Goal: Task Accomplishment & Management: Manage account settings

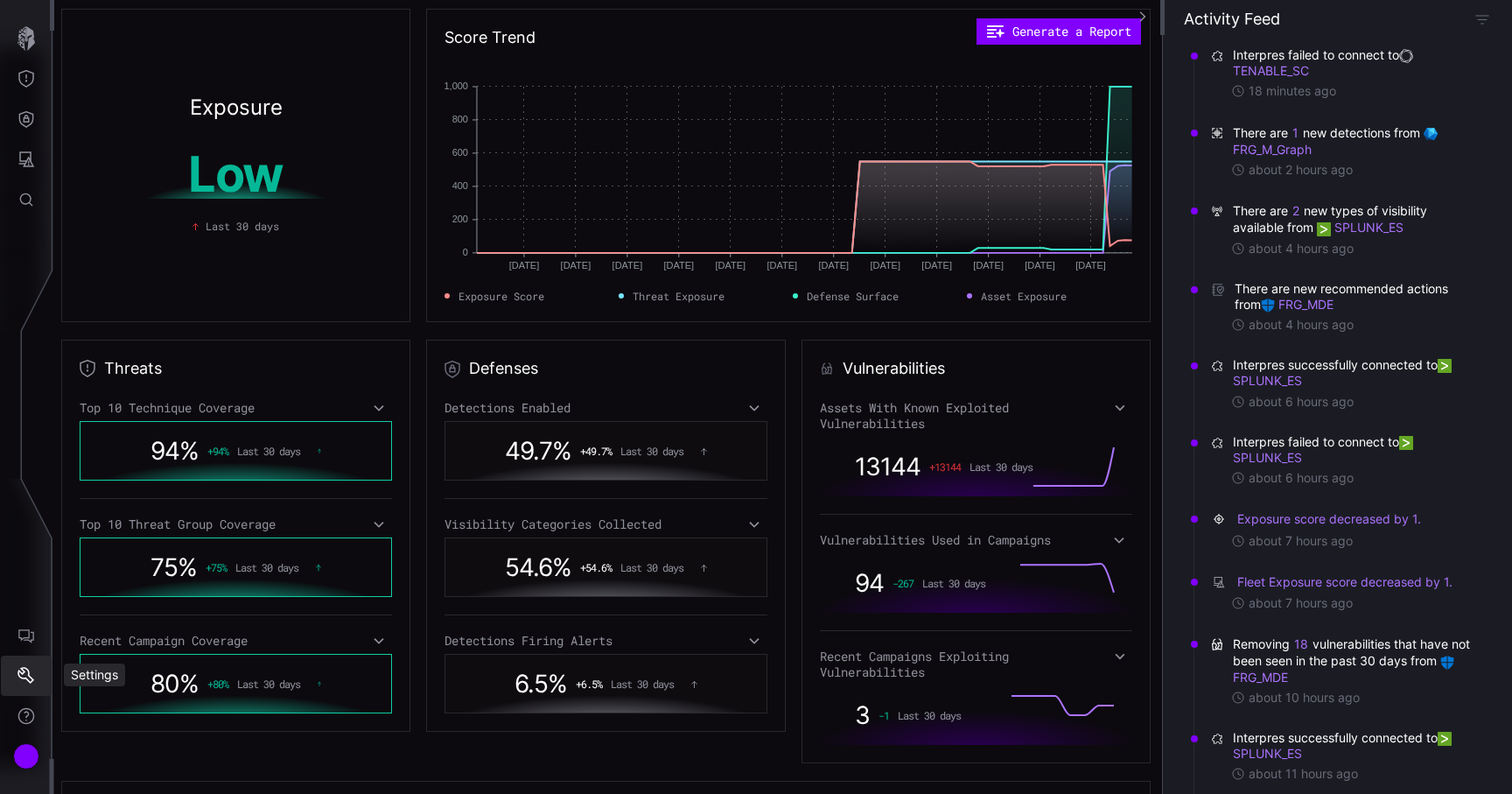
click at [33, 680] on icon "Settings" at bounding box center [25, 674] width 16 height 16
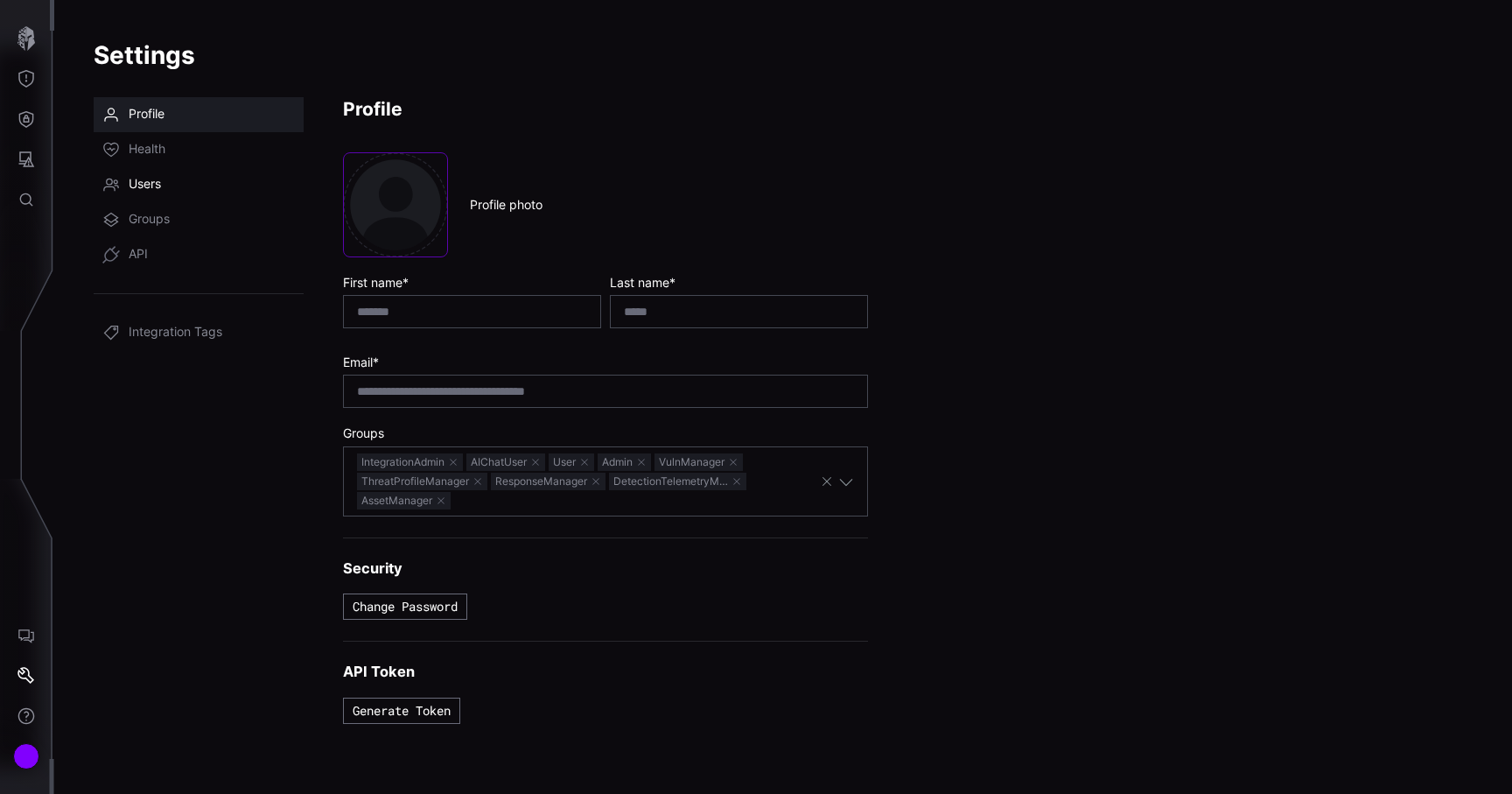
click at [160, 190] on span "Users" at bounding box center [145, 184] width 33 height 17
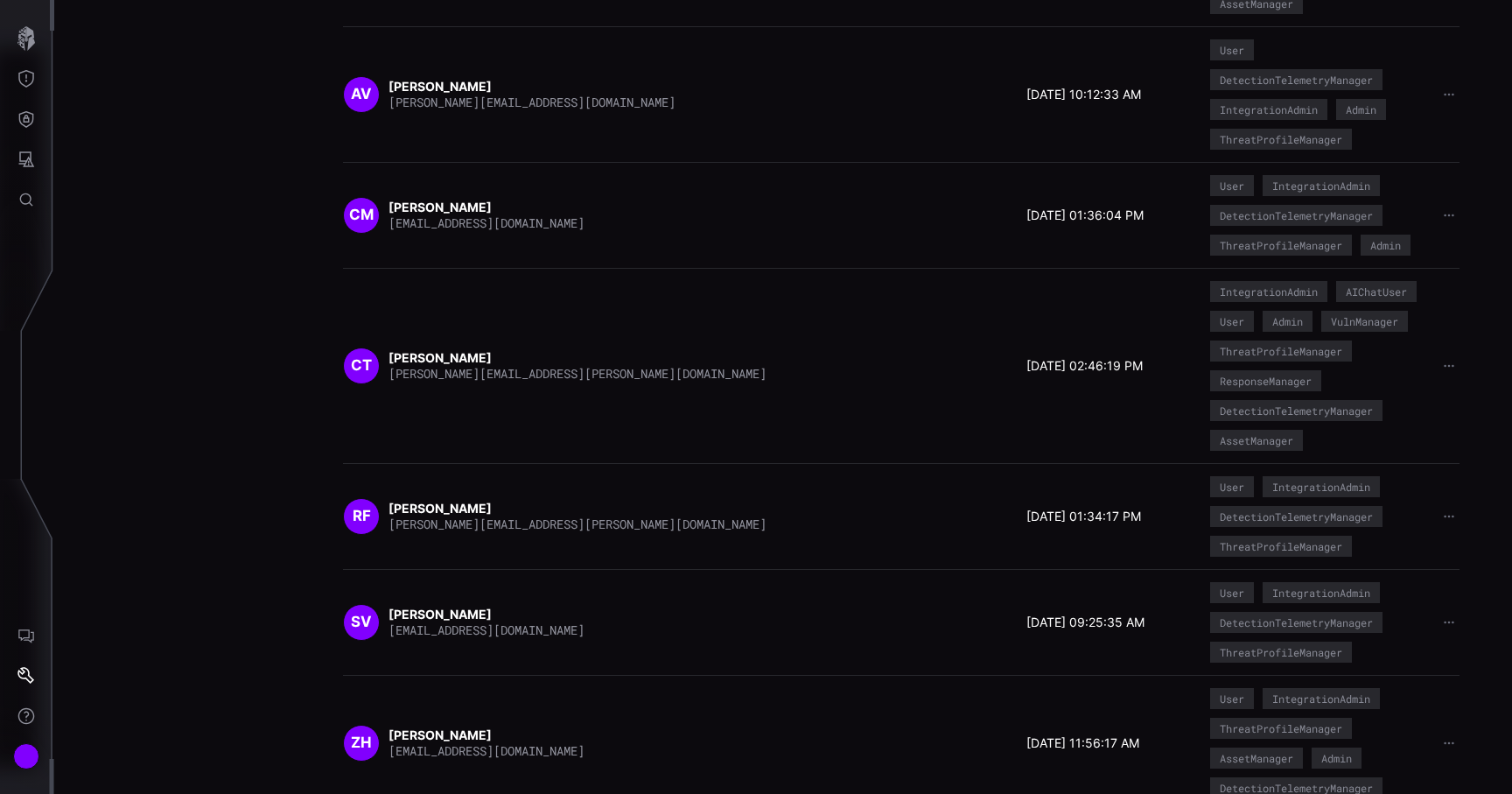
scroll to position [546, 0]
click at [36, 118] on button "Defense Surface" at bounding box center [26, 119] width 51 height 40
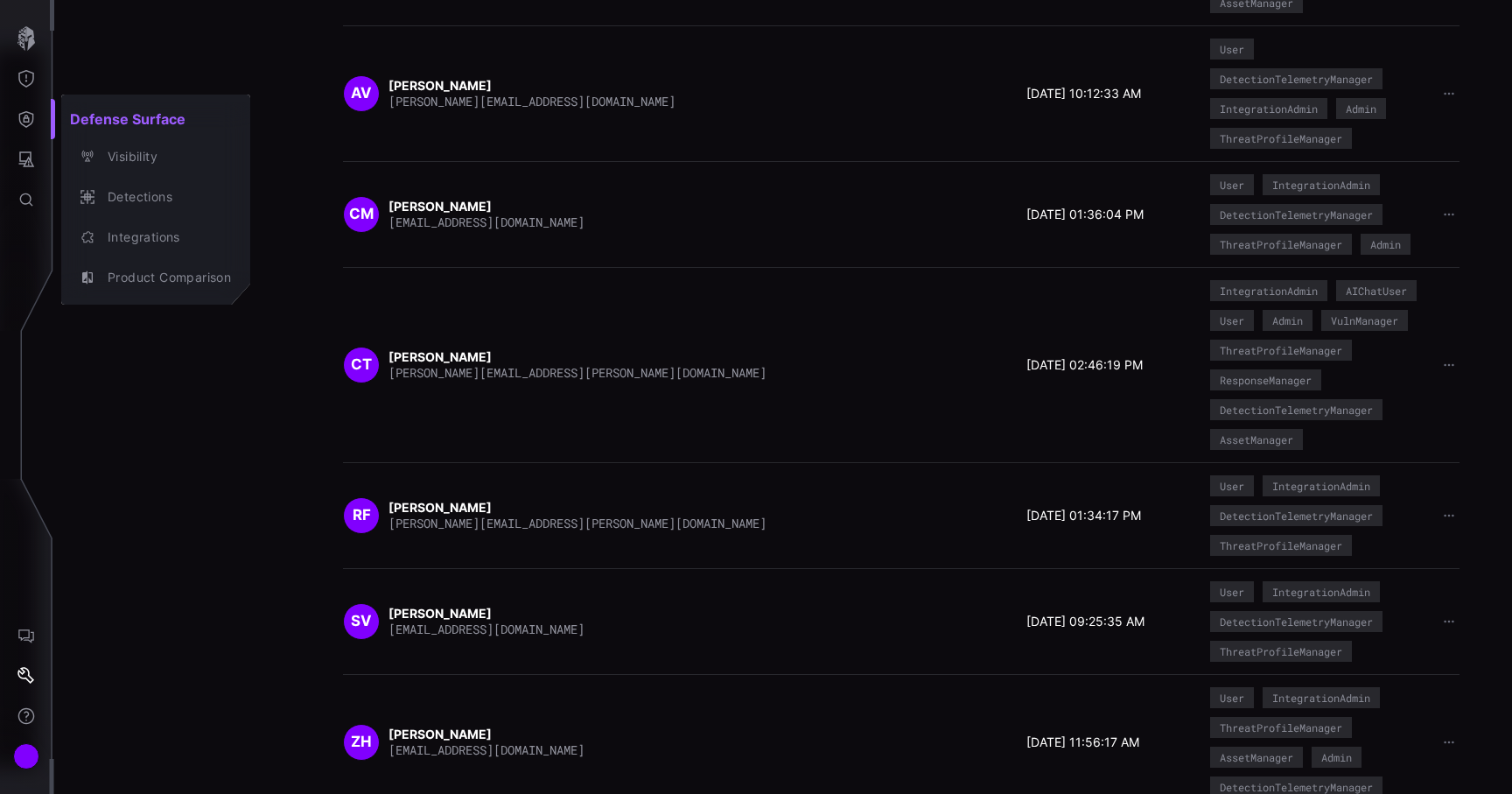
click at [800, 578] on div at bounding box center [756, 397] width 1512 height 794
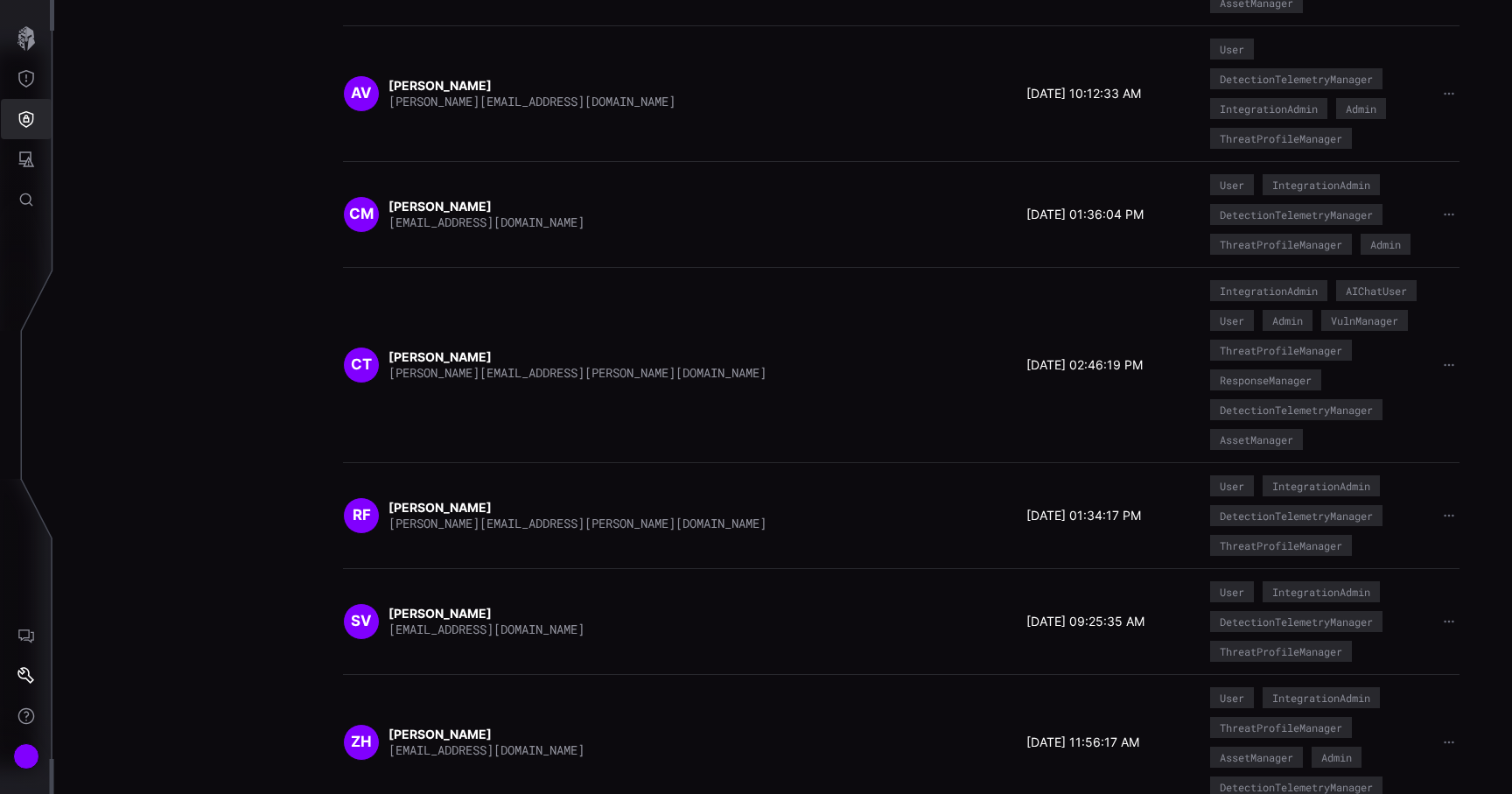
click at [30, 110] on icon "Defense Surface" at bounding box center [25, 119] width 17 height 17
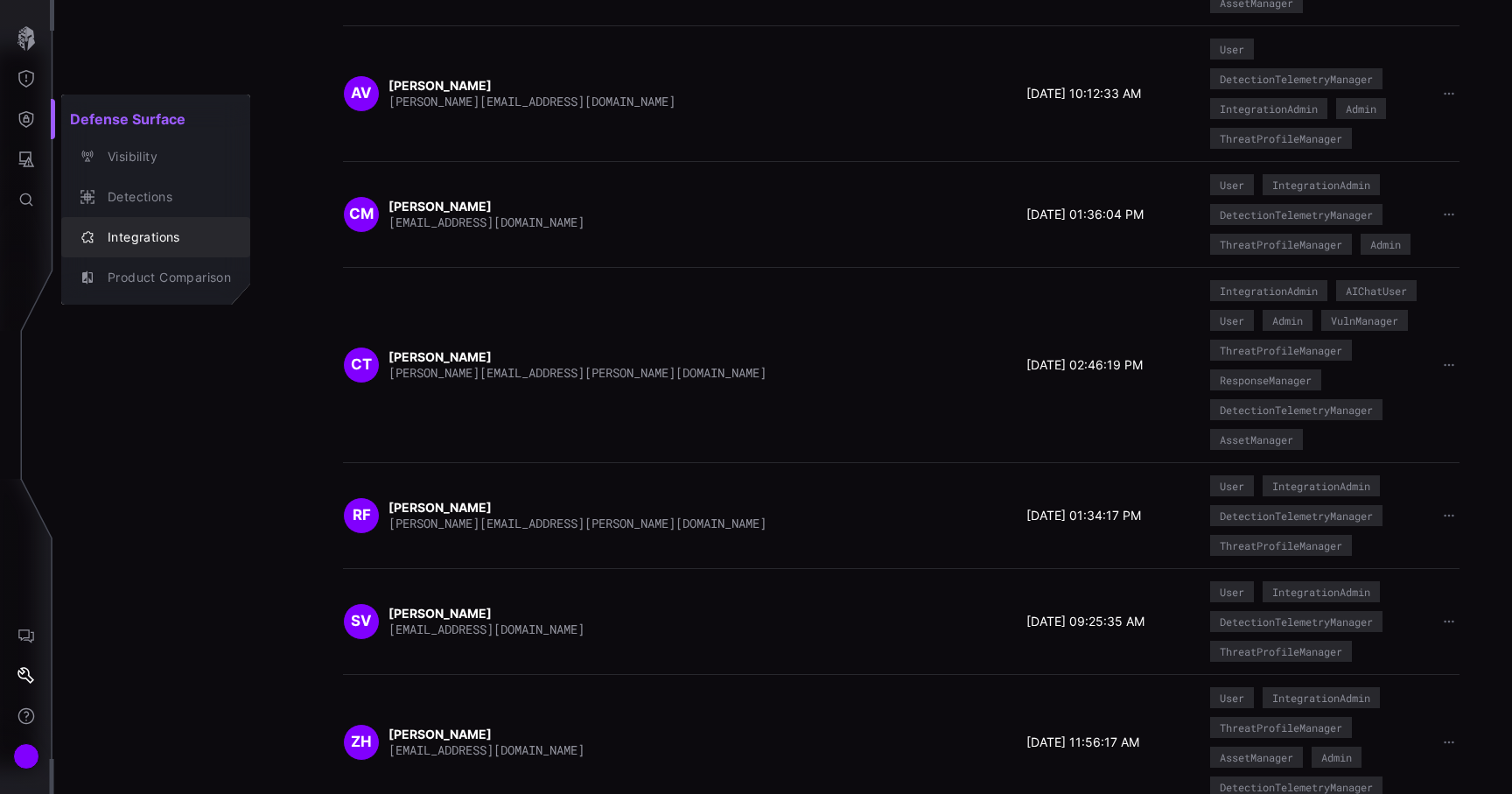
click at [153, 244] on div "Integrations" at bounding box center [165, 237] width 132 height 22
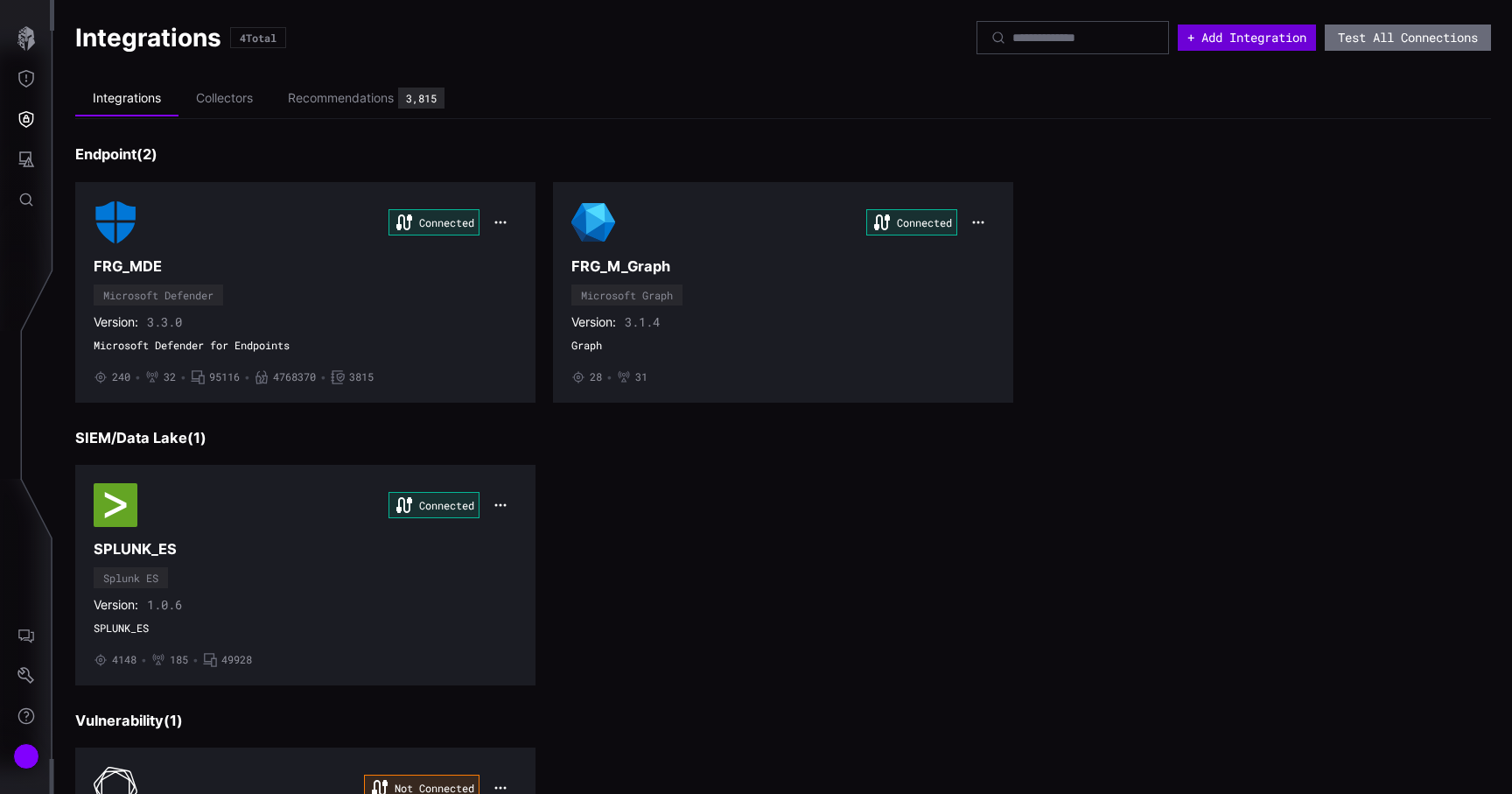
click at [1228, 34] on button "+ Add Integration" at bounding box center [1247, 37] width 139 height 26
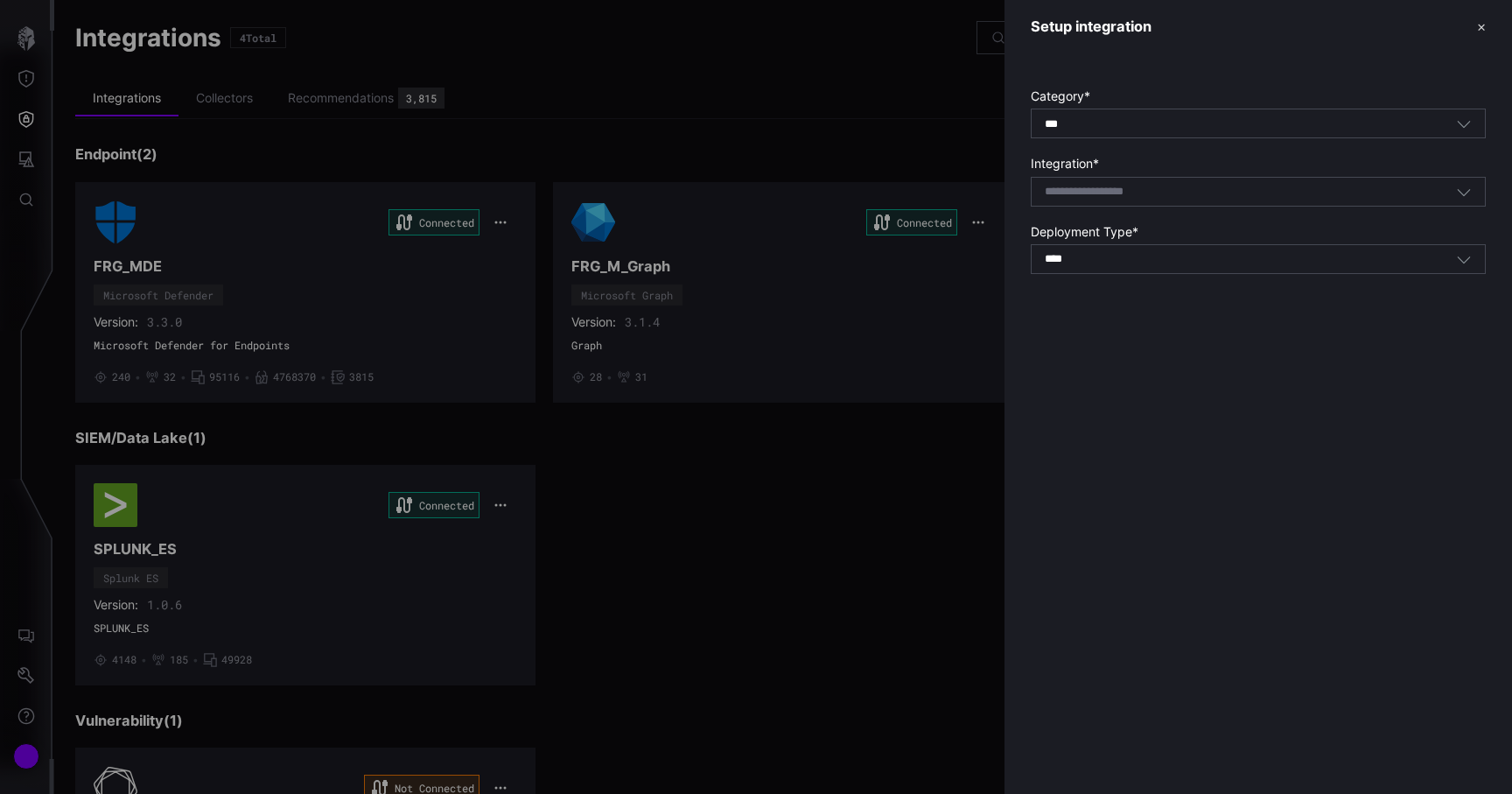
click at [872, 478] on div at bounding box center [756, 397] width 1512 height 794
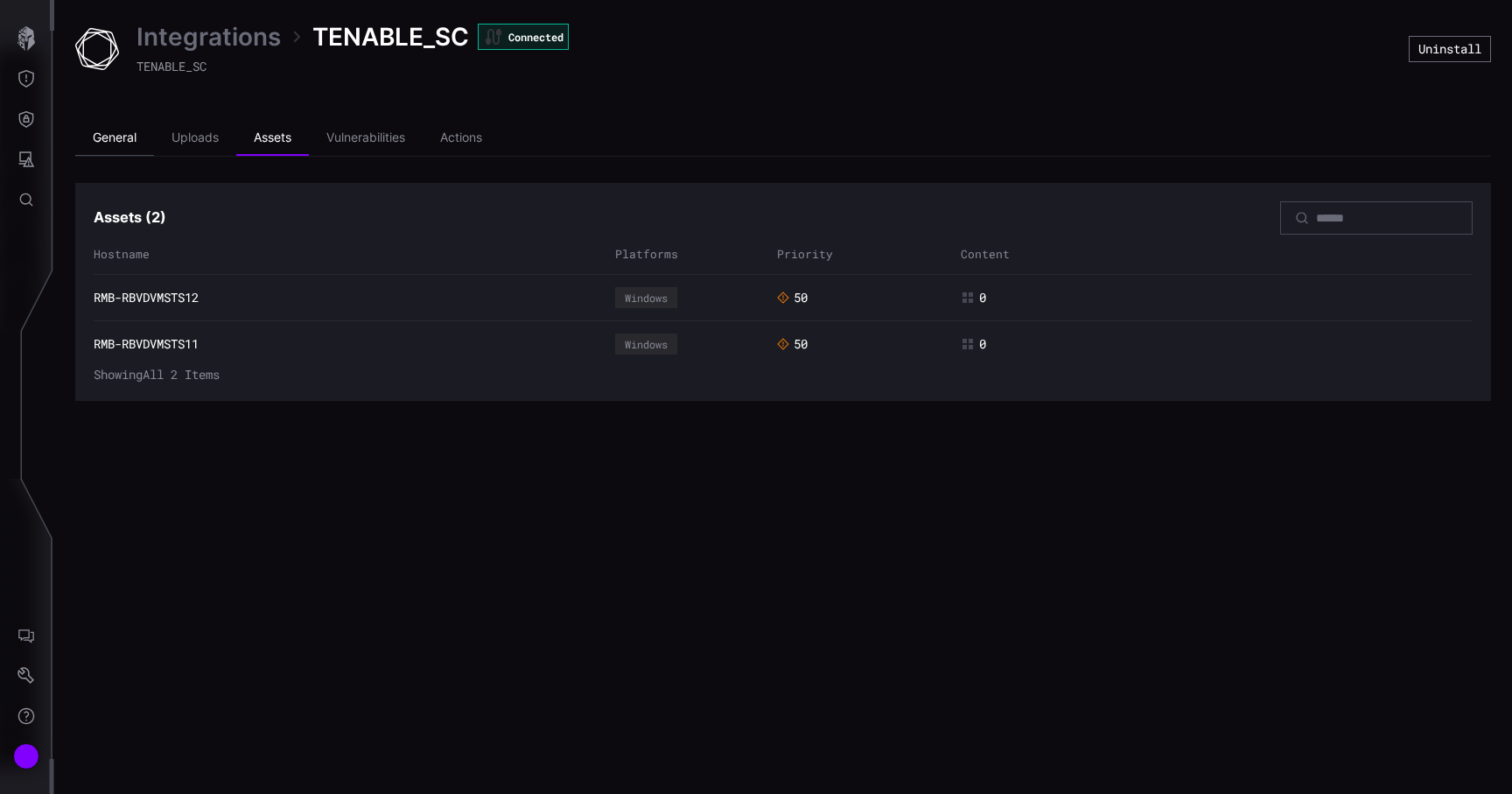
click at [108, 133] on li "General" at bounding box center [114, 138] width 79 height 35
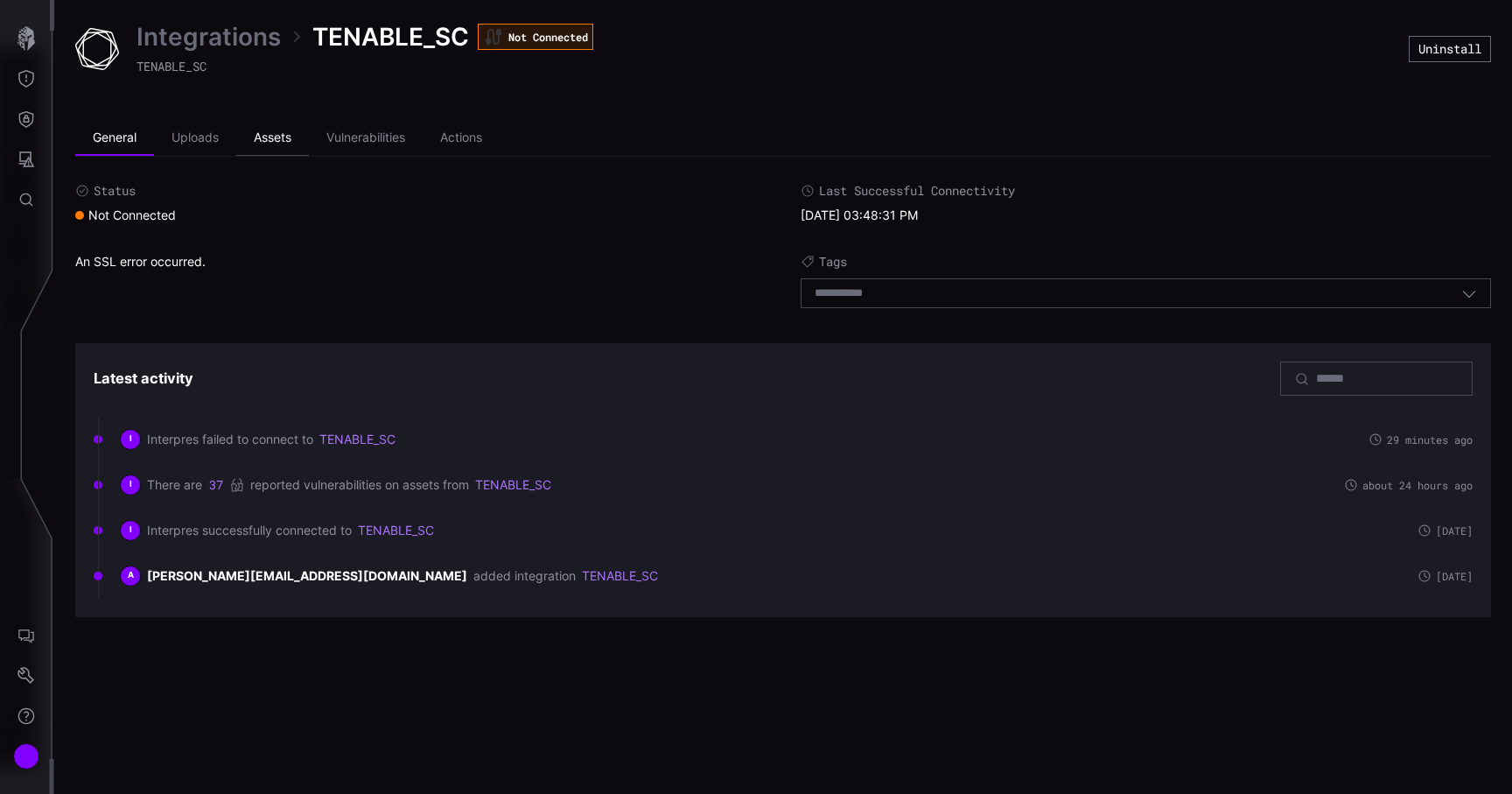
click at [262, 140] on li "Assets" at bounding box center [273, 138] width 72 height 35
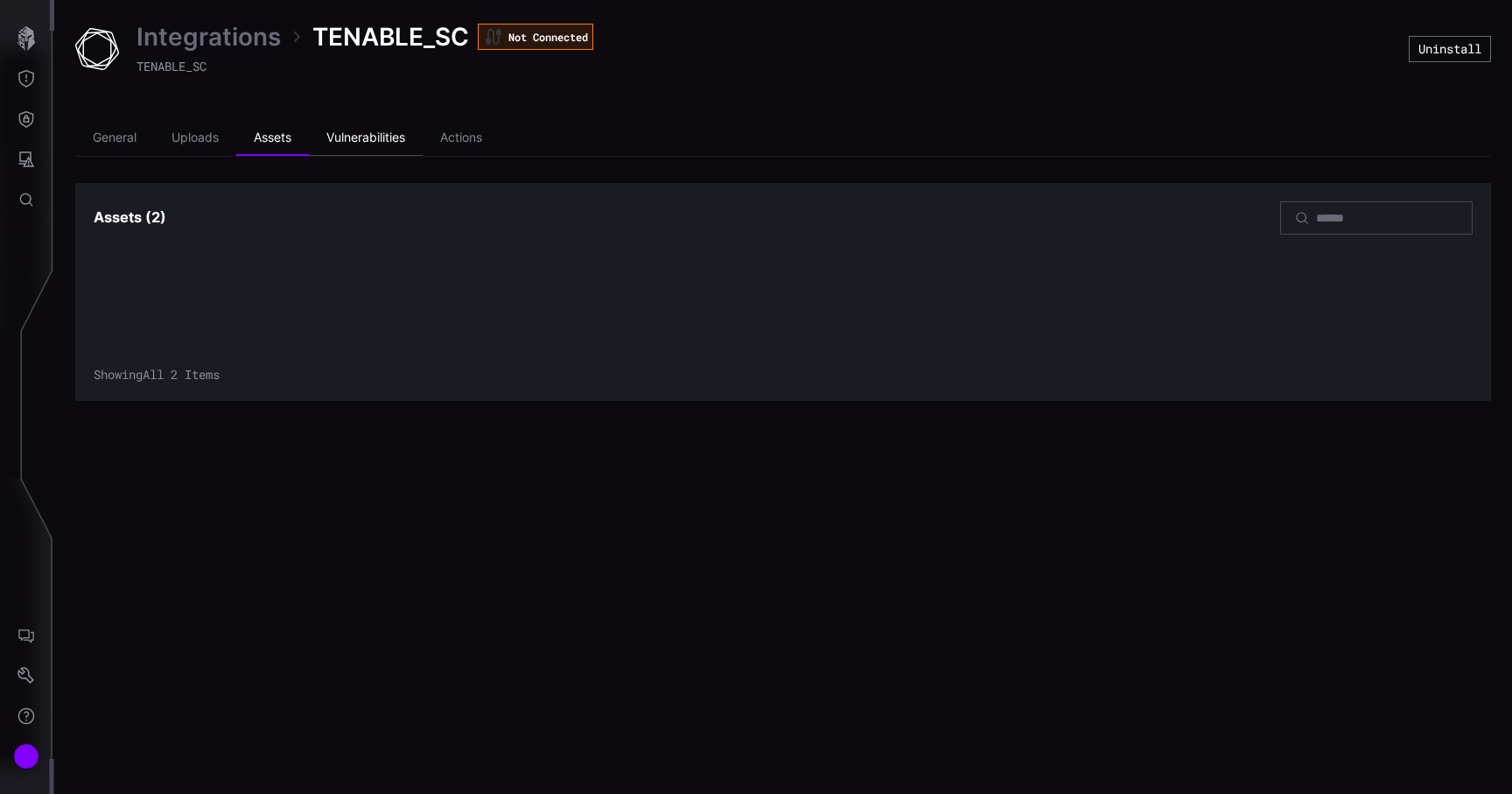
click at [330, 143] on li "Vulnerabilities" at bounding box center [366, 138] width 114 height 35
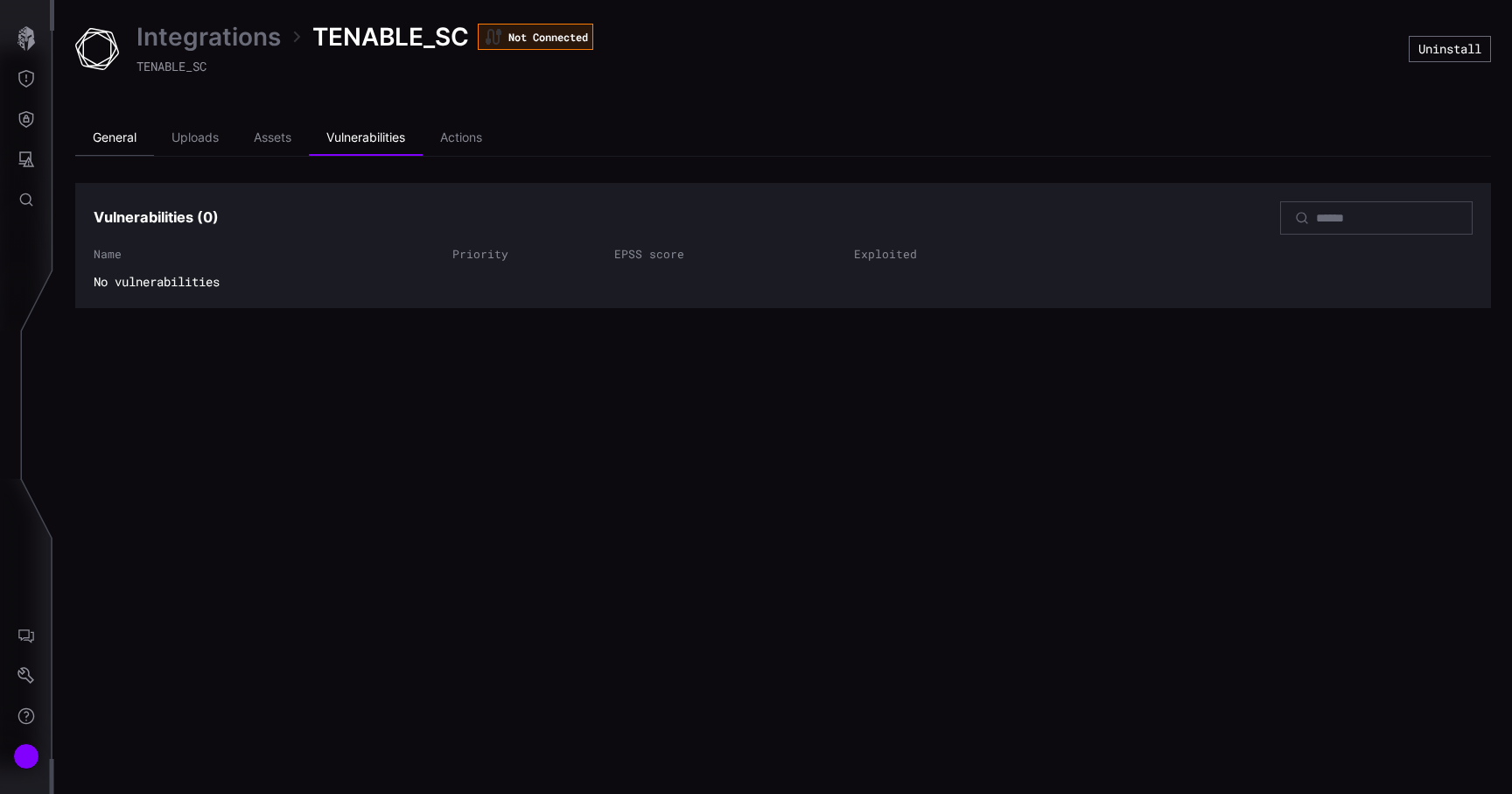
click at [142, 142] on li "General" at bounding box center [114, 138] width 79 height 35
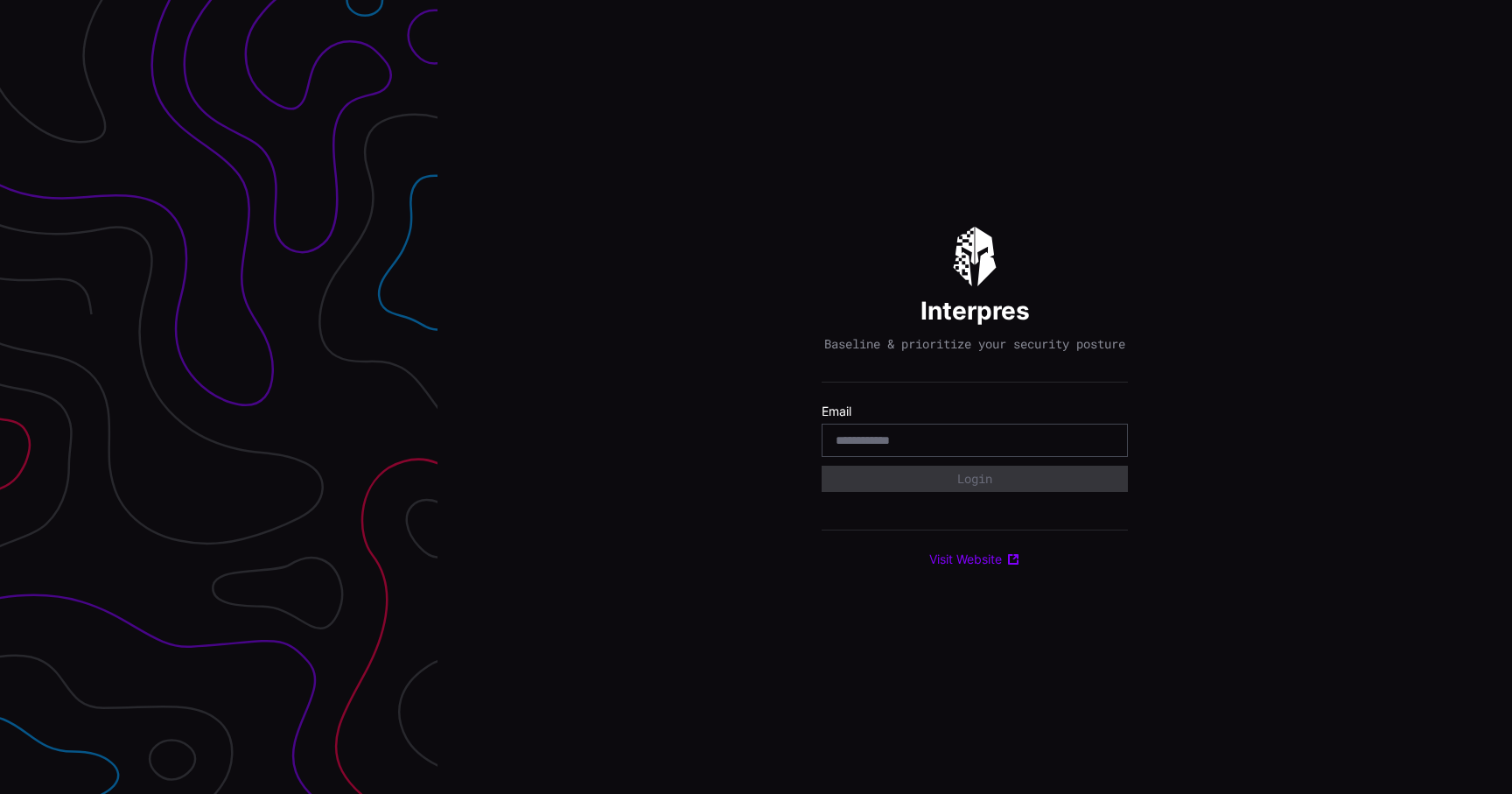
click at [858, 440] on input "email" at bounding box center [974, 439] width 278 height 15
click at [893, 445] on input "email" at bounding box center [974, 439] width 278 height 15
click at [995, 448] on input "email" at bounding box center [974, 439] width 278 height 15
type input "**********"
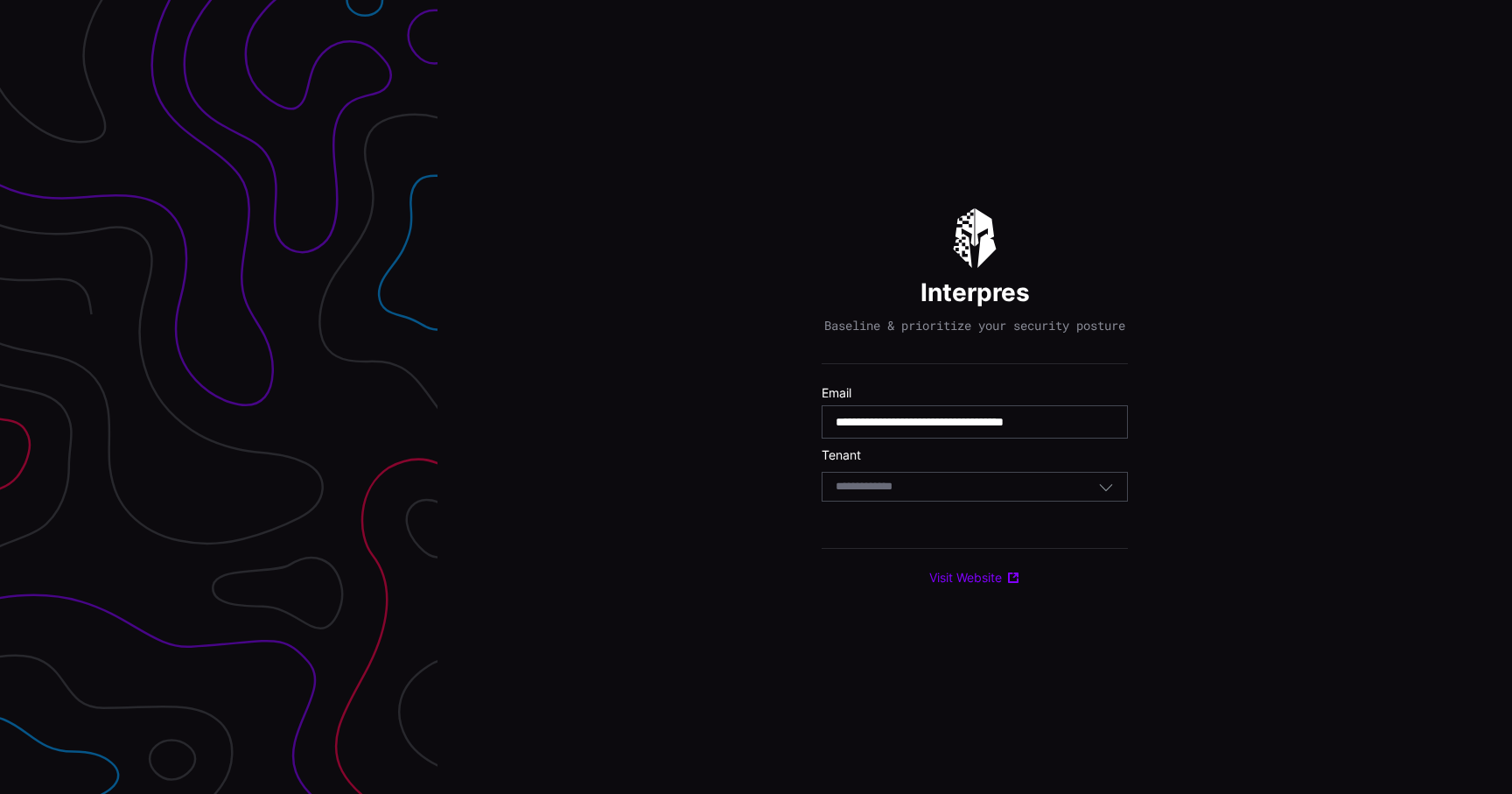
click at [954, 494] on div "Select Tenant" at bounding box center [967, 486] width 263 height 15
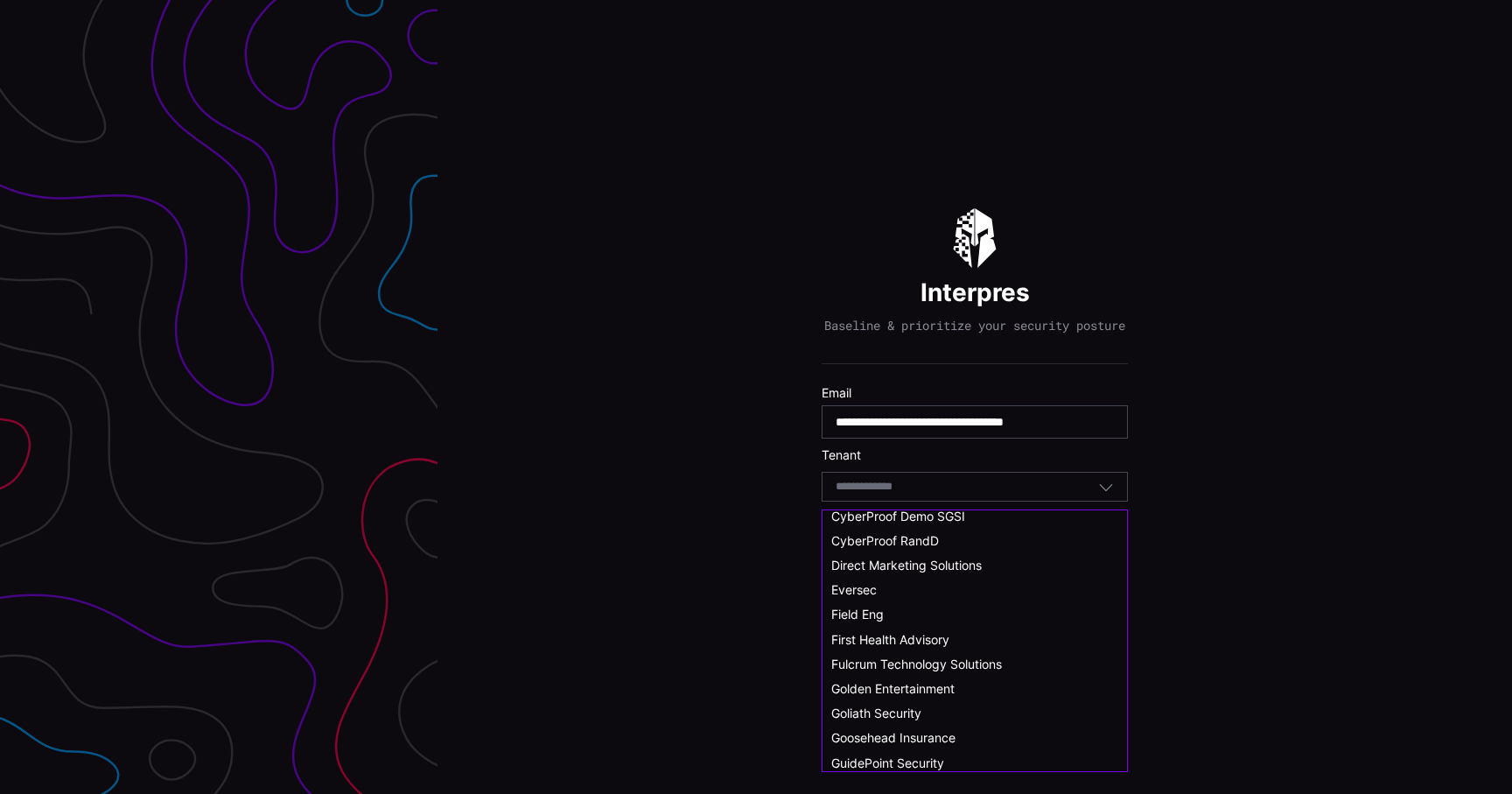
scroll to position [229, 0]
click at [936, 604] on div "Field Eng" at bounding box center [974, 613] width 304 height 24
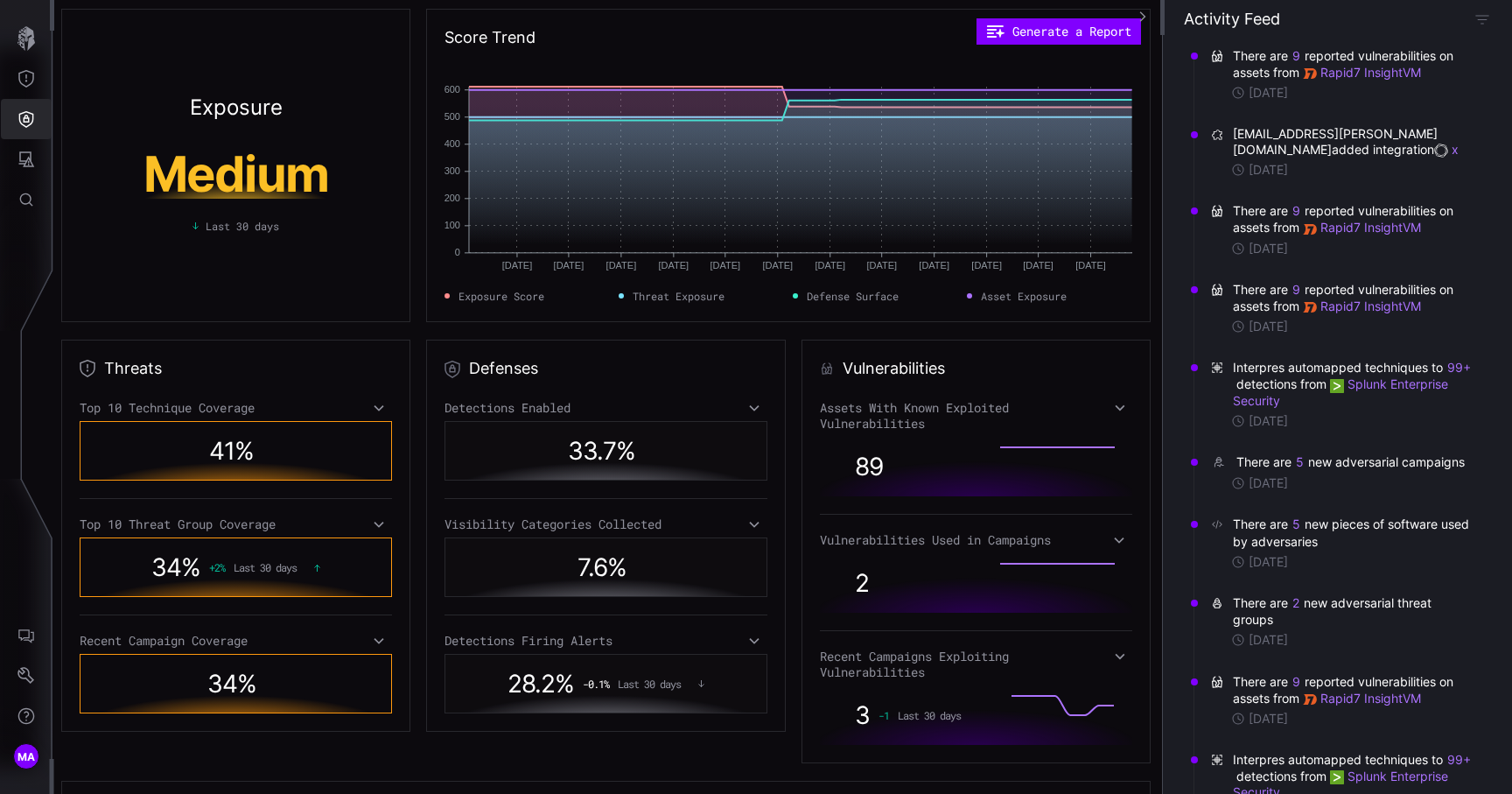
click at [33, 107] on button "Defense Surface" at bounding box center [26, 119] width 51 height 40
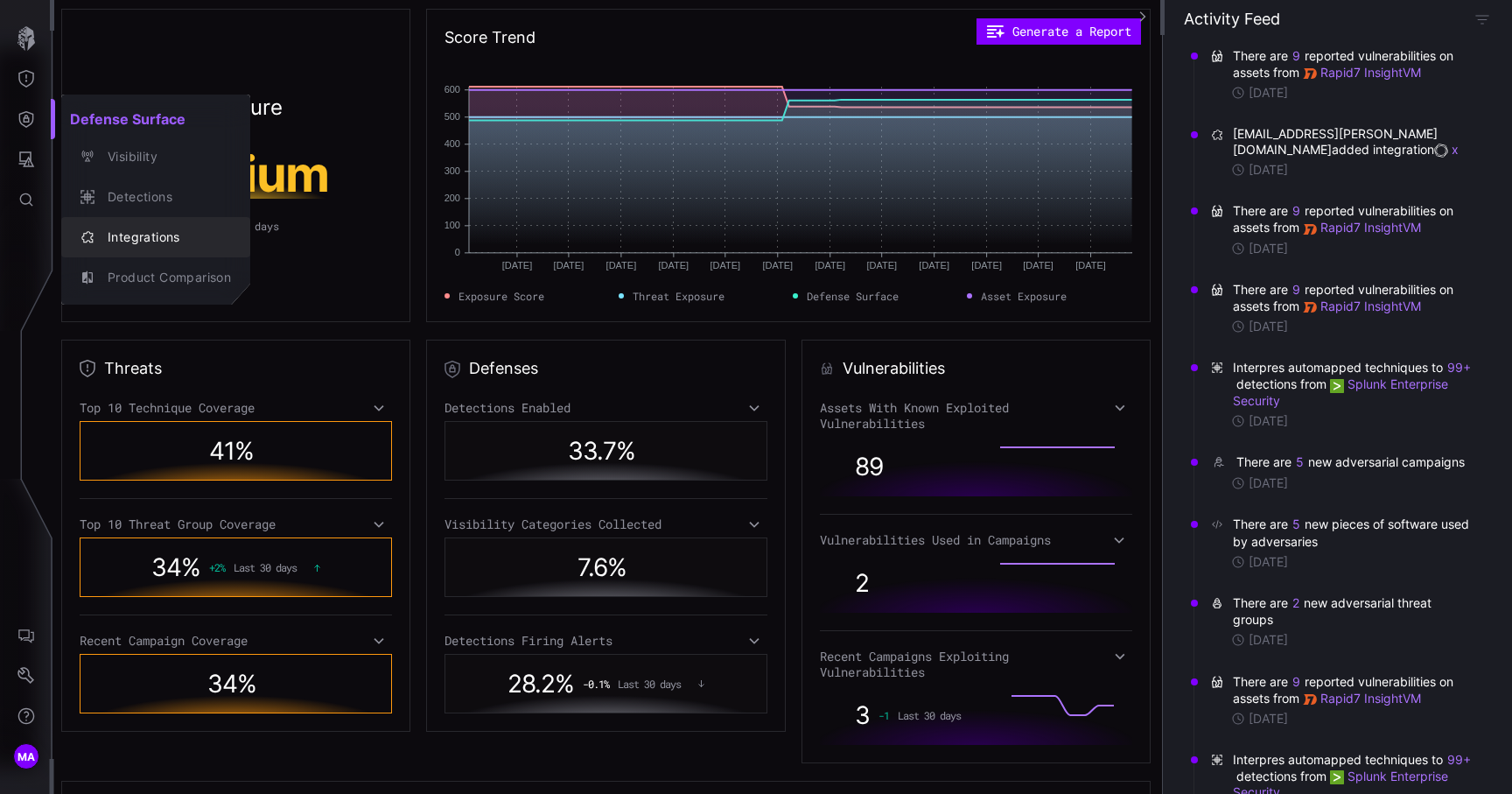
click at [125, 223] on button "Integrations" at bounding box center [156, 237] width 189 height 40
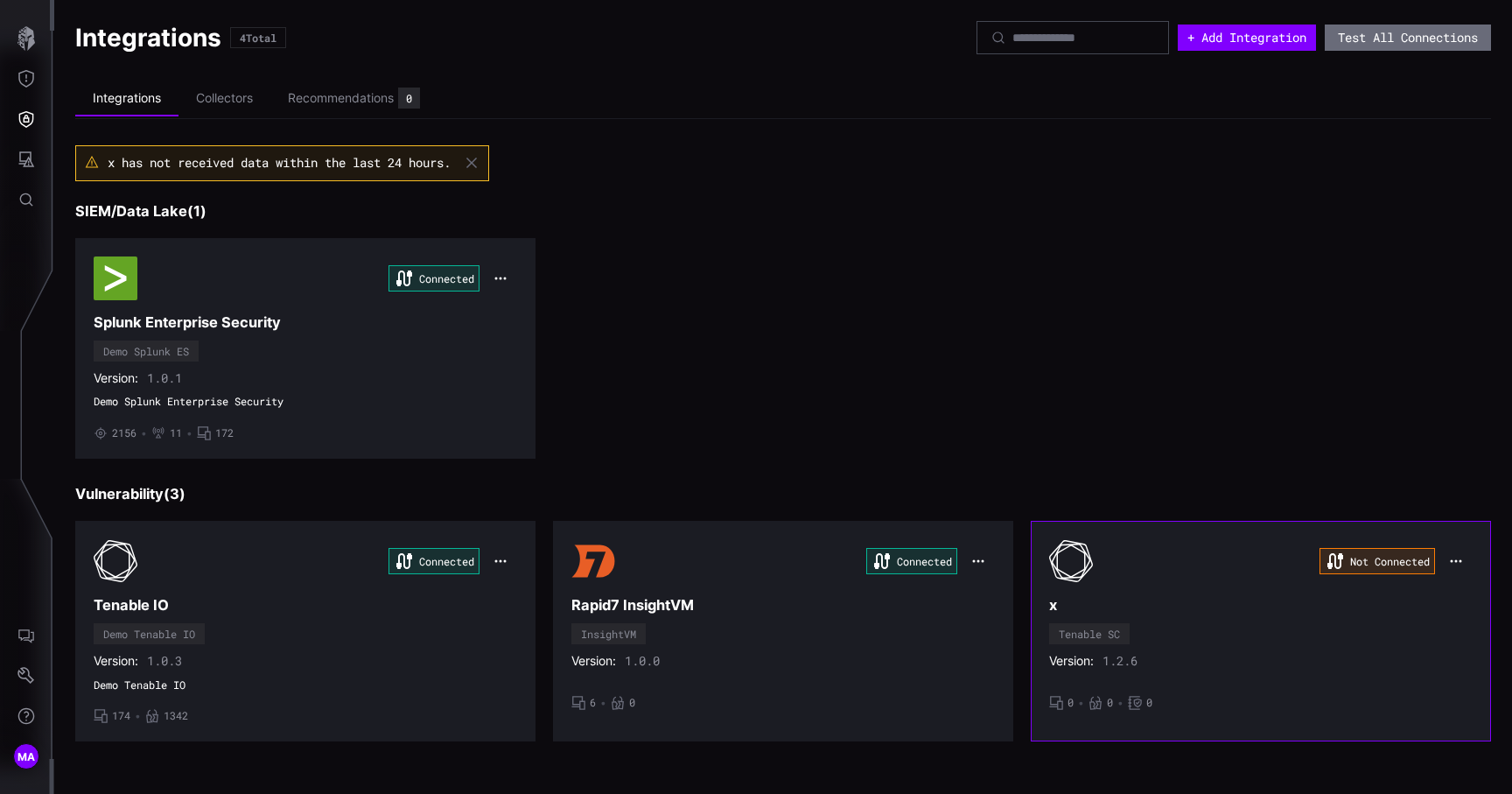
click at [1269, 558] on div "Not Connected" at bounding box center [1261, 560] width 424 height 43
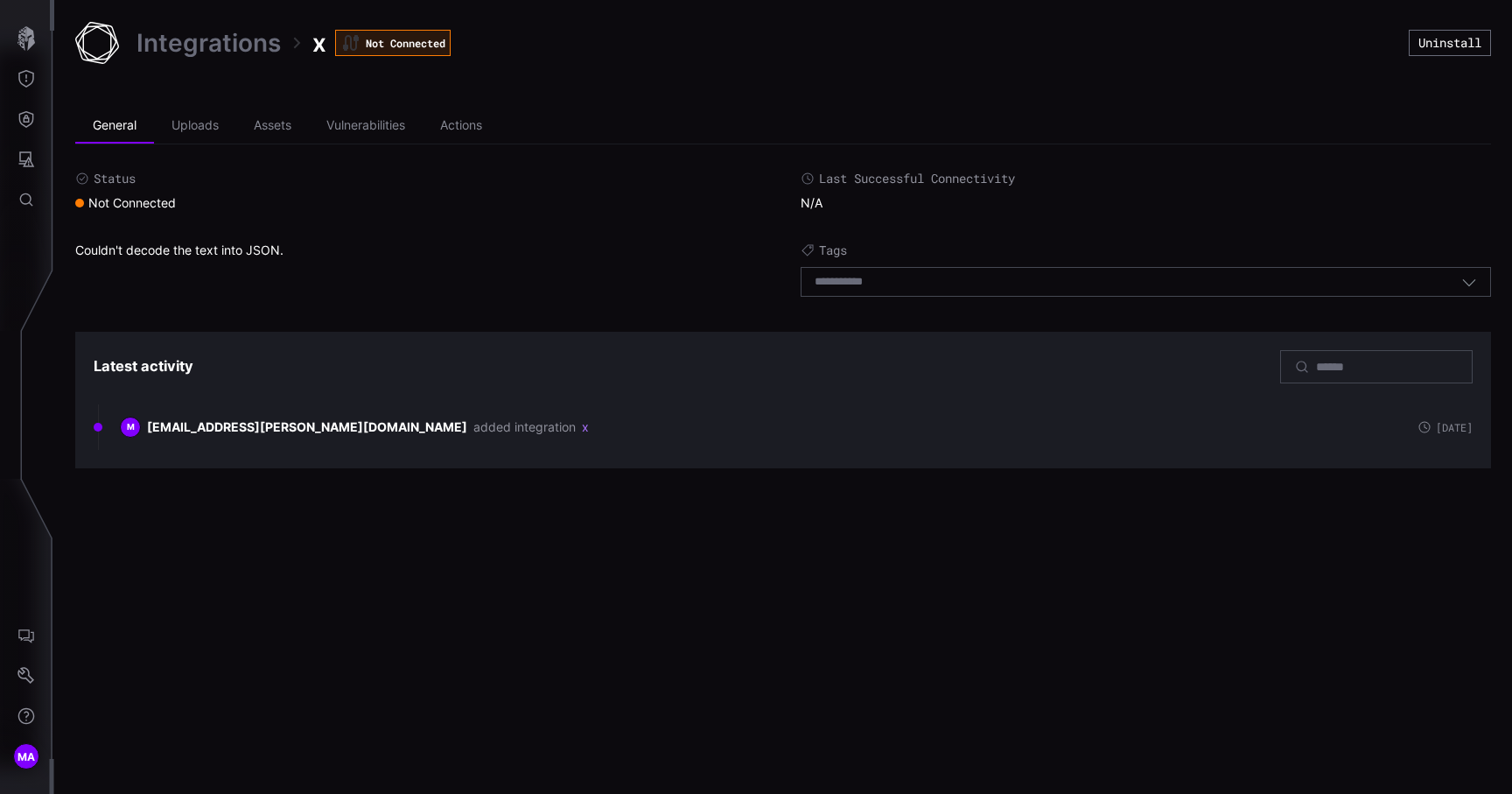
click at [261, 53] on link "Integrations" at bounding box center [208, 43] width 144 height 32
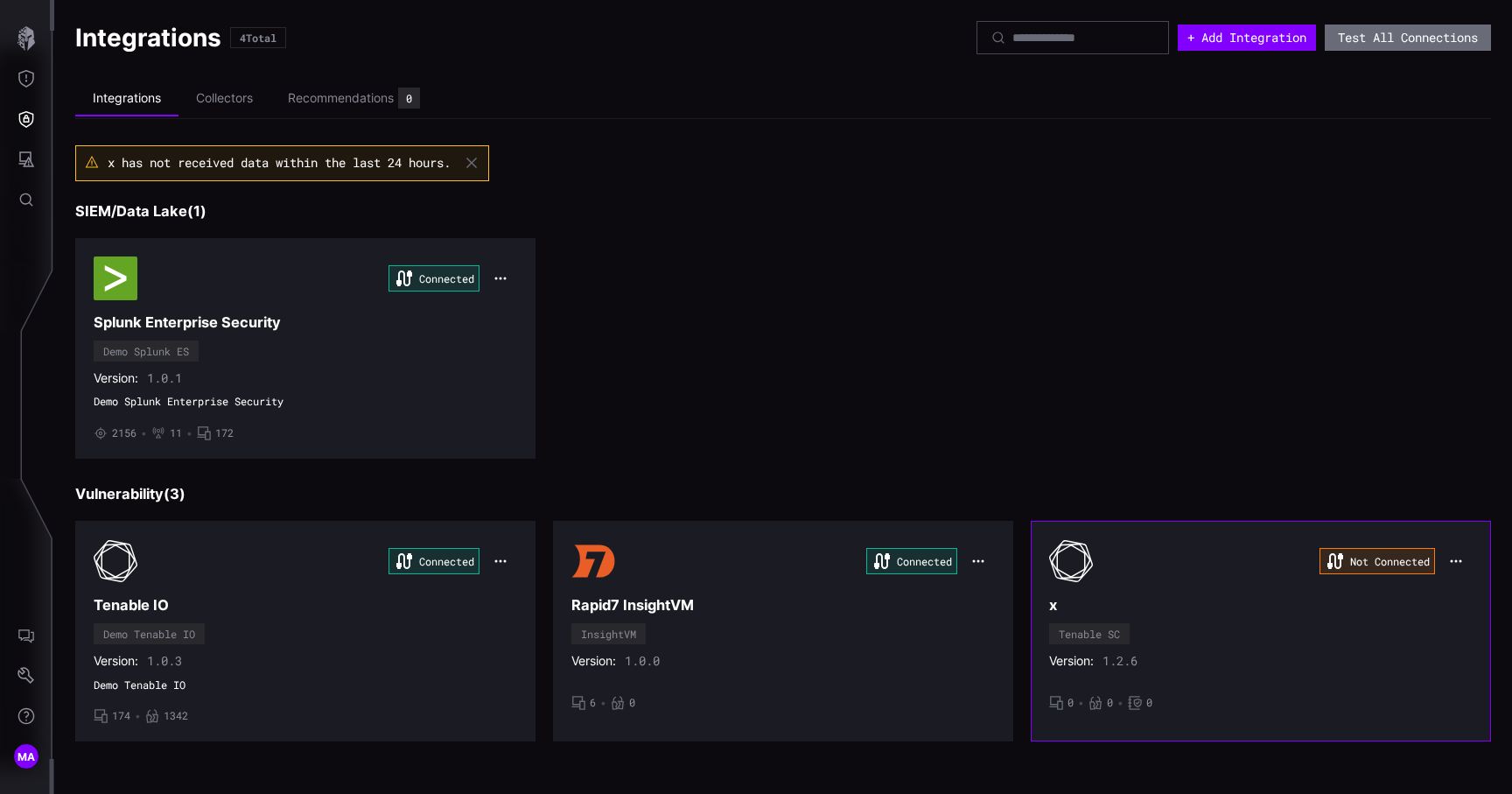
click at [1451, 560] on icon "button" at bounding box center [1456, 561] width 12 height 3
click at [1437, 595] on div "Edit" at bounding box center [1459, 599] width 60 height 14
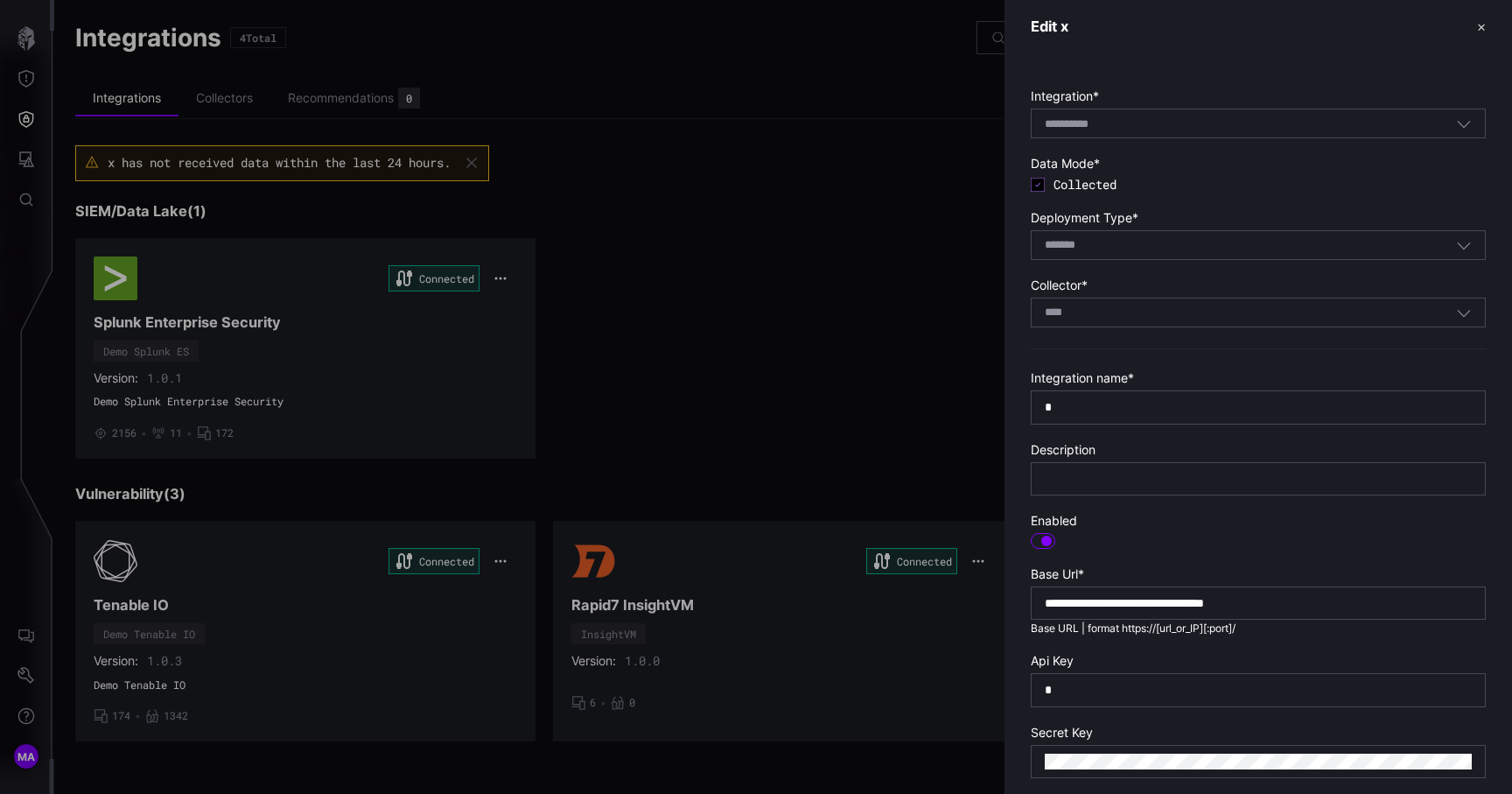
click at [943, 428] on div at bounding box center [756, 397] width 1512 height 794
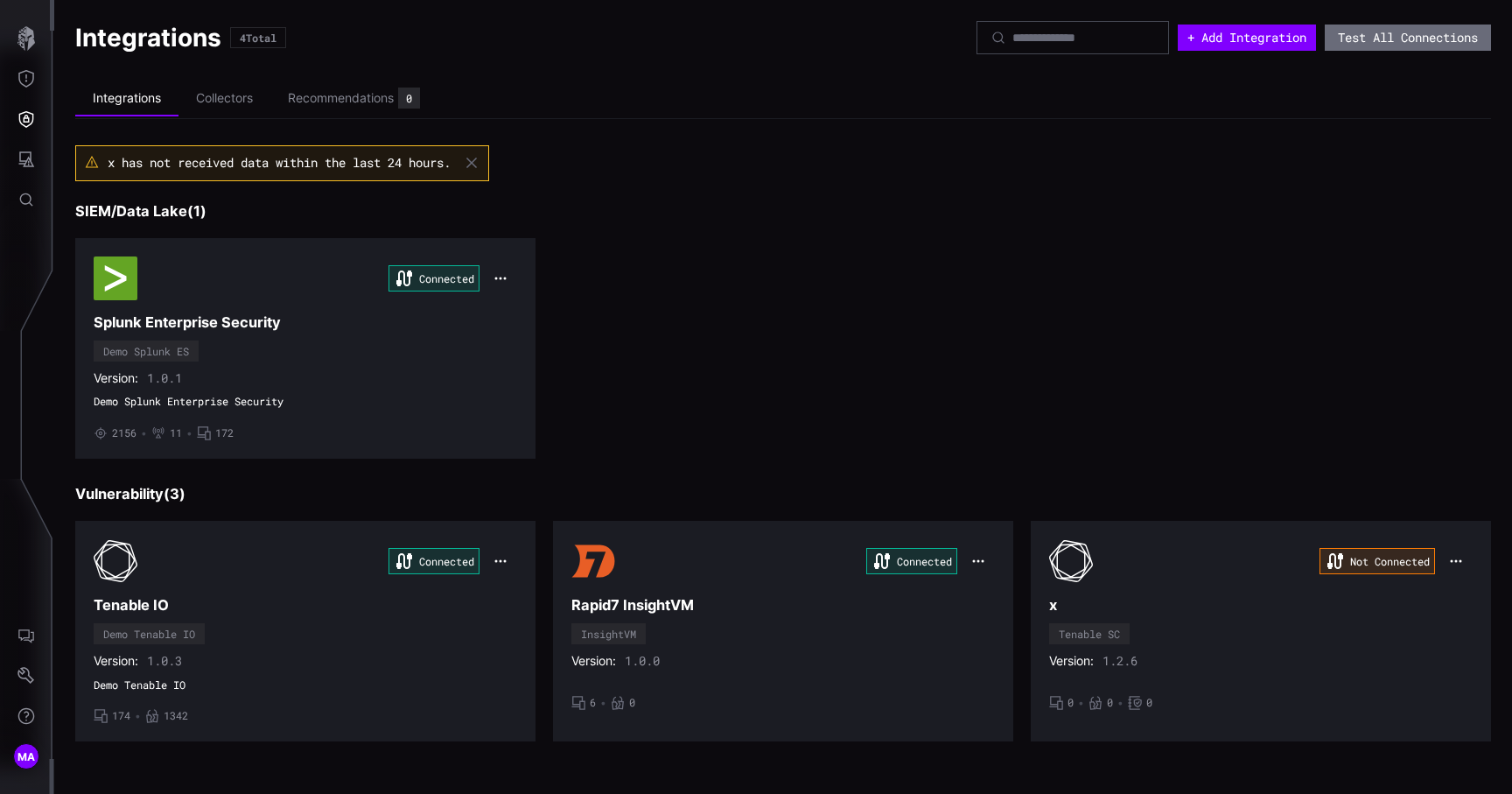
click at [1200, 540] on div "Not Connected" at bounding box center [1261, 560] width 424 height 43
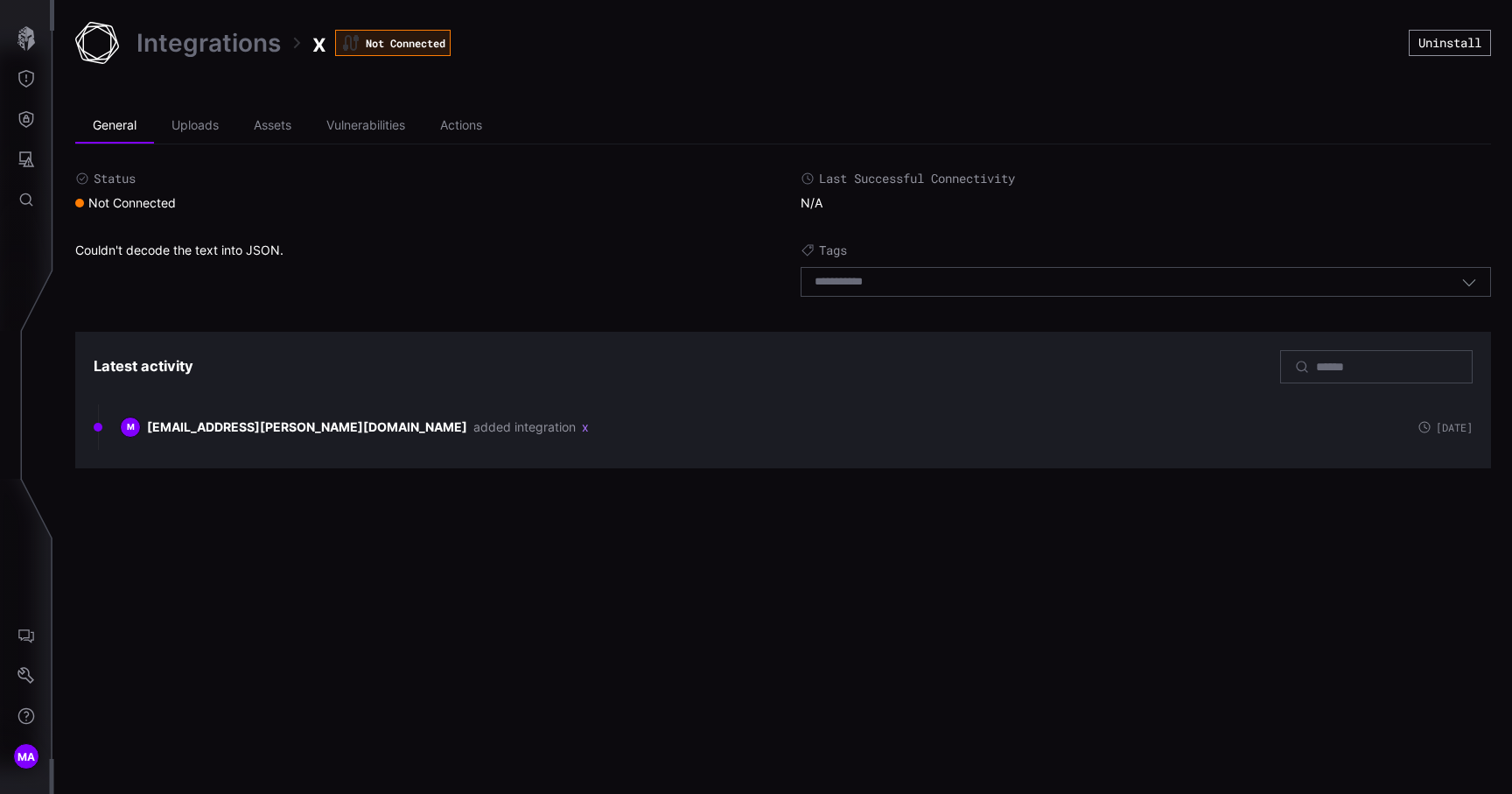
click at [1435, 34] on button "Uninstall" at bounding box center [1450, 43] width 82 height 26
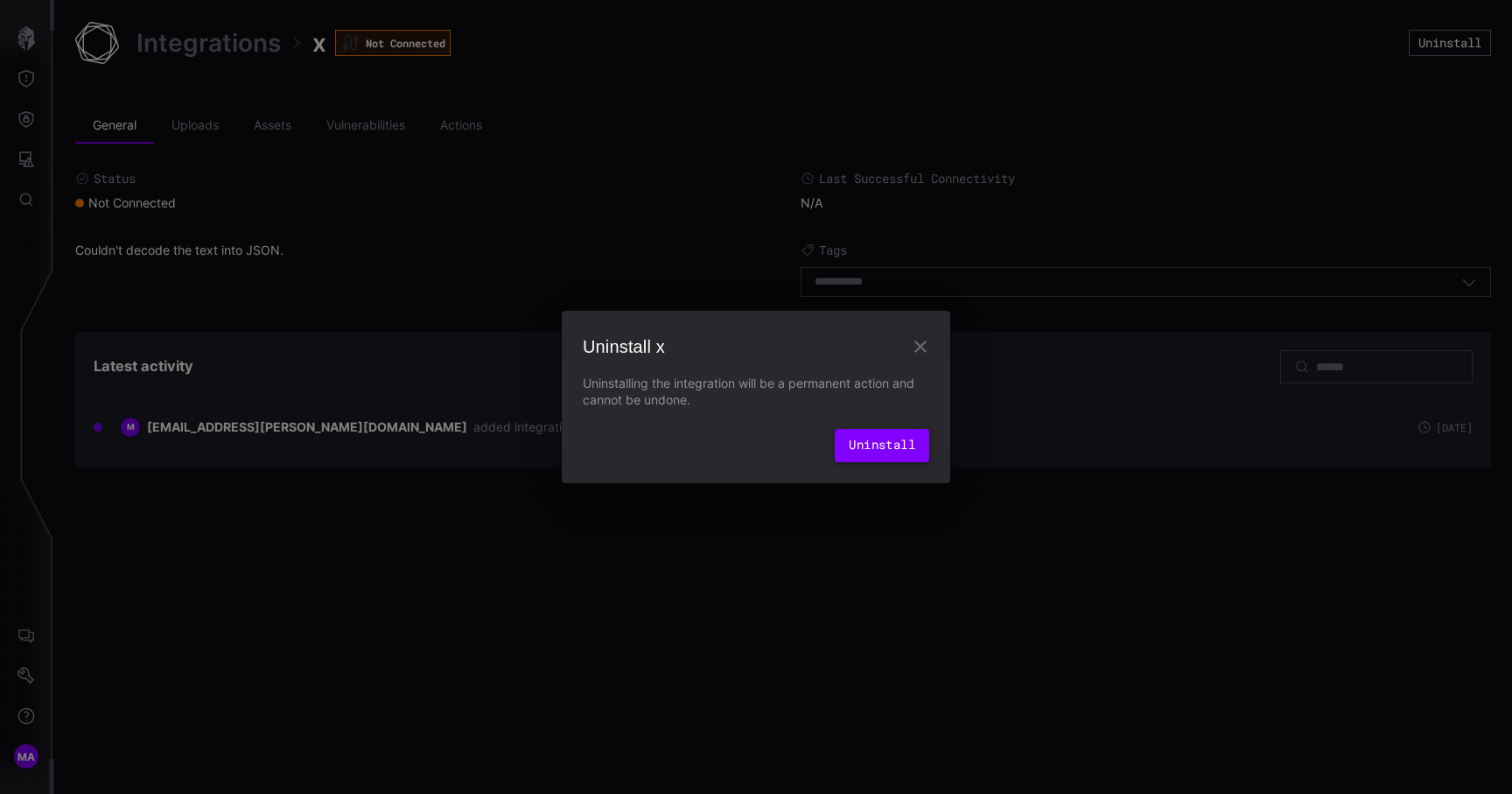
click at [902, 445] on button "Uninstall" at bounding box center [882, 445] width 94 height 33
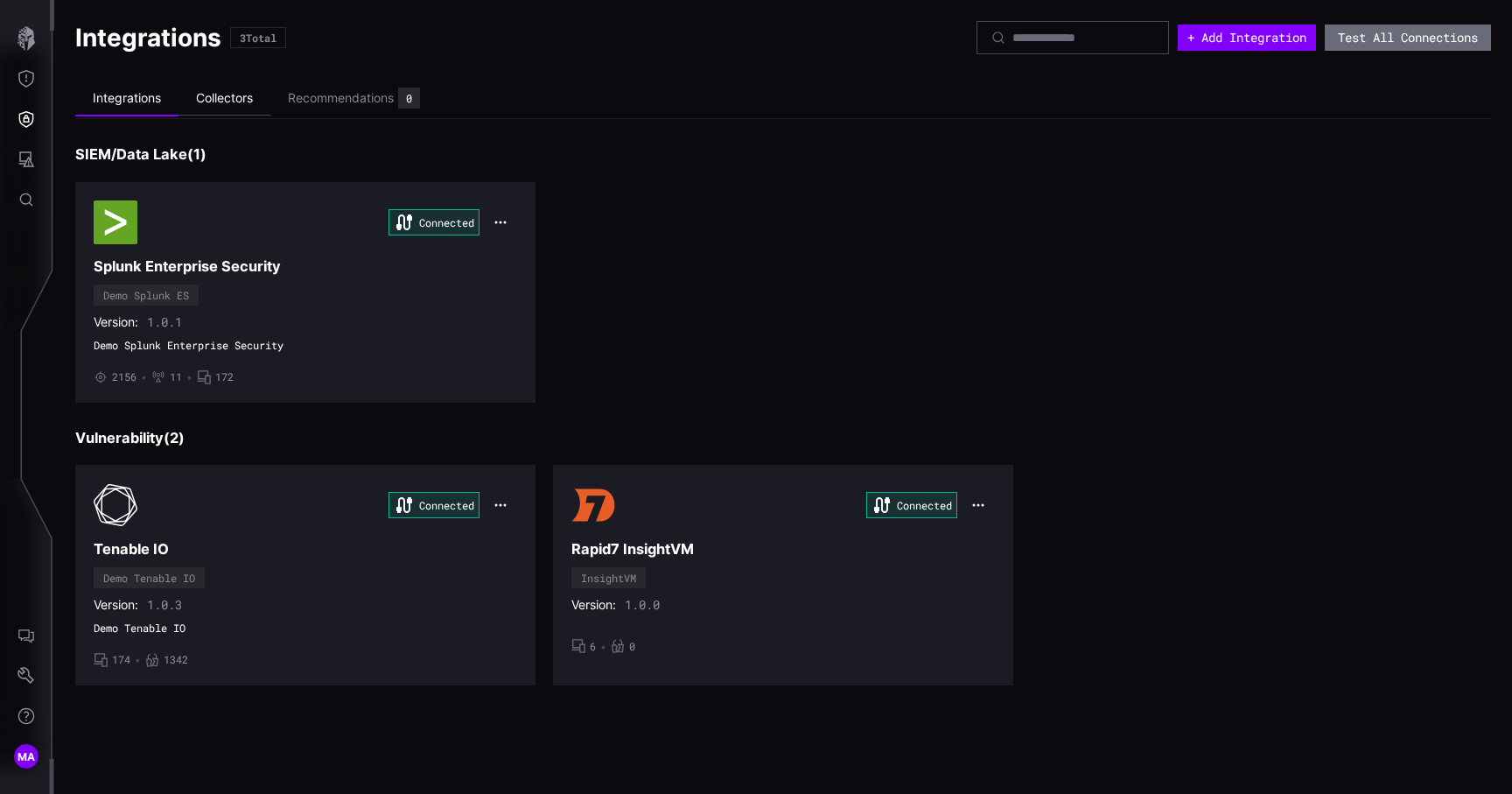
click at [244, 92] on li "Collectors" at bounding box center [224, 99] width 91 height 34
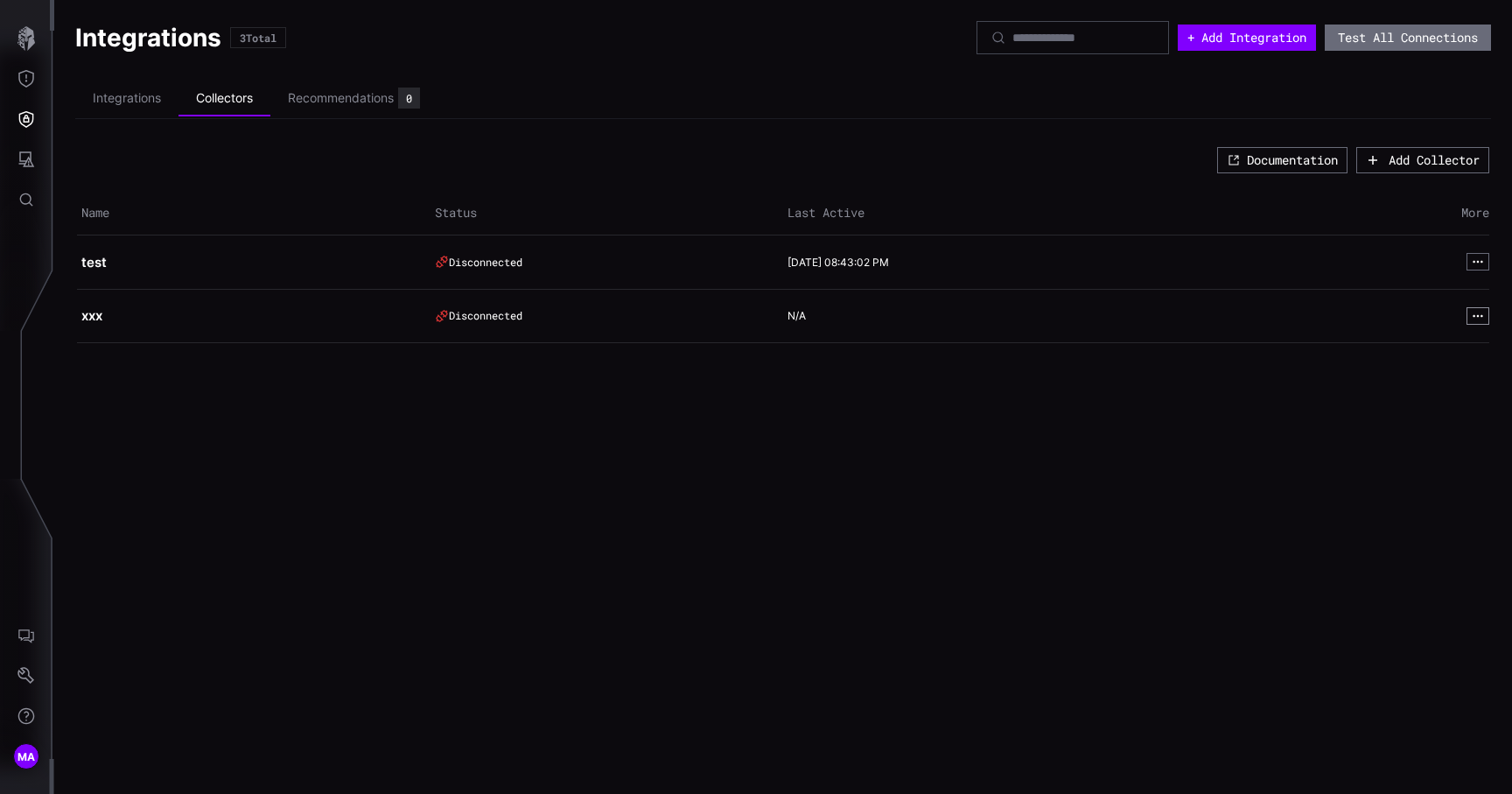
click at [1487, 311] on button "button" at bounding box center [1478, 315] width 23 height 17
click at [836, 428] on div "Integrations 3 Total + Add Integration Test All Connections Integrations Collec…" at bounding box center [783, 397] width 1458 height 794
click at [150, 94] on li "Integrations" at bounding box center [127, 99] width 103 height 34
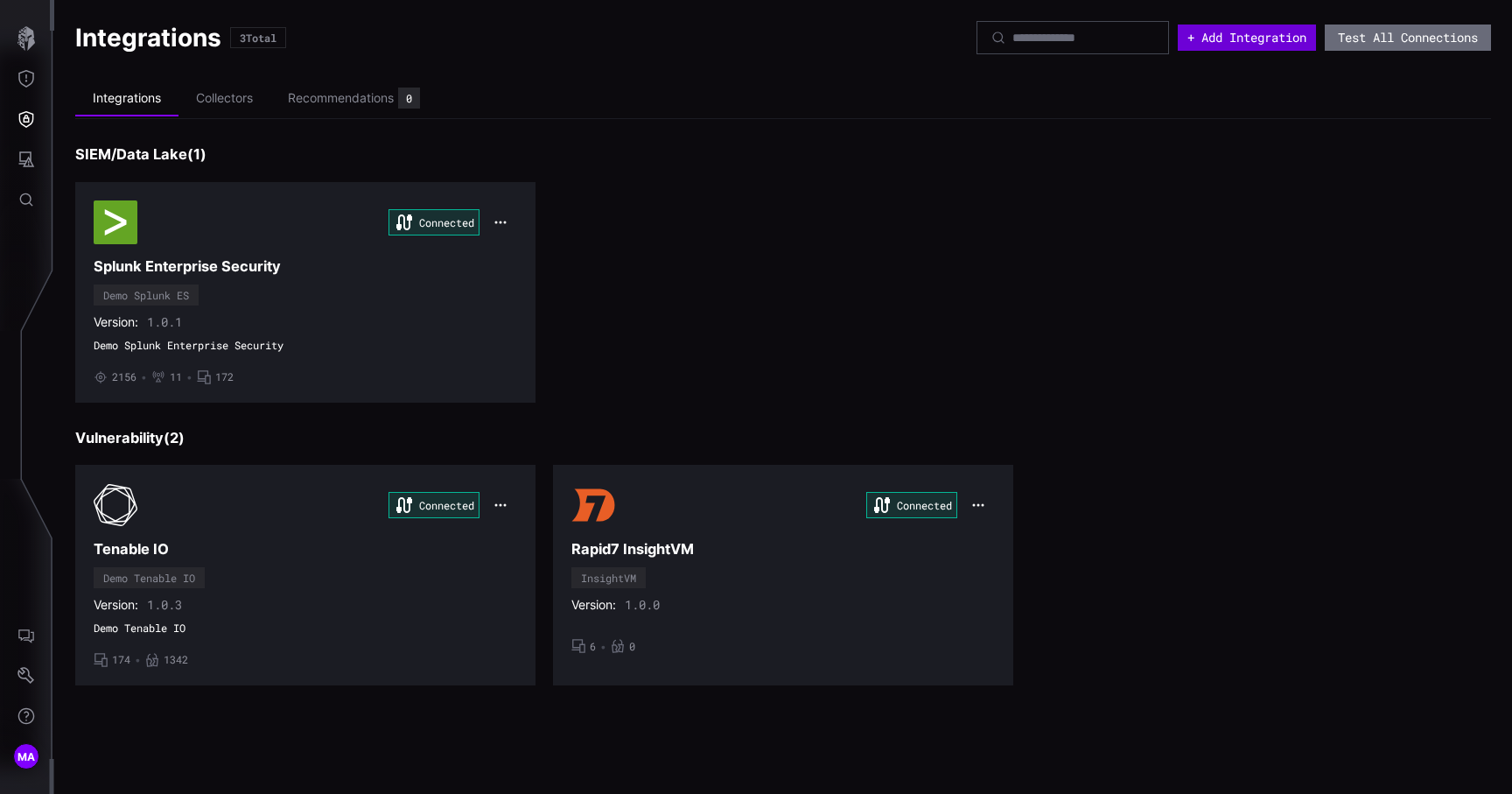
click at [1240, 46] on button "+ Add Integration" at bounding box center [1247, 37] width 139 height 26
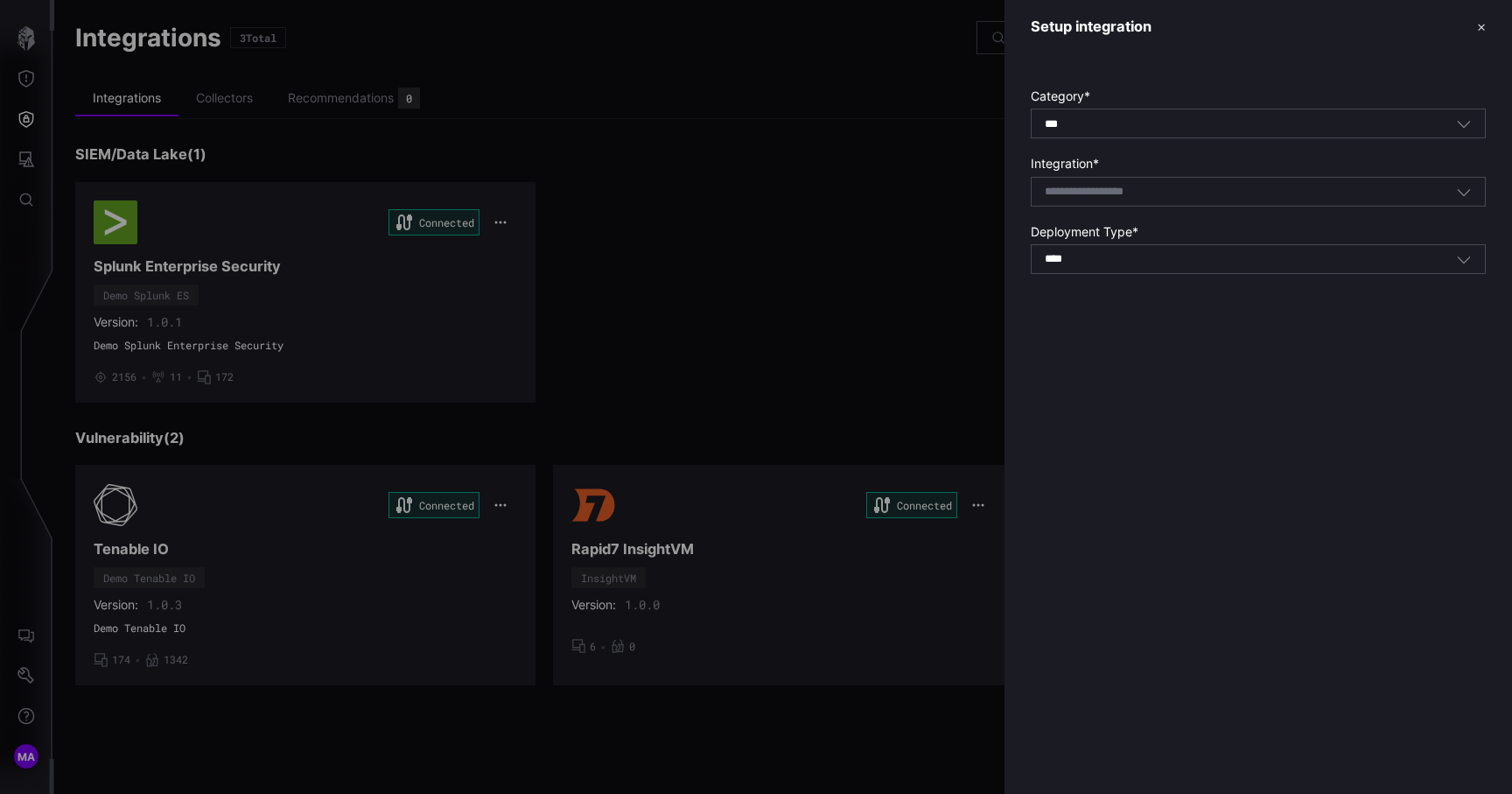
click at [1124, 196] on input at bounding box center [1106, 192] width 124 height 14
click at [1139, 215] on div "Taniu m Asset" at bounding box center [1258, 219] width 435 height 15
type input "**********"
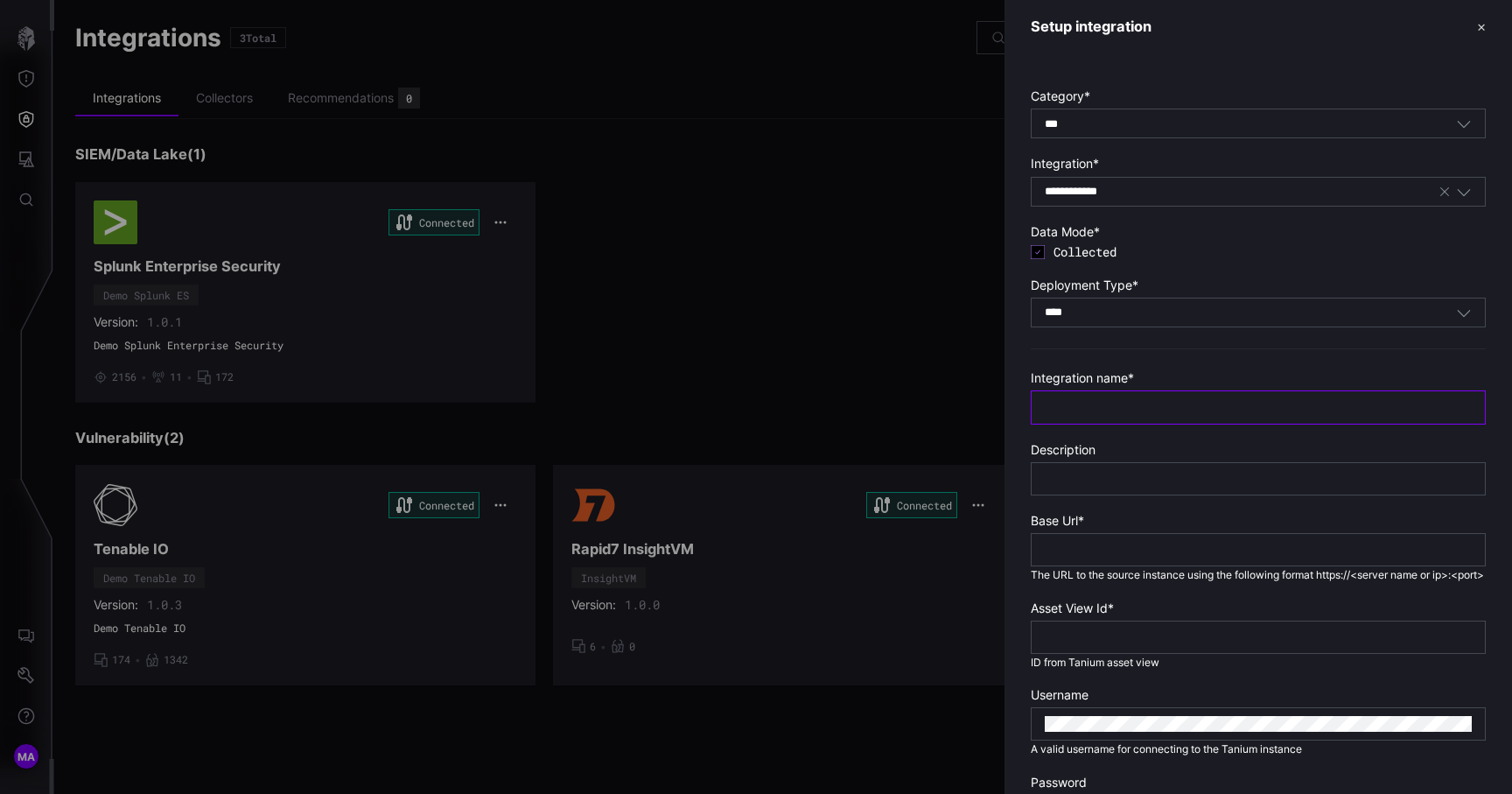
click at [1139, 412] on input "text" at bounding box center [1258, 407] width 427 height 15
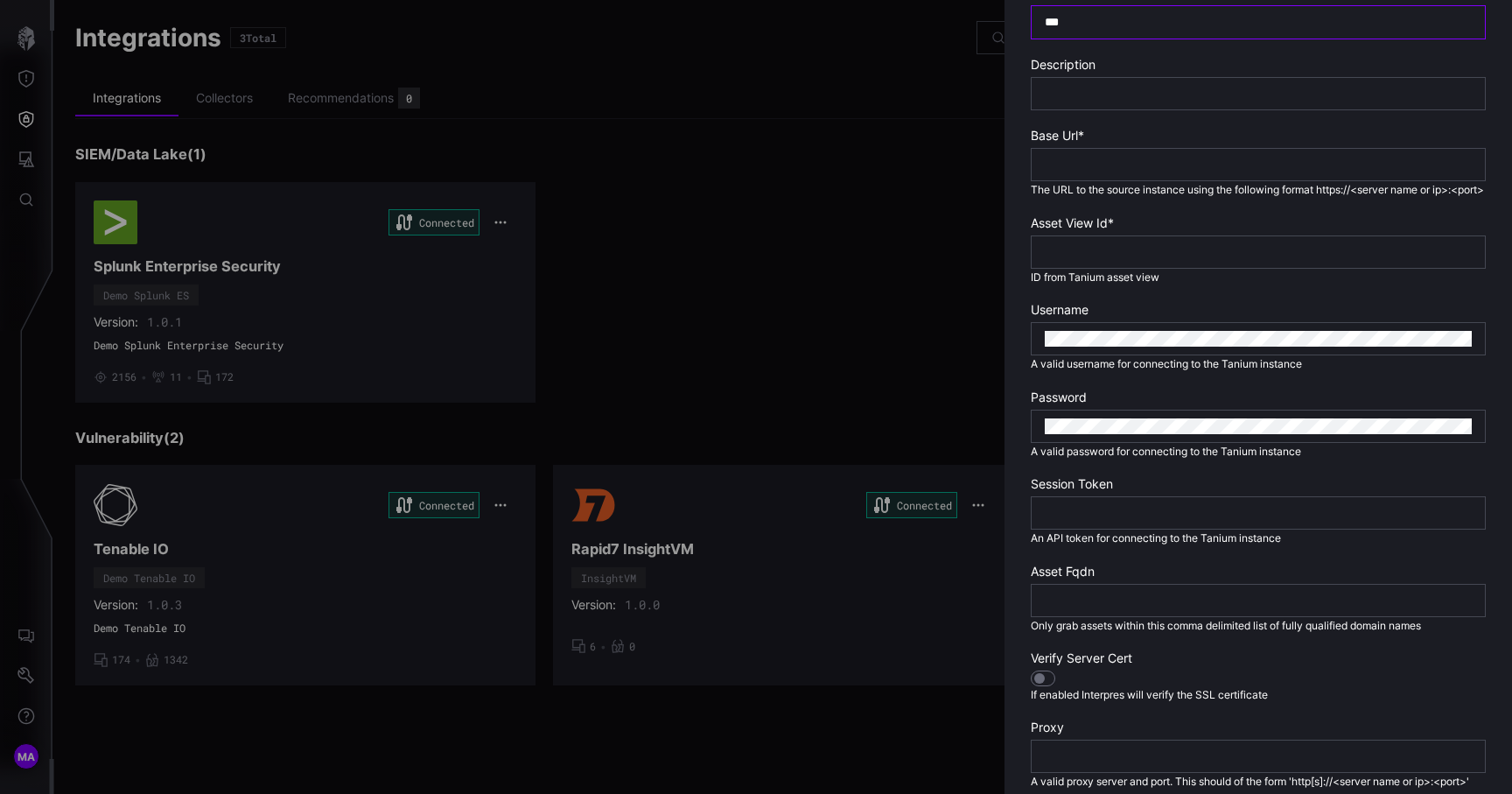
scroll to position [457, 0]
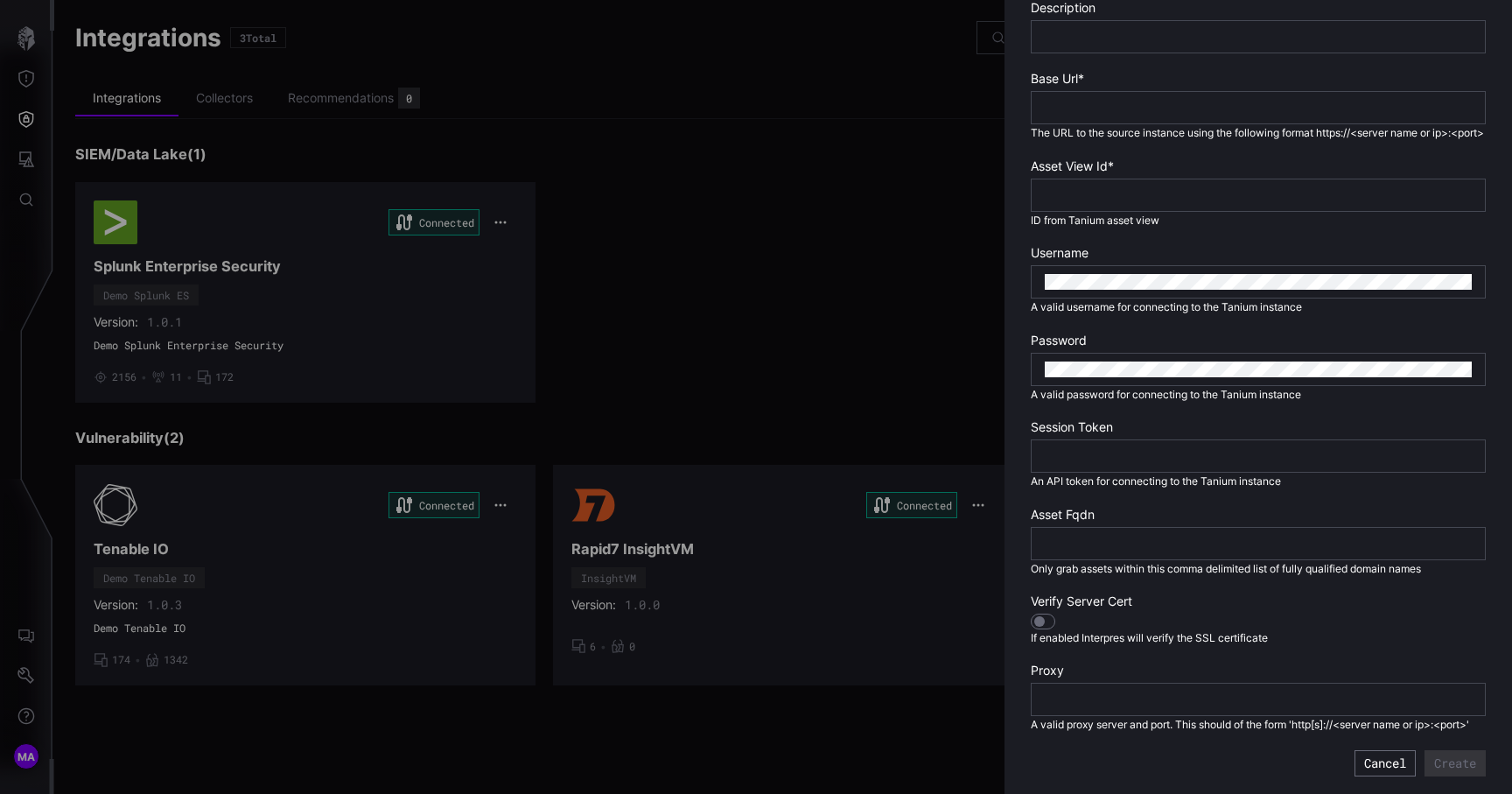
type input "***"
click at [1053, 619] on div at bounding box center [1042, 620] width 24 height 15
click at [1445, 759] on button "Create" at bounding box center [1455, 762] width 62 height 26
type input "*"
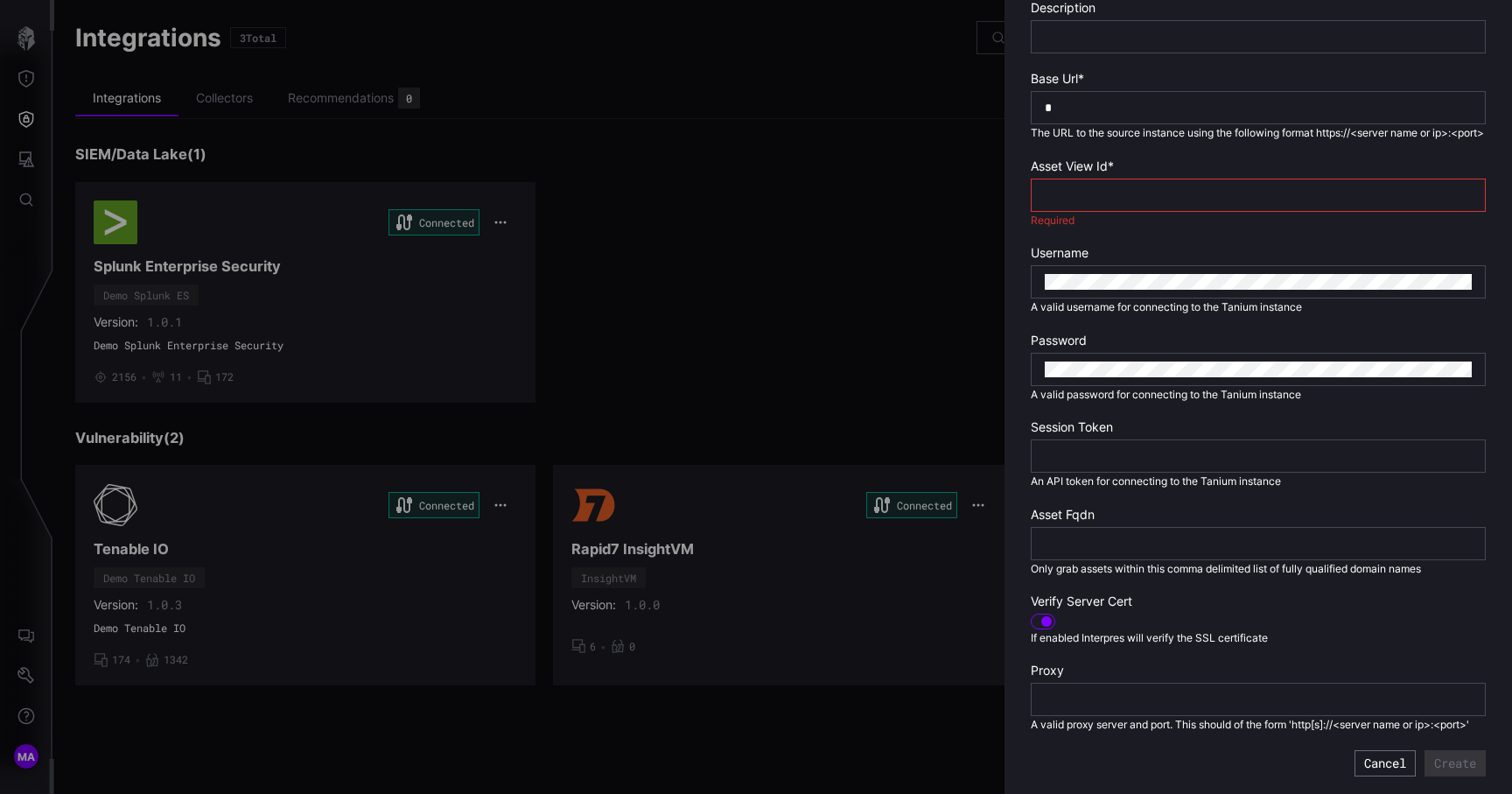
click at [1265, 199] on div at bounding box center [1258, 195] width 455 height 33
click at [1256, 203] on input "number" at bounding box center [1258, 195] width 427 height 15
type input "*"
click at [1449, 770] on button "Create" at bounding box center [1455, 762] width 62 height 26
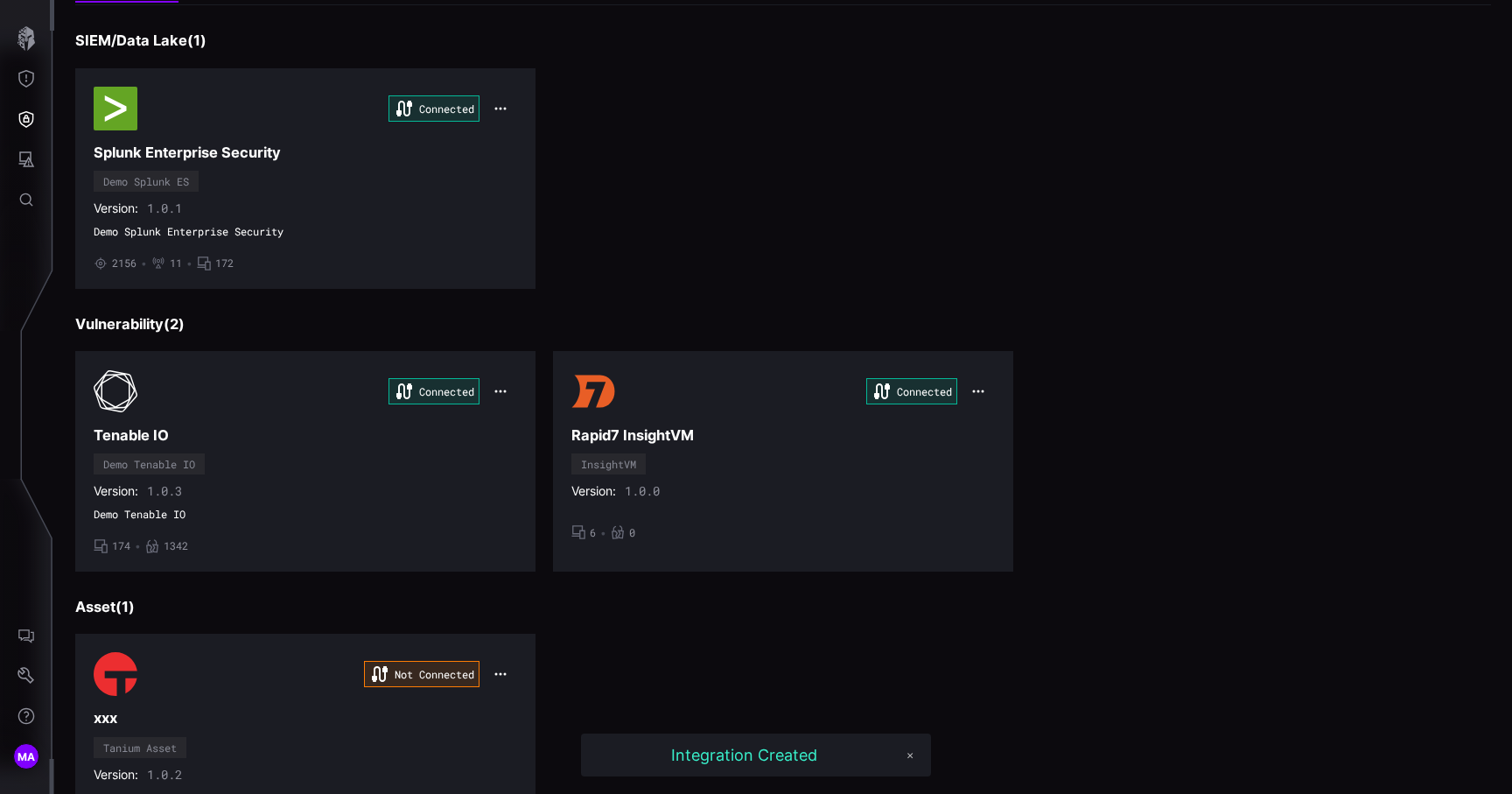
scroll to position [187, 0]
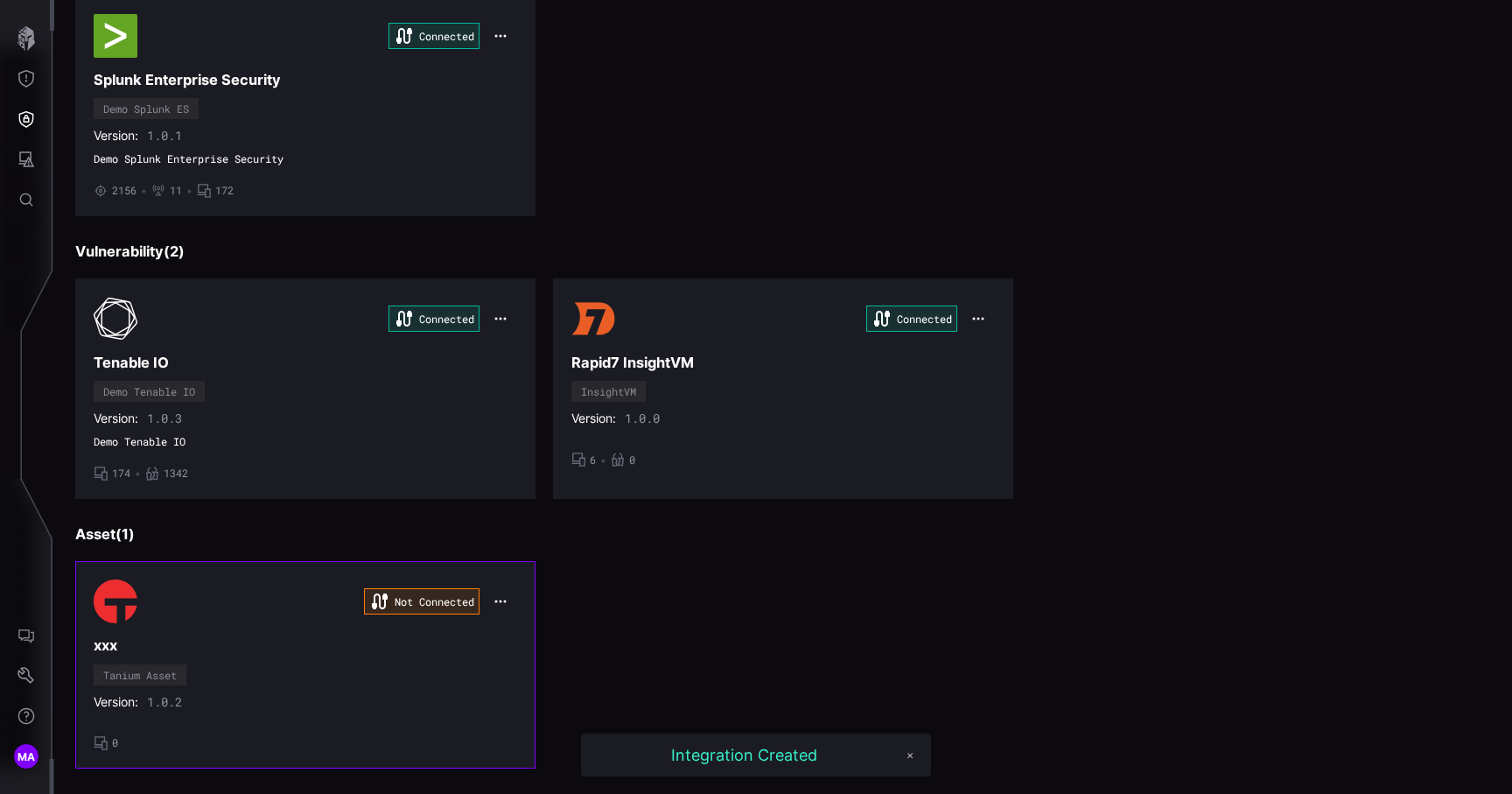
click at [304, 707] on div "Version: 1.0.2" at bounding box center [305, 701] width 424 height 15
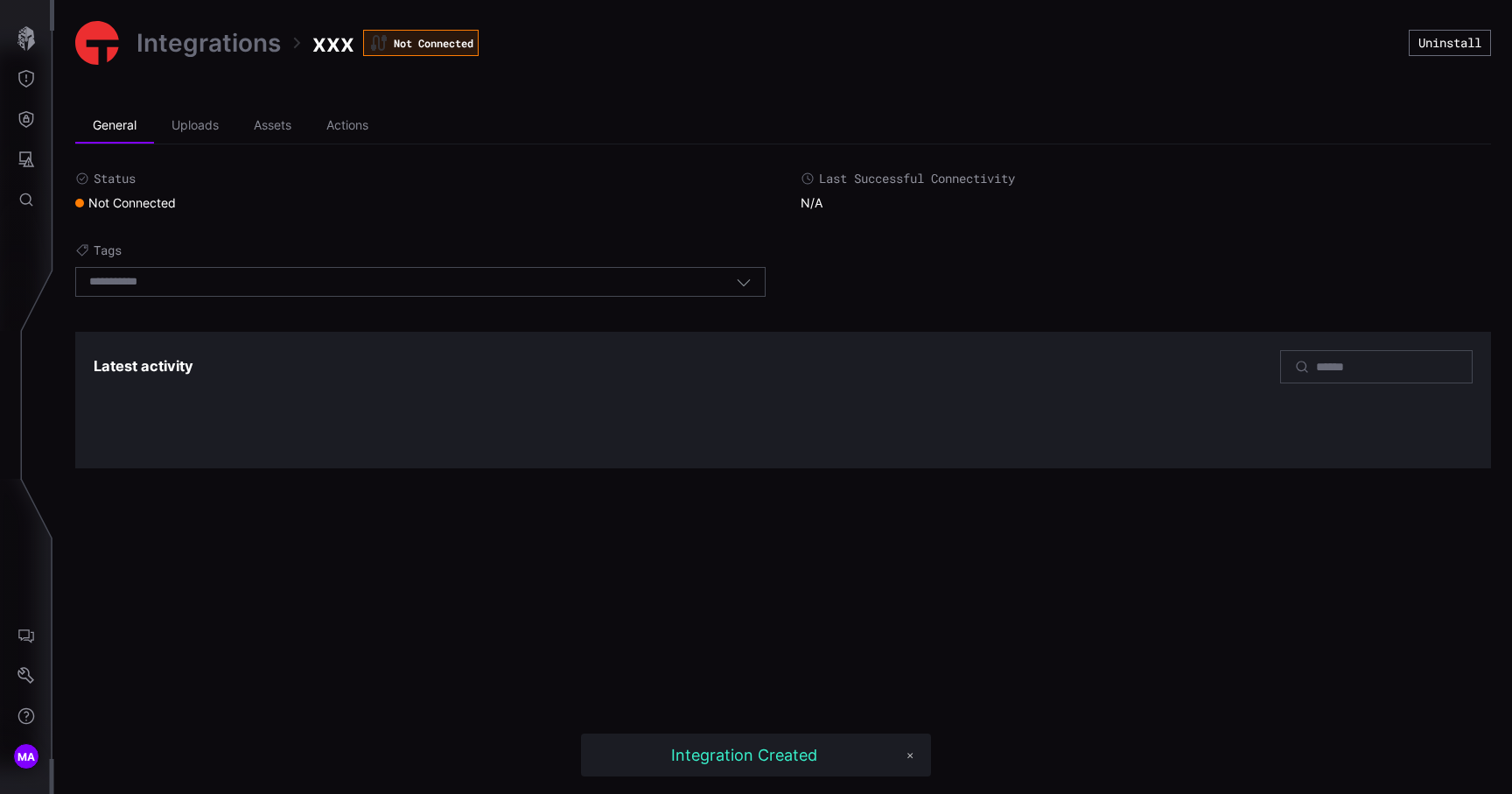
click at [216, 36] on link "Integrations" at bounding box center [208, 43] width 144 height 32
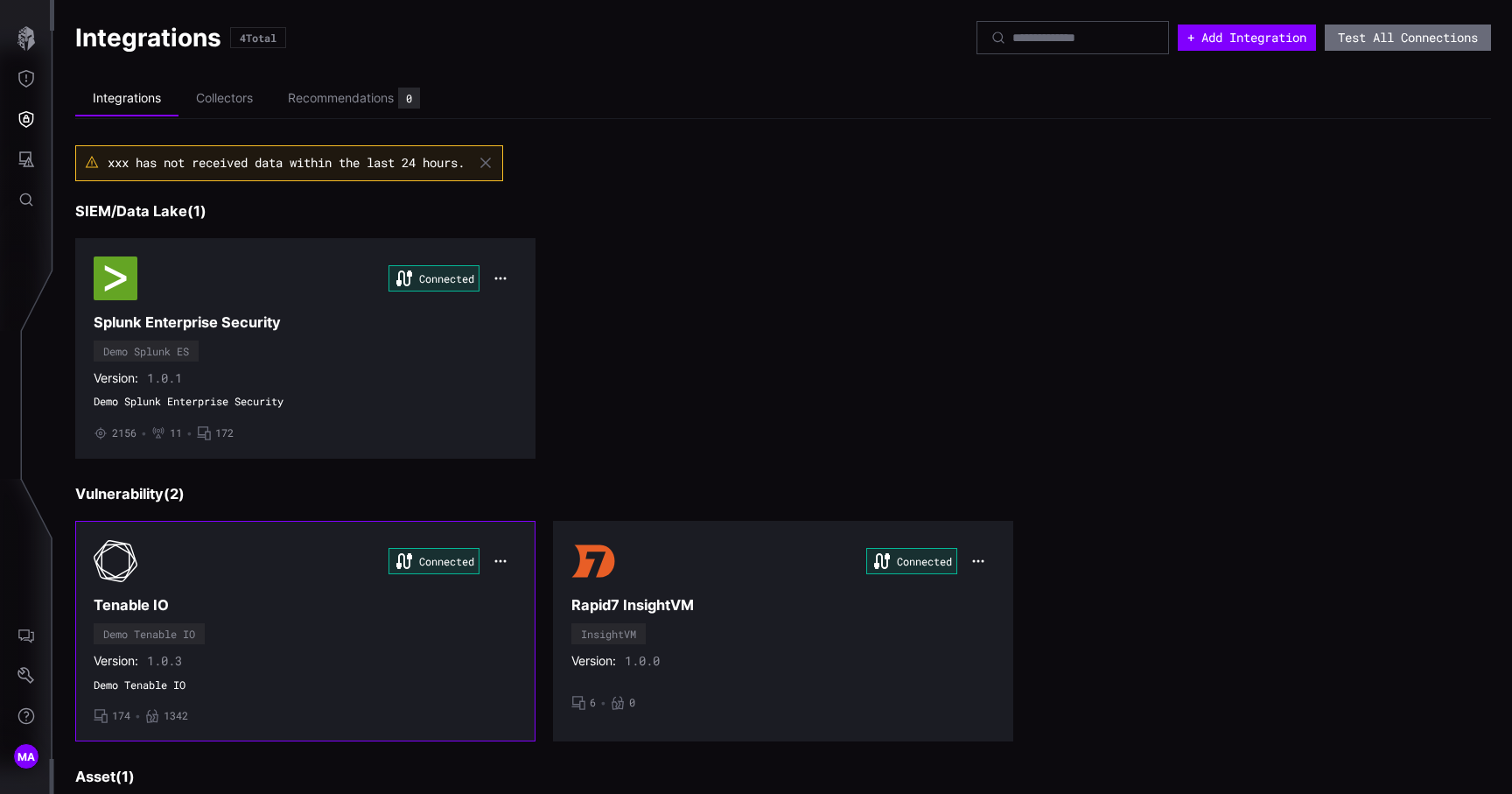
scroll to position [264, 0]
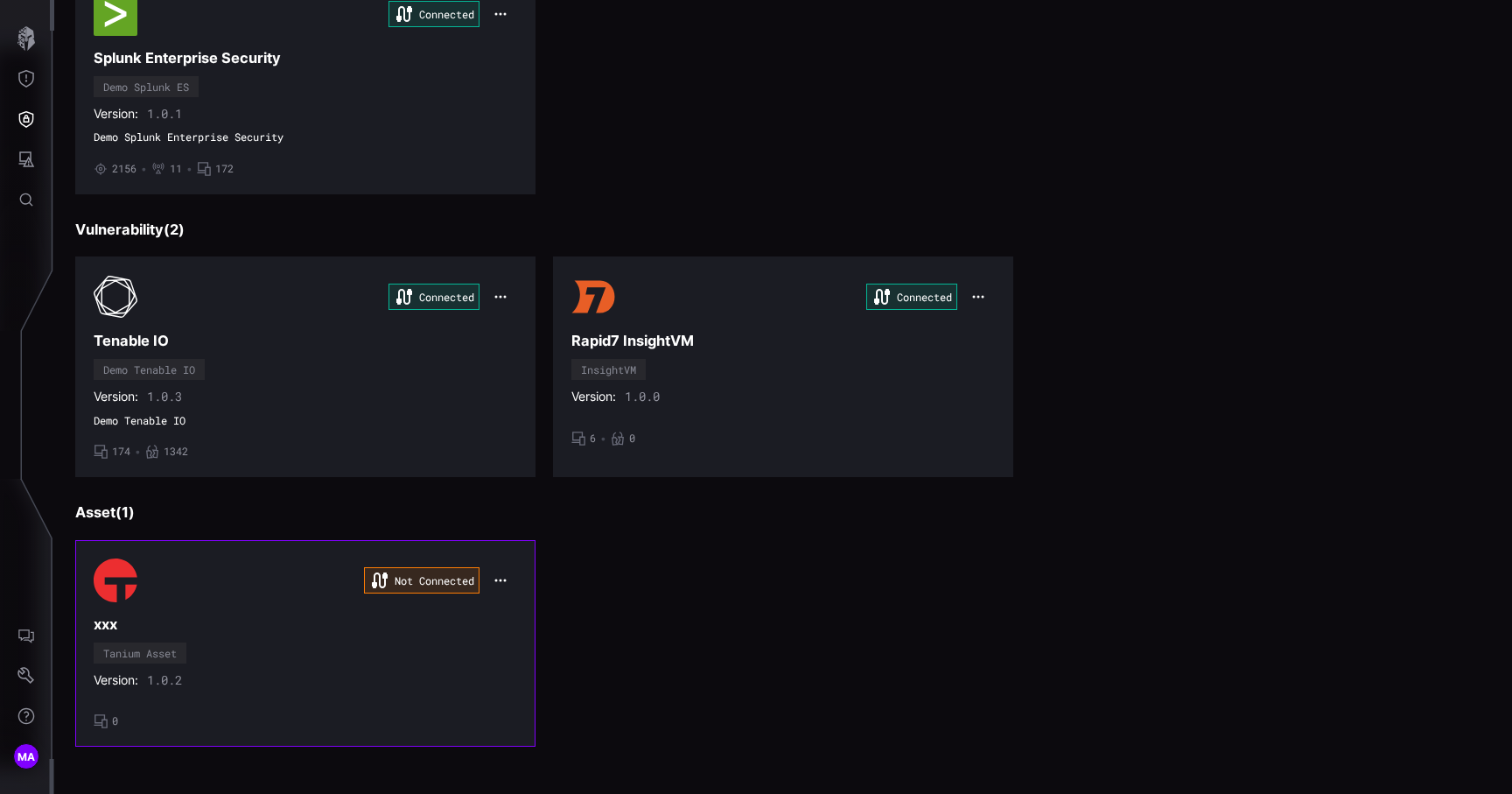
click at [496, 574] on icon "button" at bounding box center [500, 579] width 14 height 14
click at [513, 610] on div "Edit" at bounding box center [532, 619] width 77 height 33
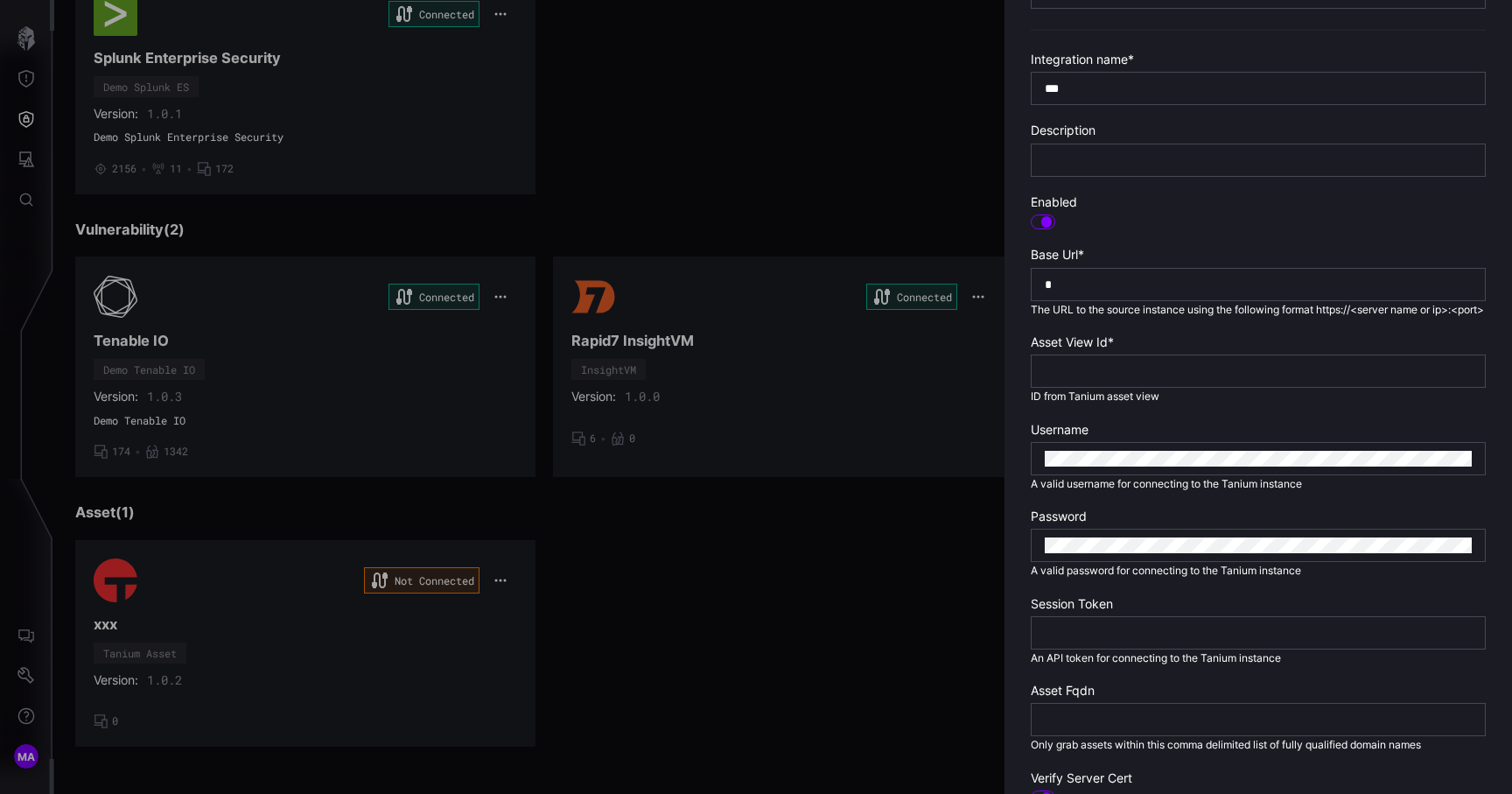
scroll to position [444, 0]
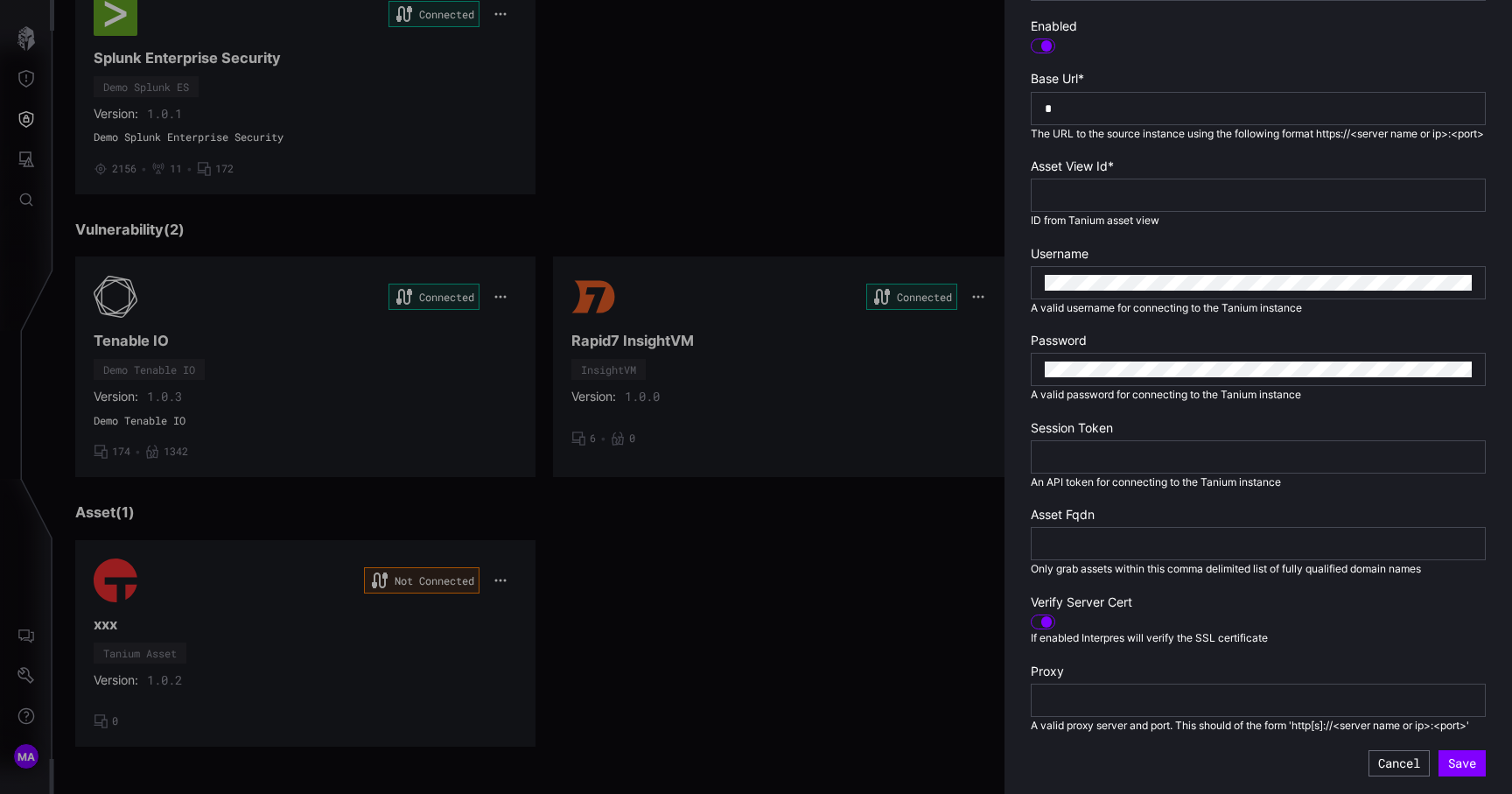
click at [836, 434] on div at bounding box center [756, 397] width 1512 height 794
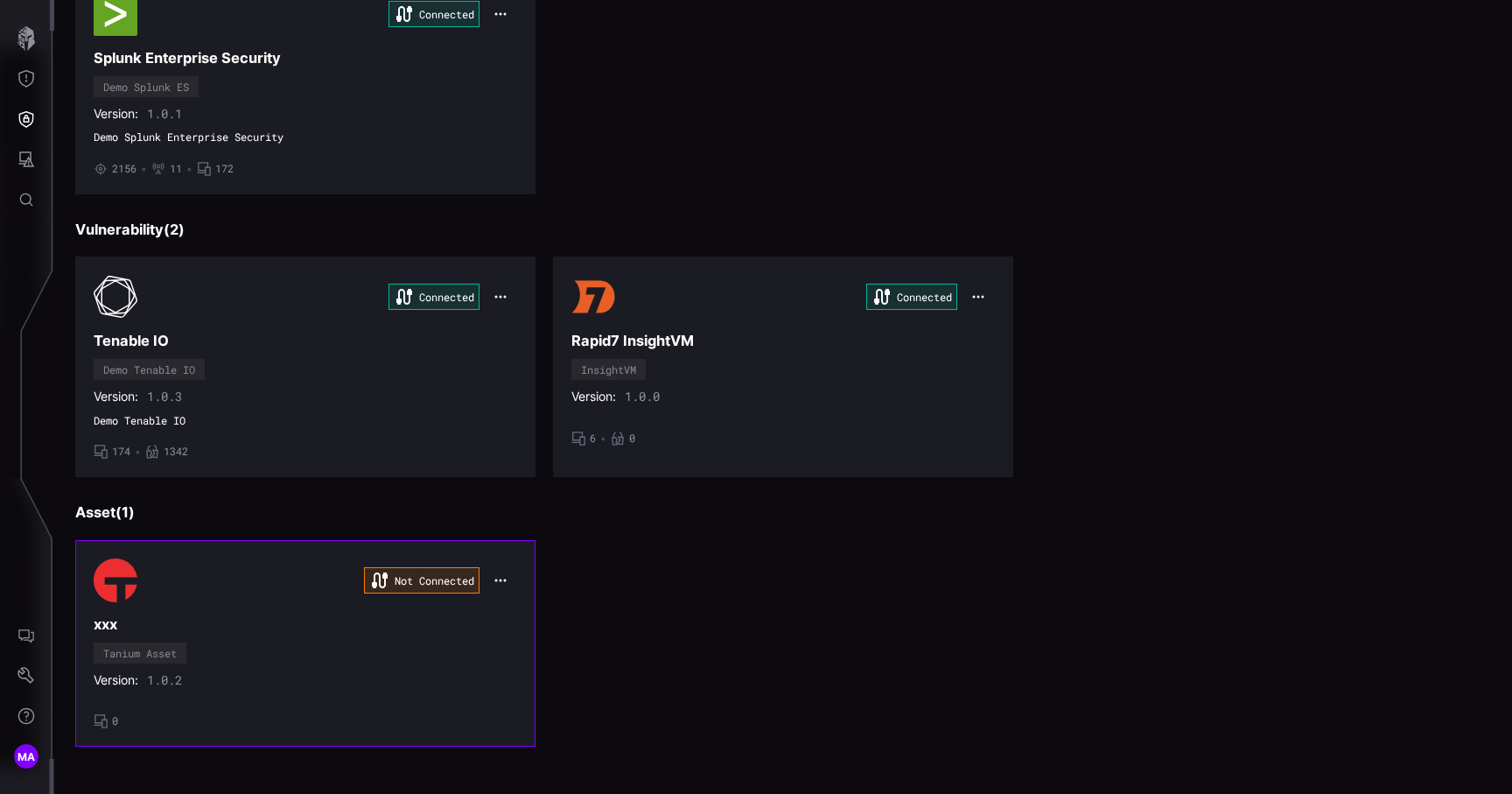
click at [504, 585] on icon "button" at bounding box center [500, 579] width 14 height 14
click at [518, 625] on div "Edit" at bounding box center [533, 619] width 60 height 14
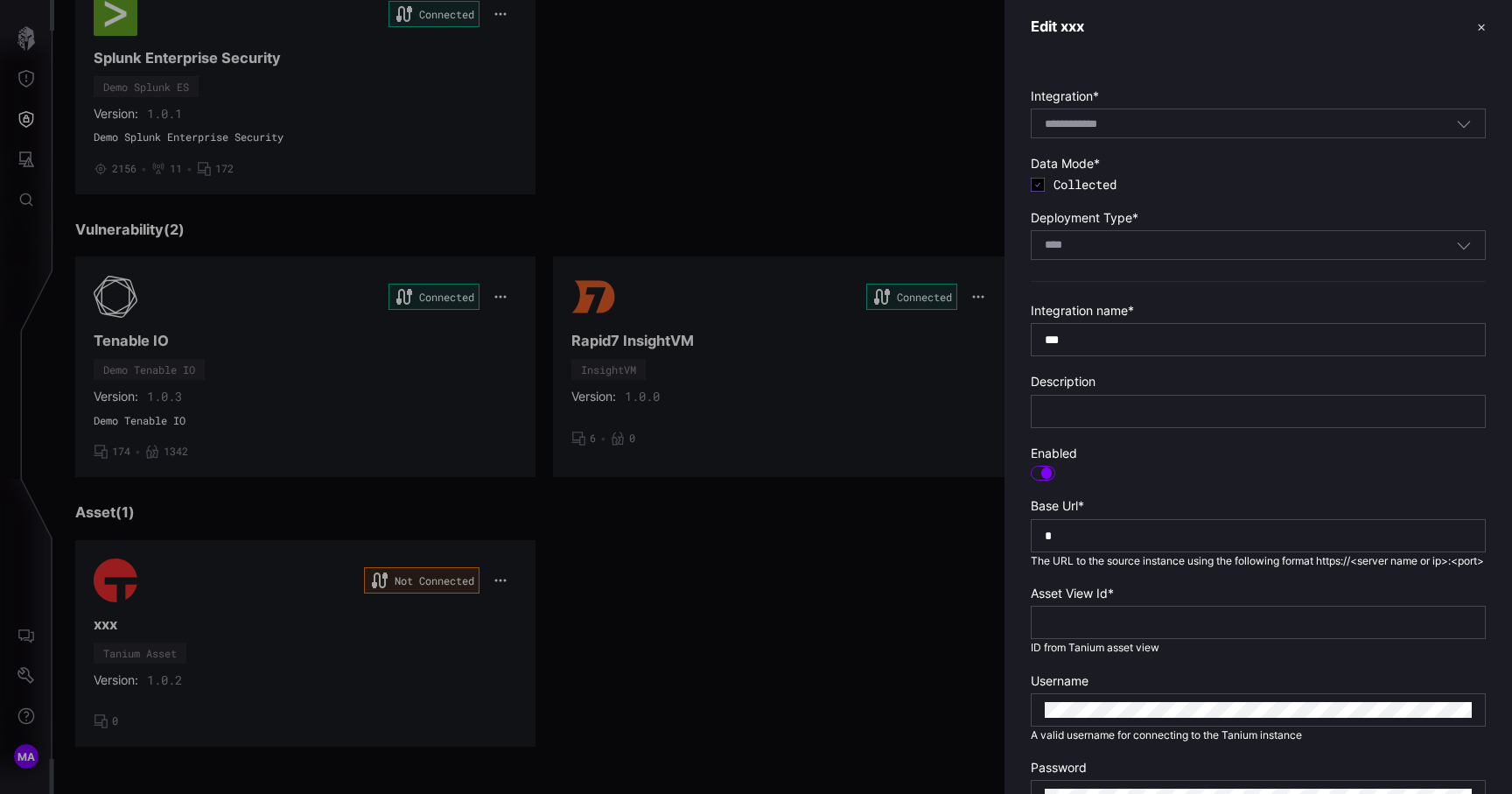
click at [892, 515] on div at bounding box center [756, 397] width 1512 height 794
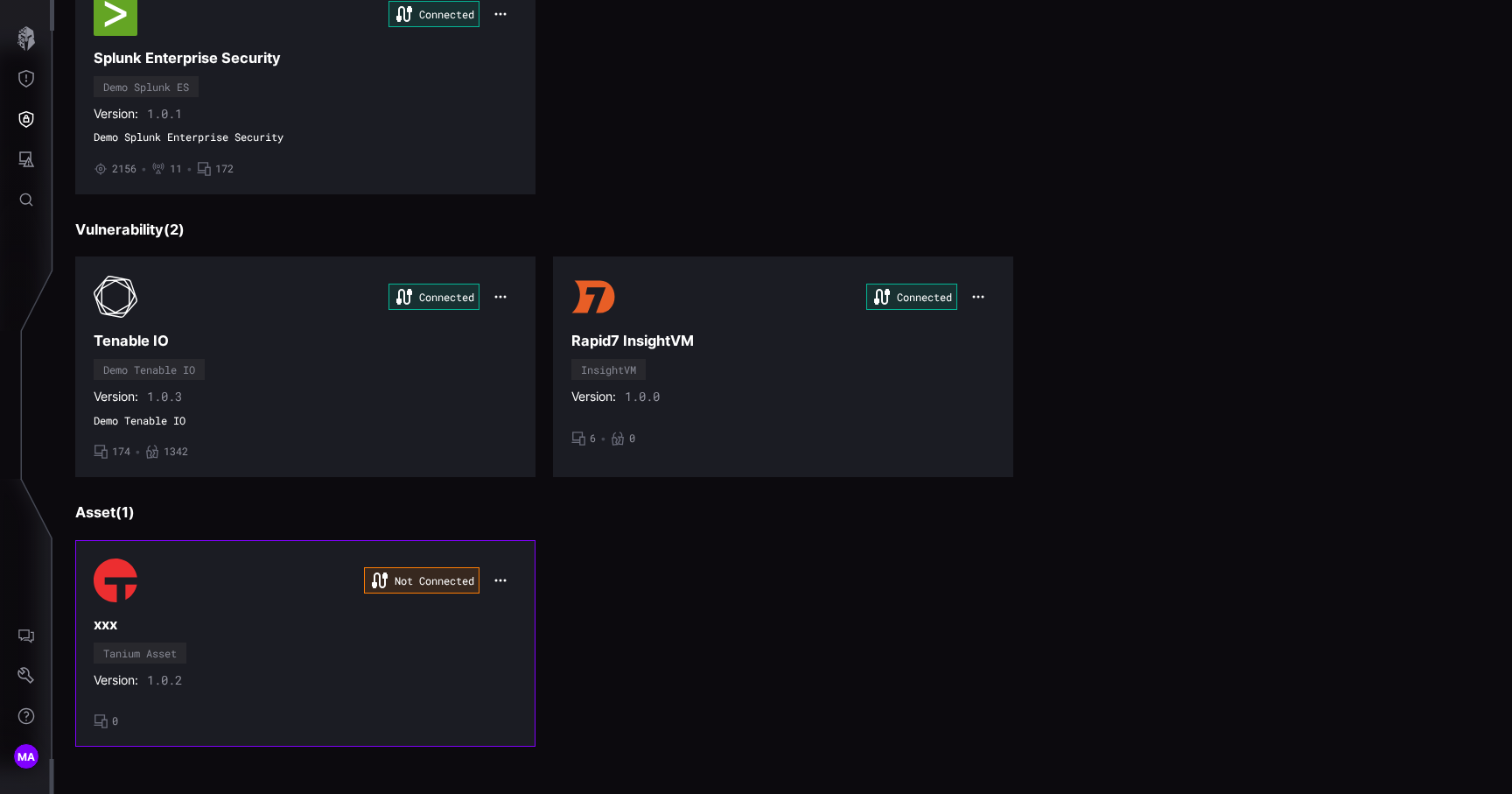
click at [501, 573] on icon "button" at bounding box center [500, 579] width 14 height 14
click at [542, 656] on div "Uninstall" at bounding box center [533, 651] width 60 height 14
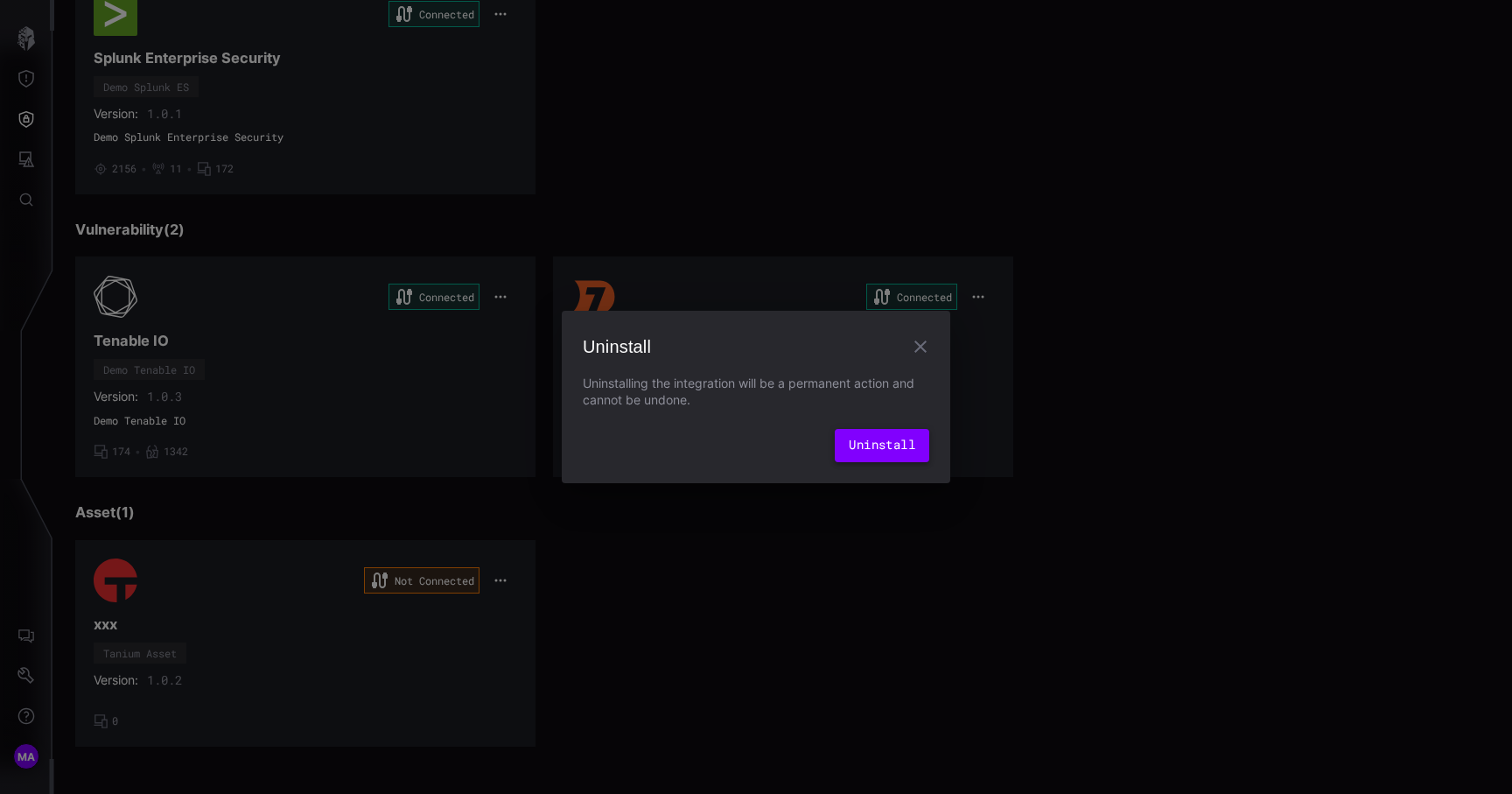
click at [863, 449] on button "Uninstall" at bounding box center [882, 445] width 94 height 33
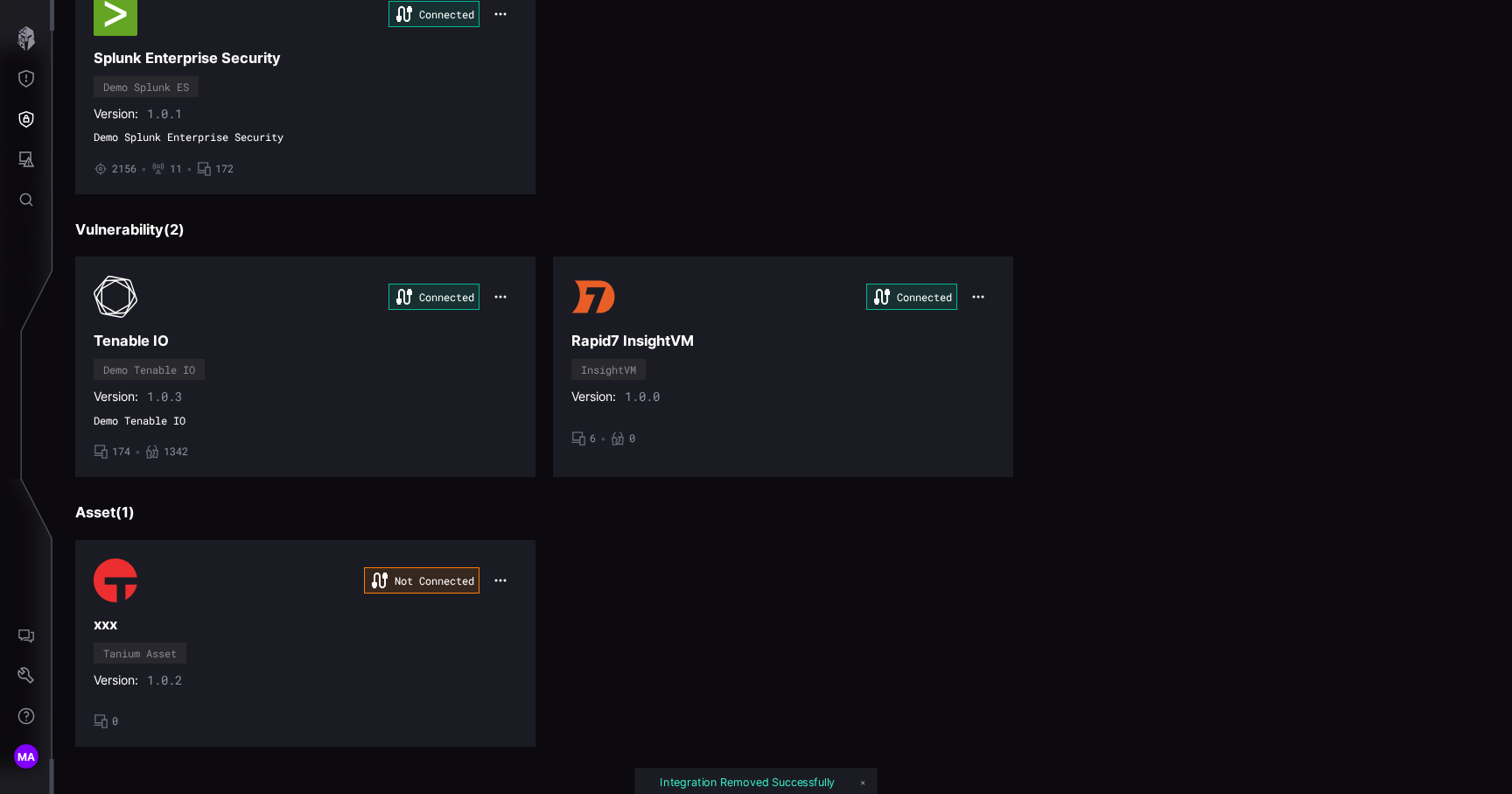
scroll to position [0, 0]
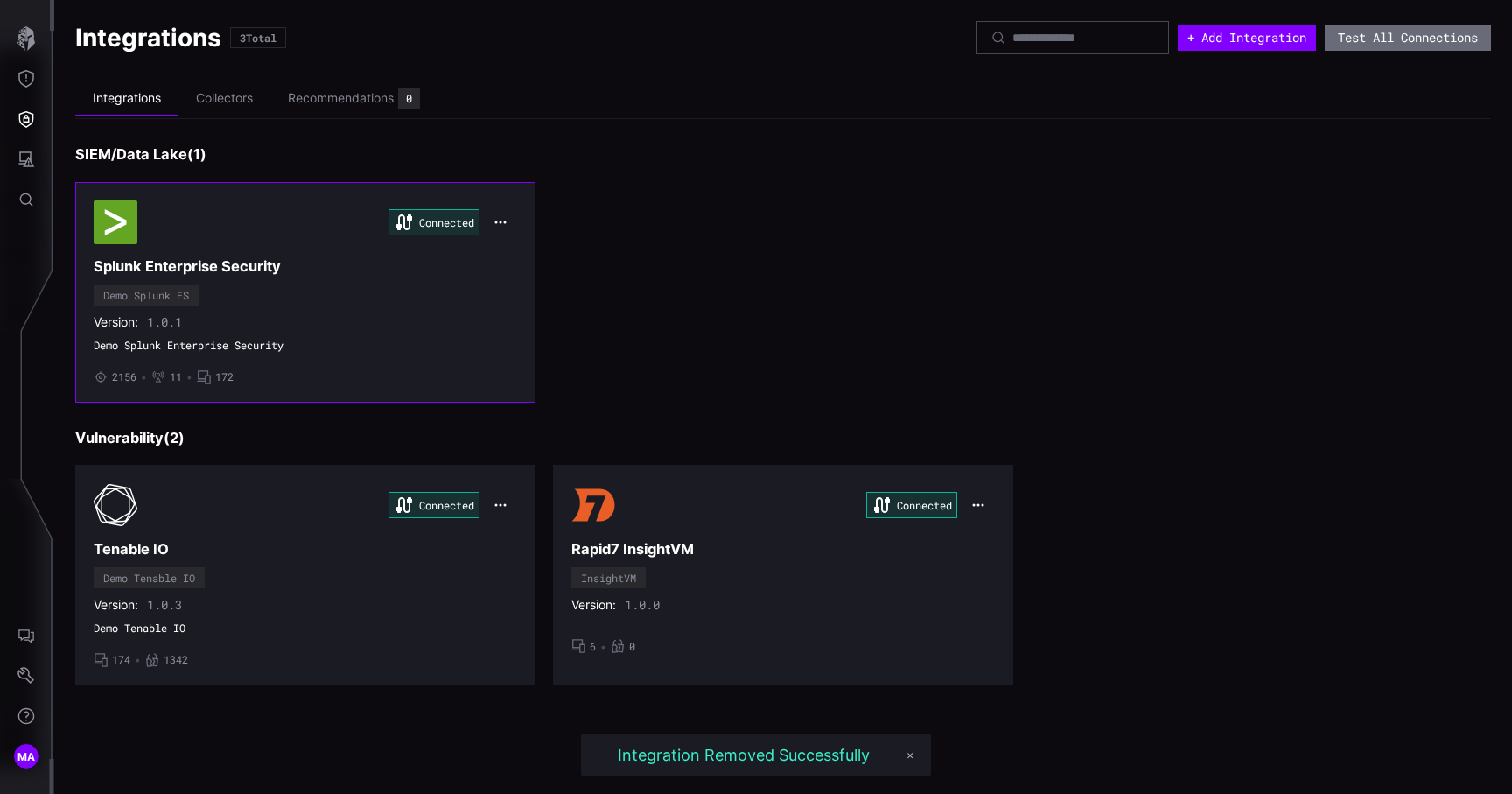
click at [502, 221] on icon "button" at bounding box center [500, 222] width 14 height 14
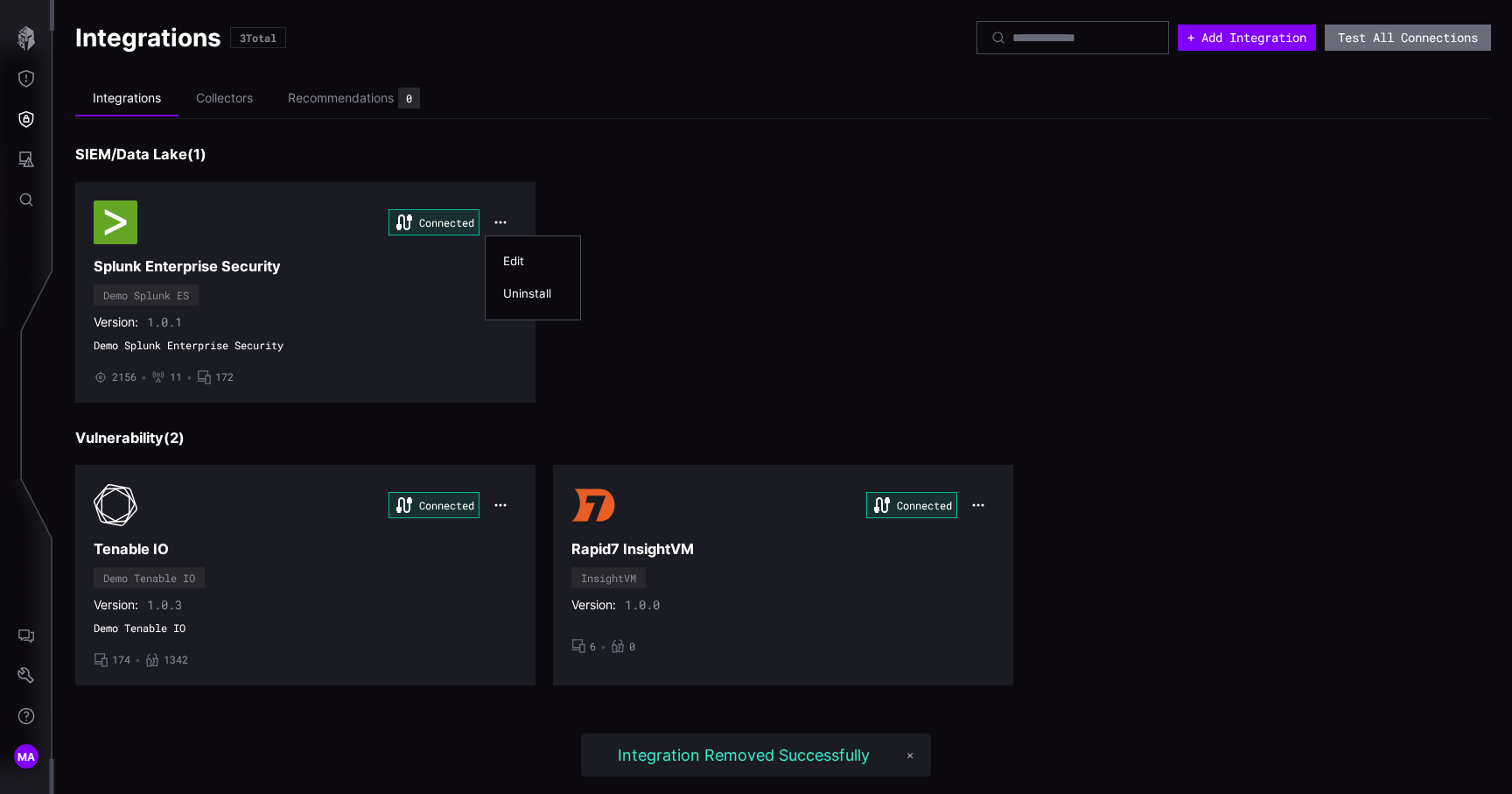
click at [529, 297] on div "Uninstall" at bounding box center [533, 293] width 60 height 14
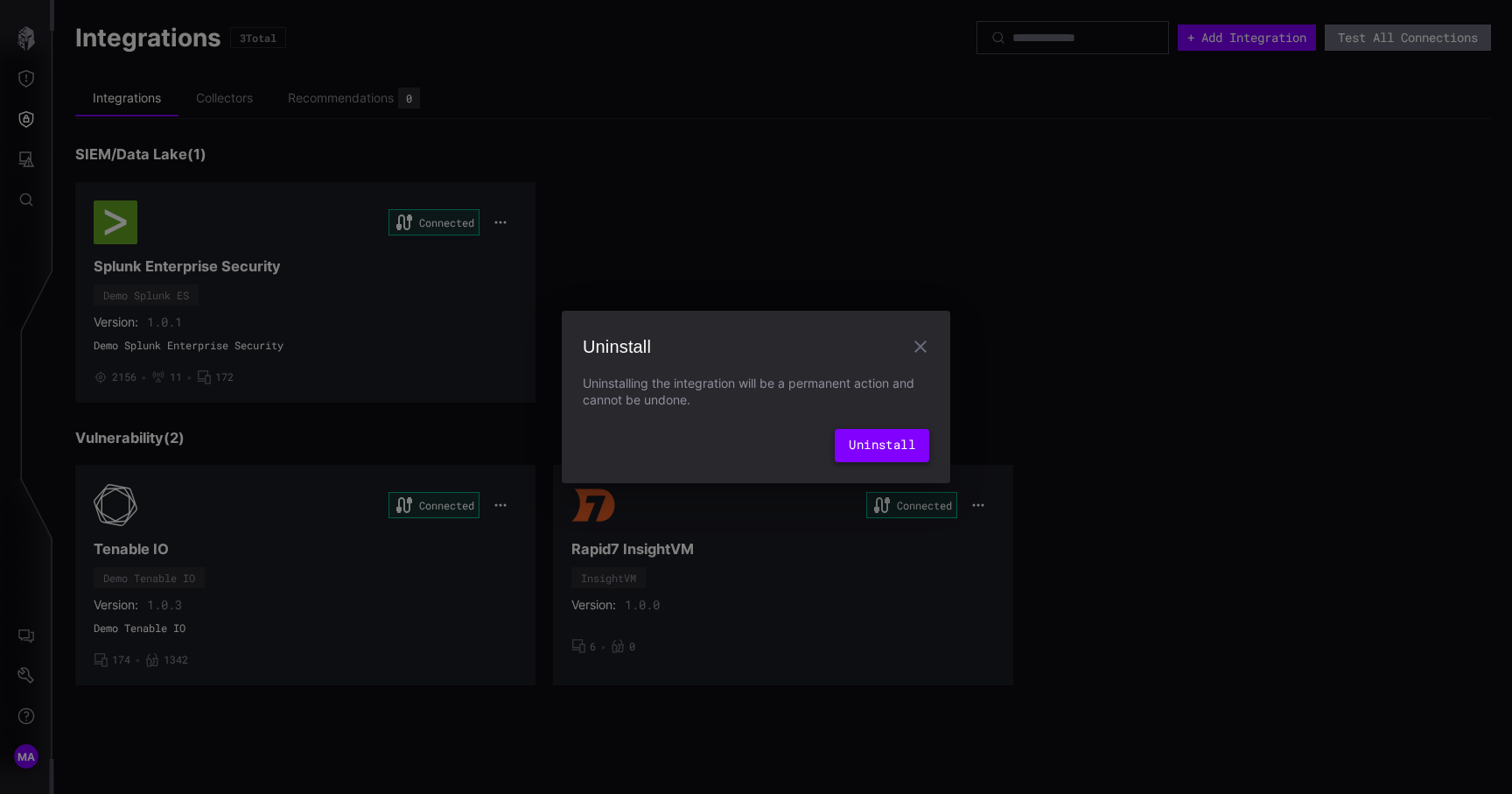
click at [890, 455] on button "Uninstall" at bounding box center [882, 445] width 94 height 33
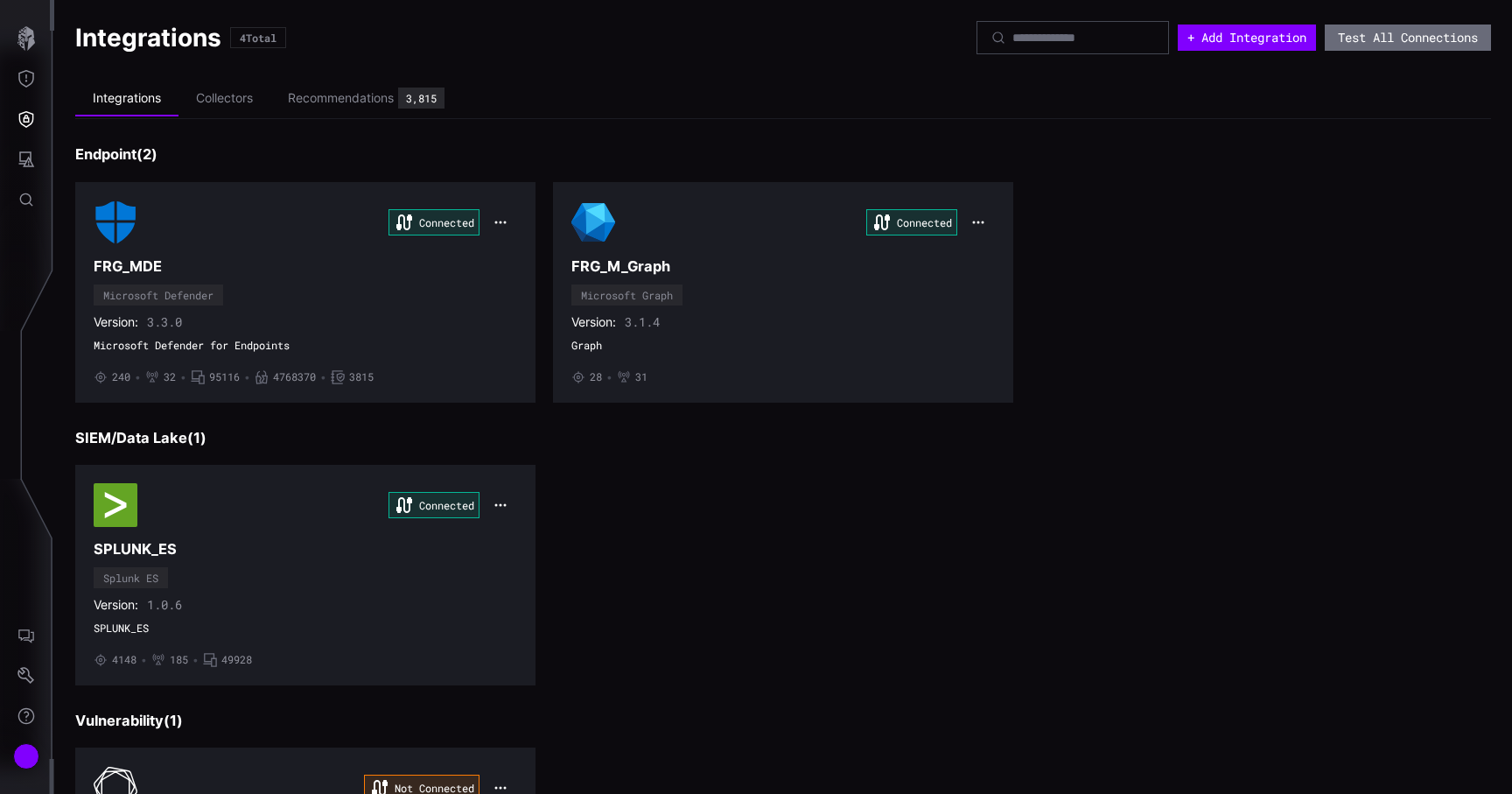
scroll to position [222, 0]
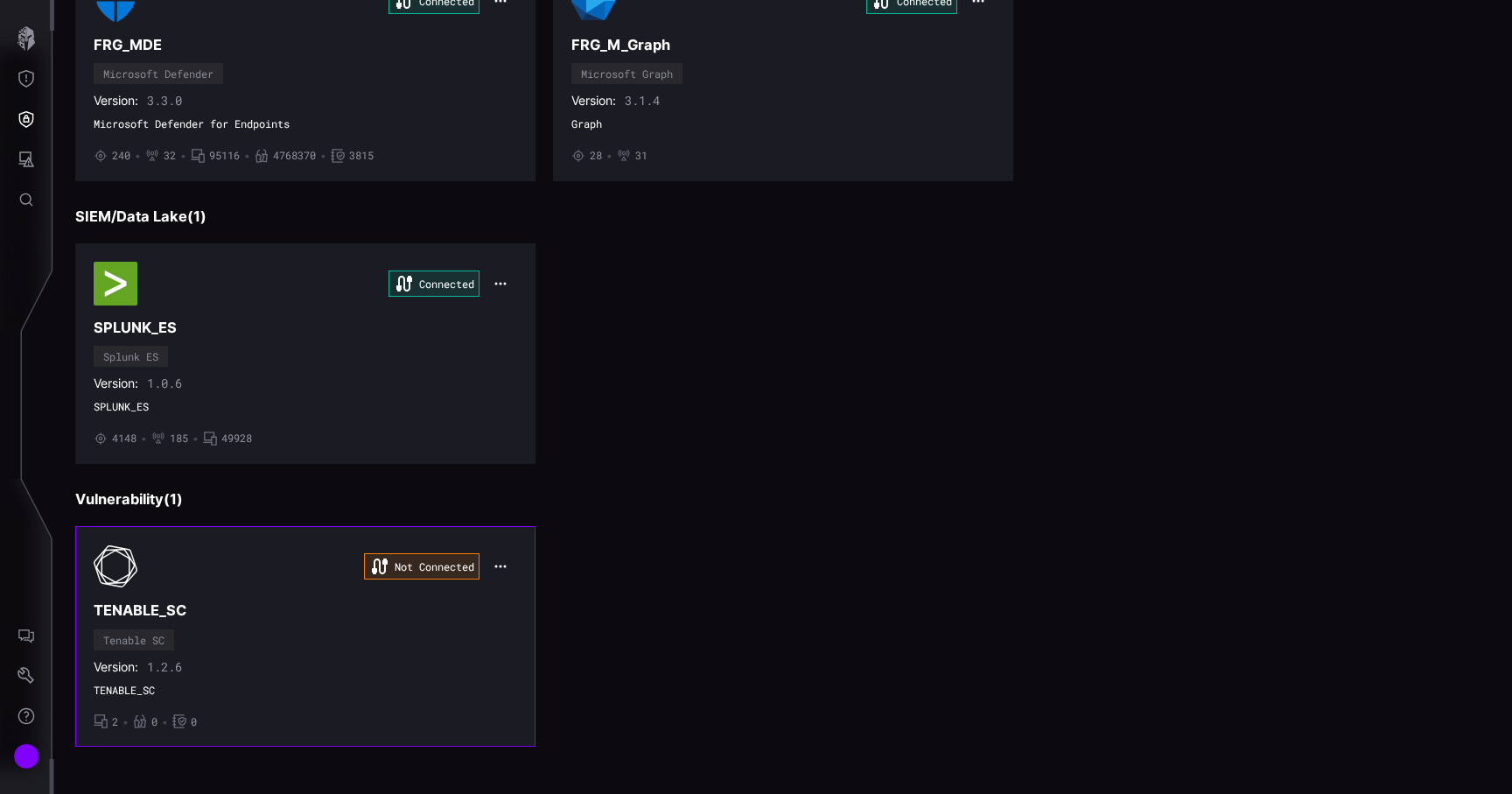
click at [252, 637] on div "Not Connected TENABLE_SC Tenable SC Version: 1.2.6 TENABLE_SC • 2 • 0 • 0" at bounding box center [305, 636] width 424 height 184
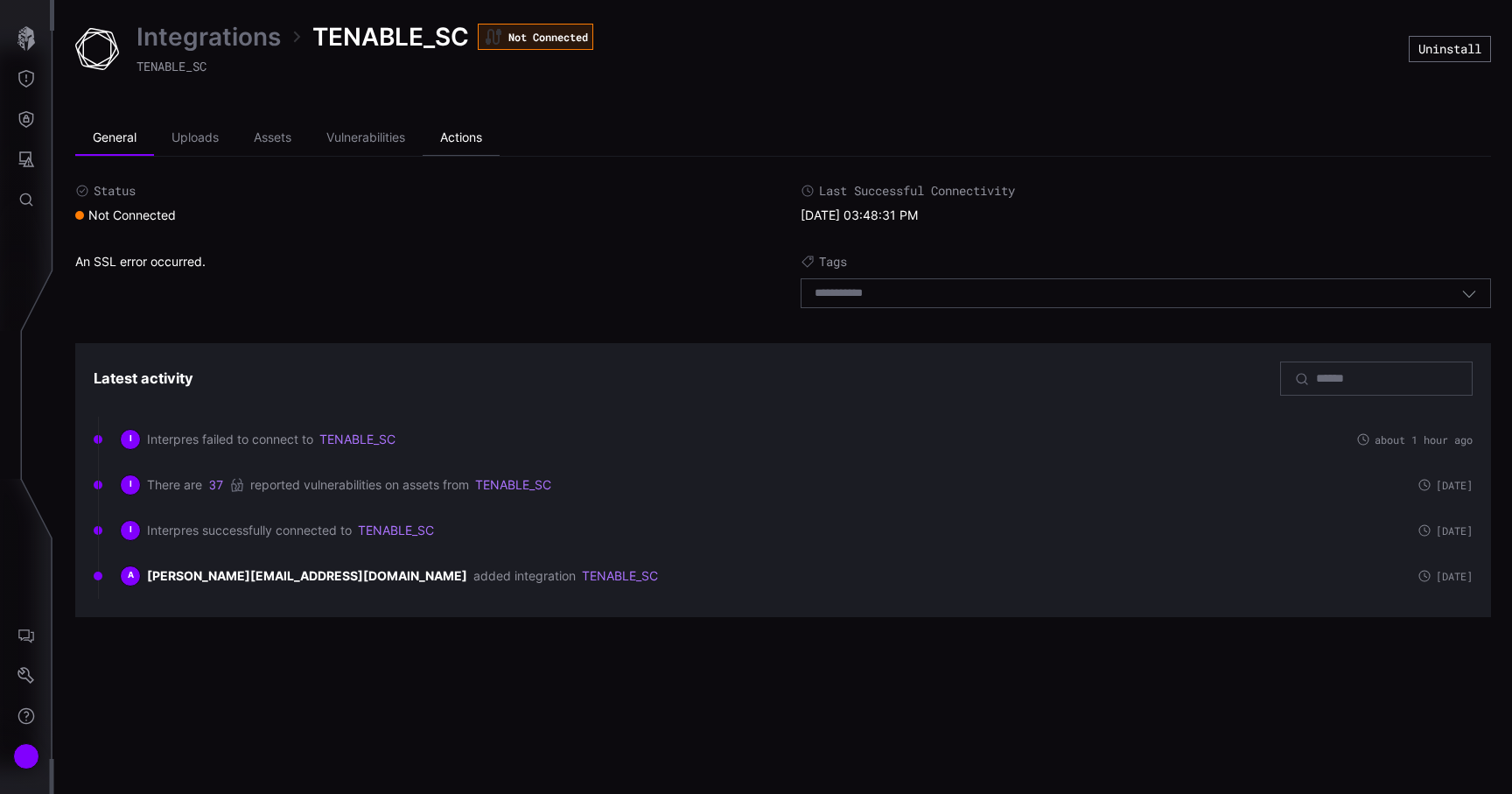
click at [450, 139] on li "Actions" at bounding box center [461, 138] width 77 height 35
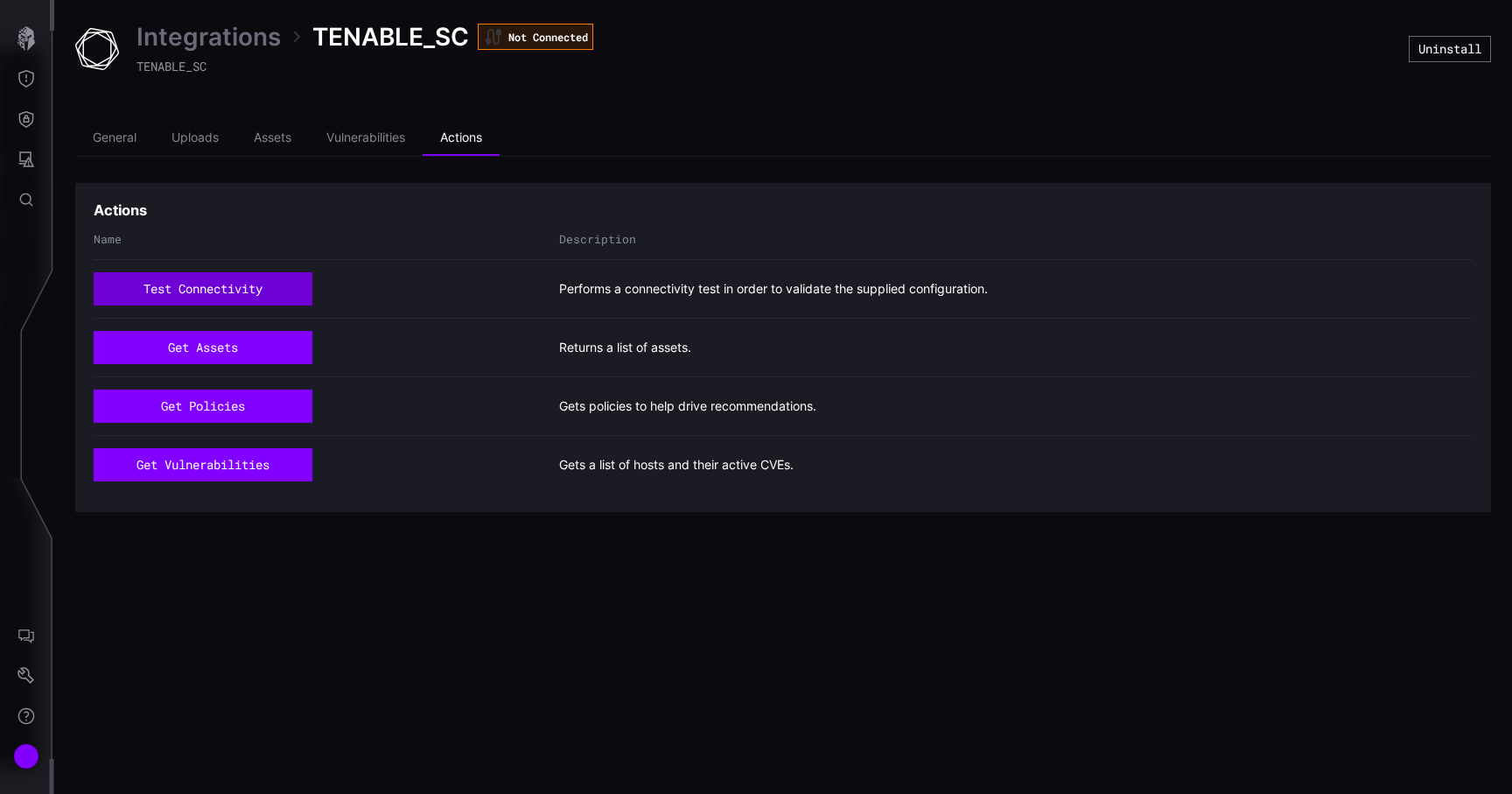
click at [296, 278] on button "test connectivity" at bounding box center [203, 289] width 219 height 33
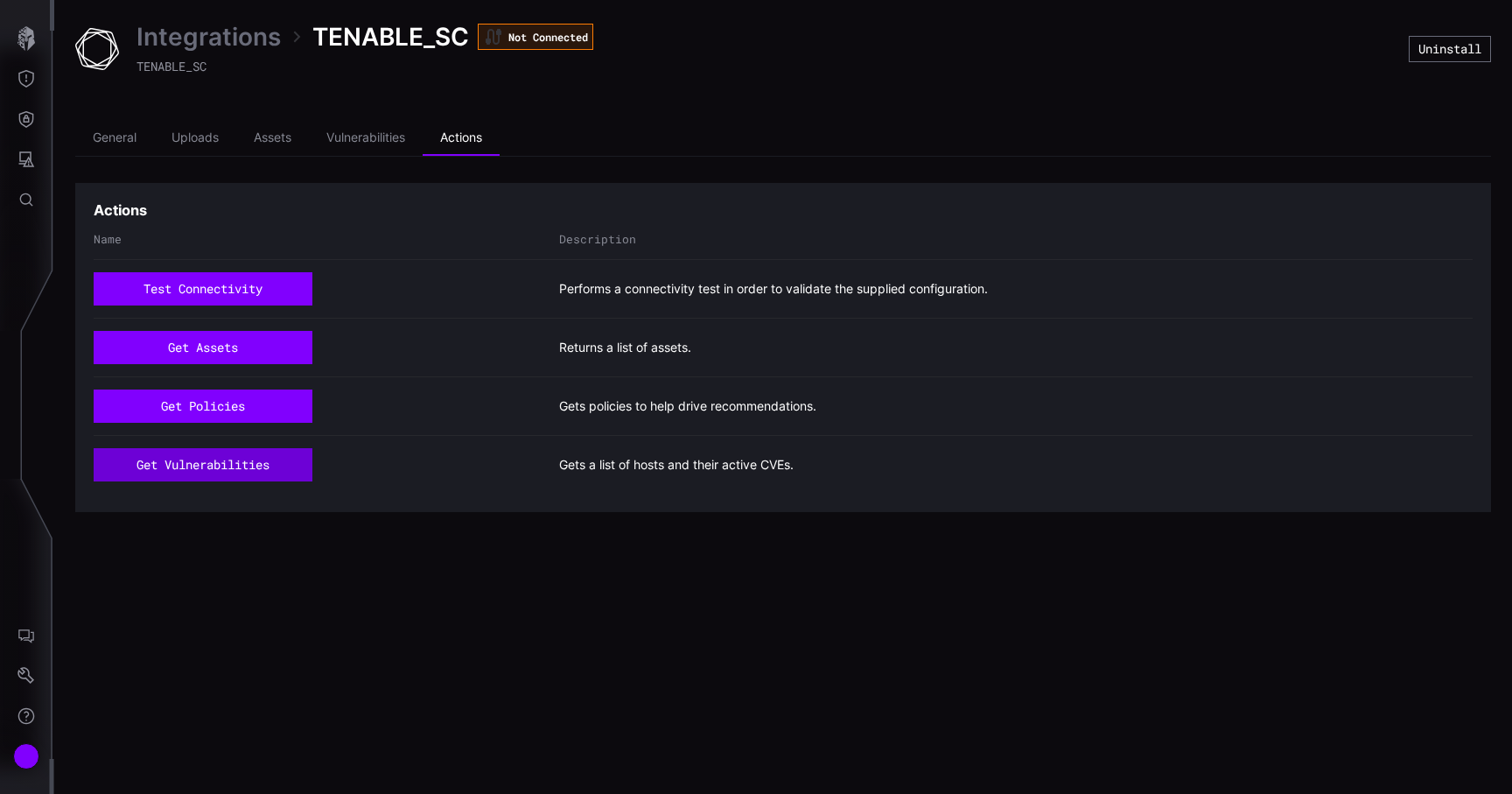
click at [250, 469] on button "get vulnerabilities" at bounding box center [203, 464] width 219 height 33
click at [197, 365] on div "get assets Returns a list of assets." at bounding box center [782, 347] width 1379 height 59
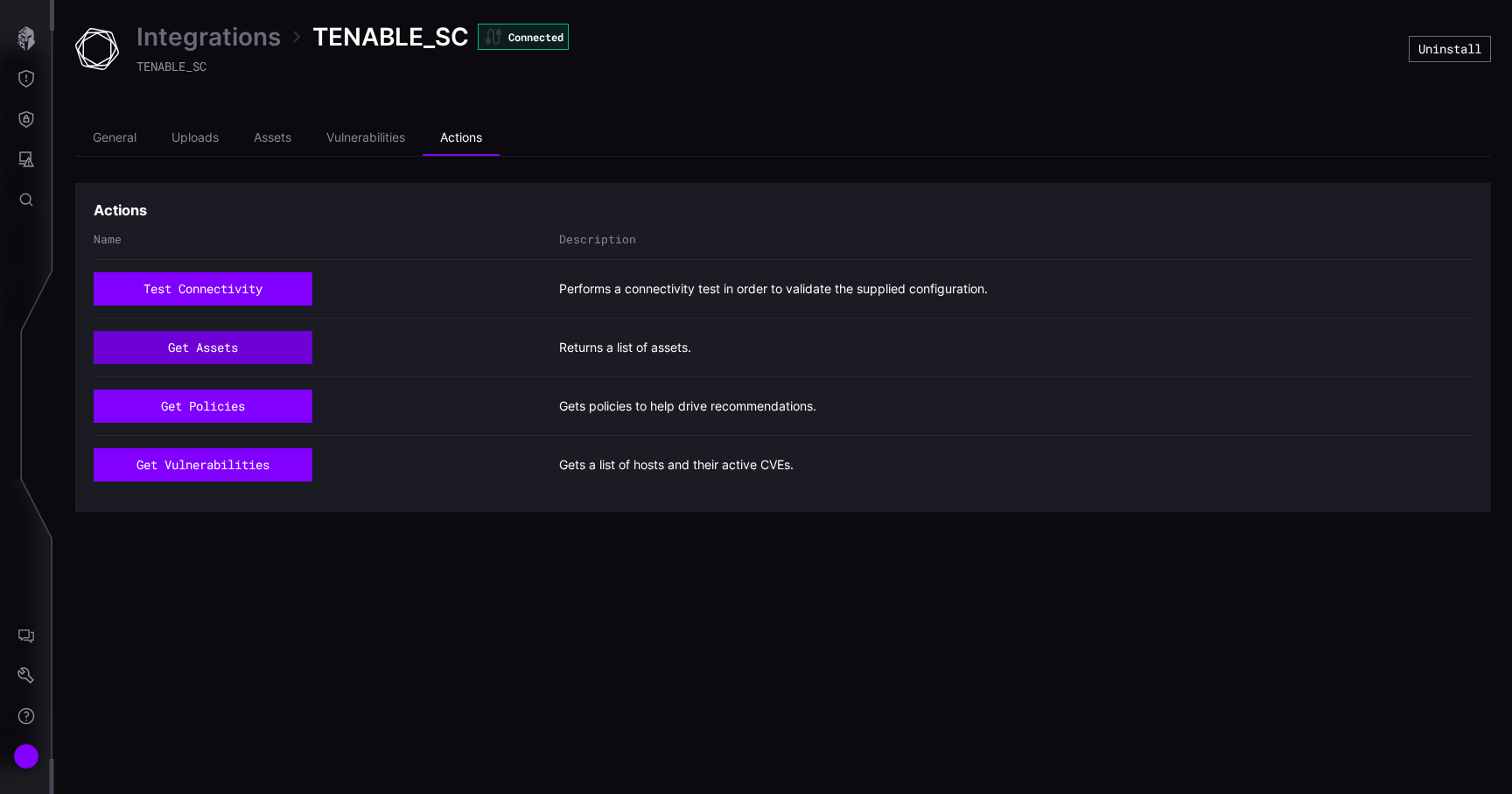
click at [216, 357] on button "get assets" at bounding box center [203, 347] width 219 height 33
click at [269, 143] on li "Assets" at bounding box center [273, 138] width 72 height 35
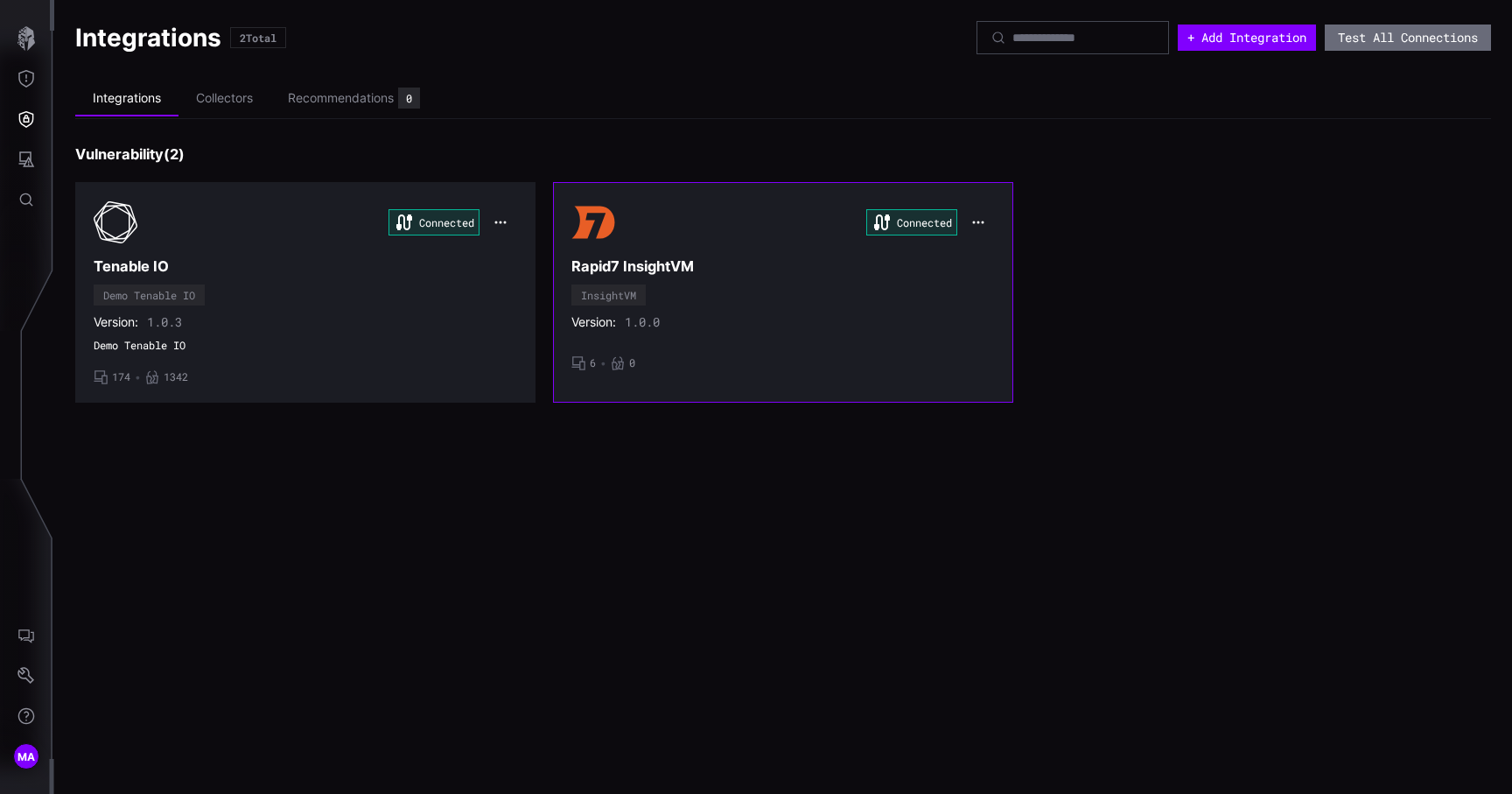
click at [692, 240] on div "Connected" at bounding box center [783, 222] width 424 height 43
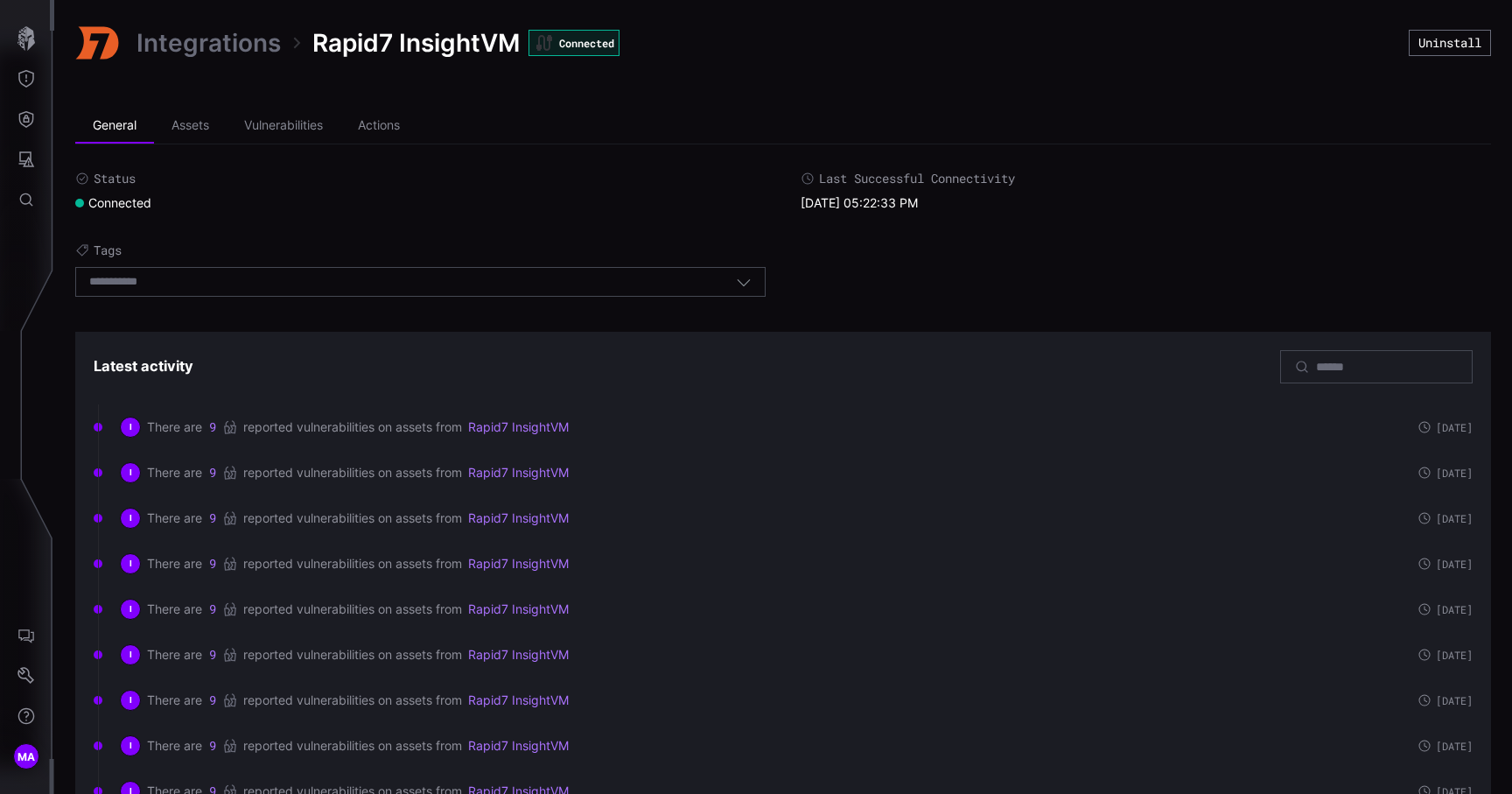
click at [240, 29] on link "Integrations" at bounding box center [208, 43] width 144 height 32
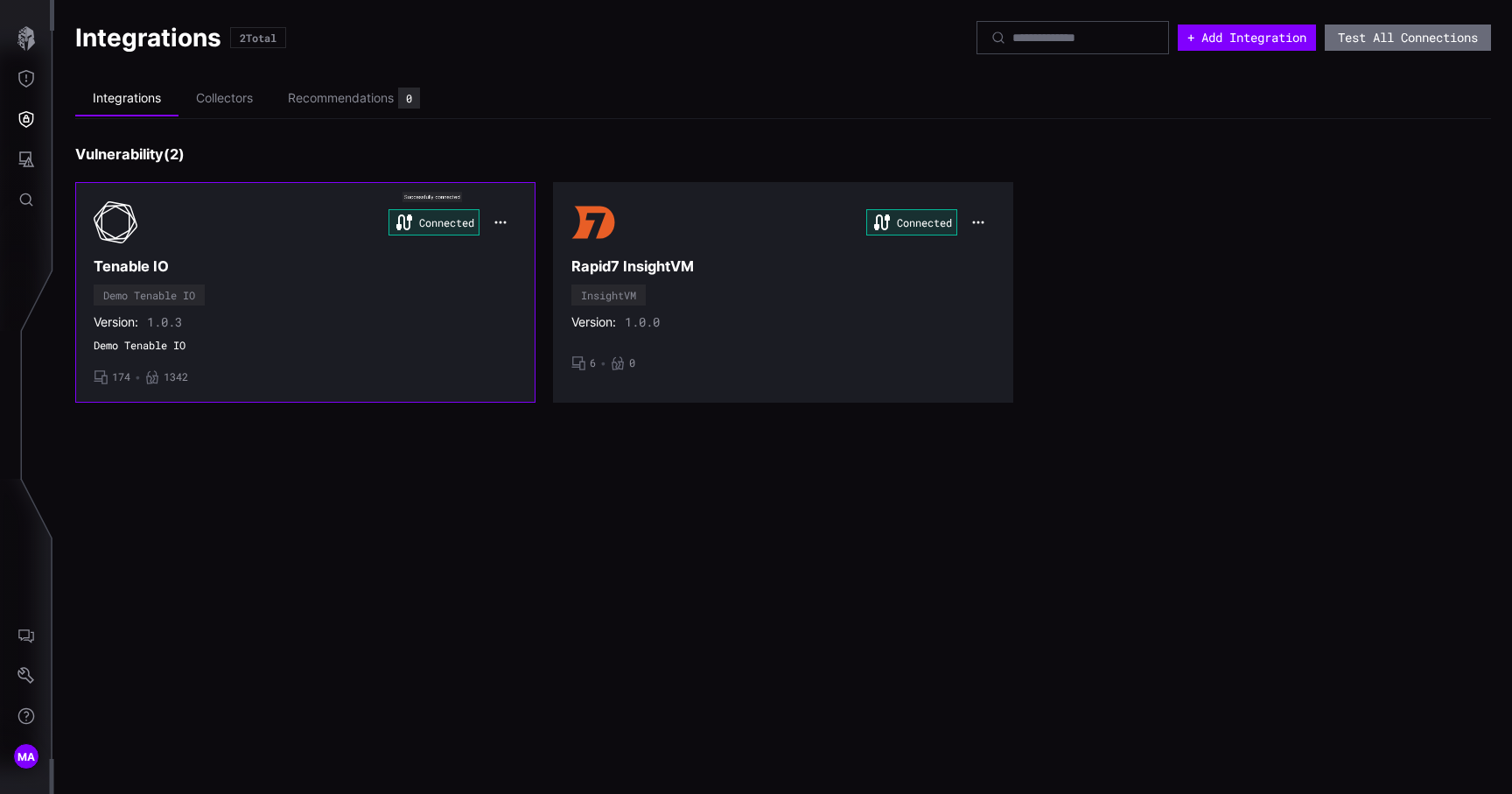
click at [498, 221] on icon "button" at bounding box center [500, 222] width 14 height 14
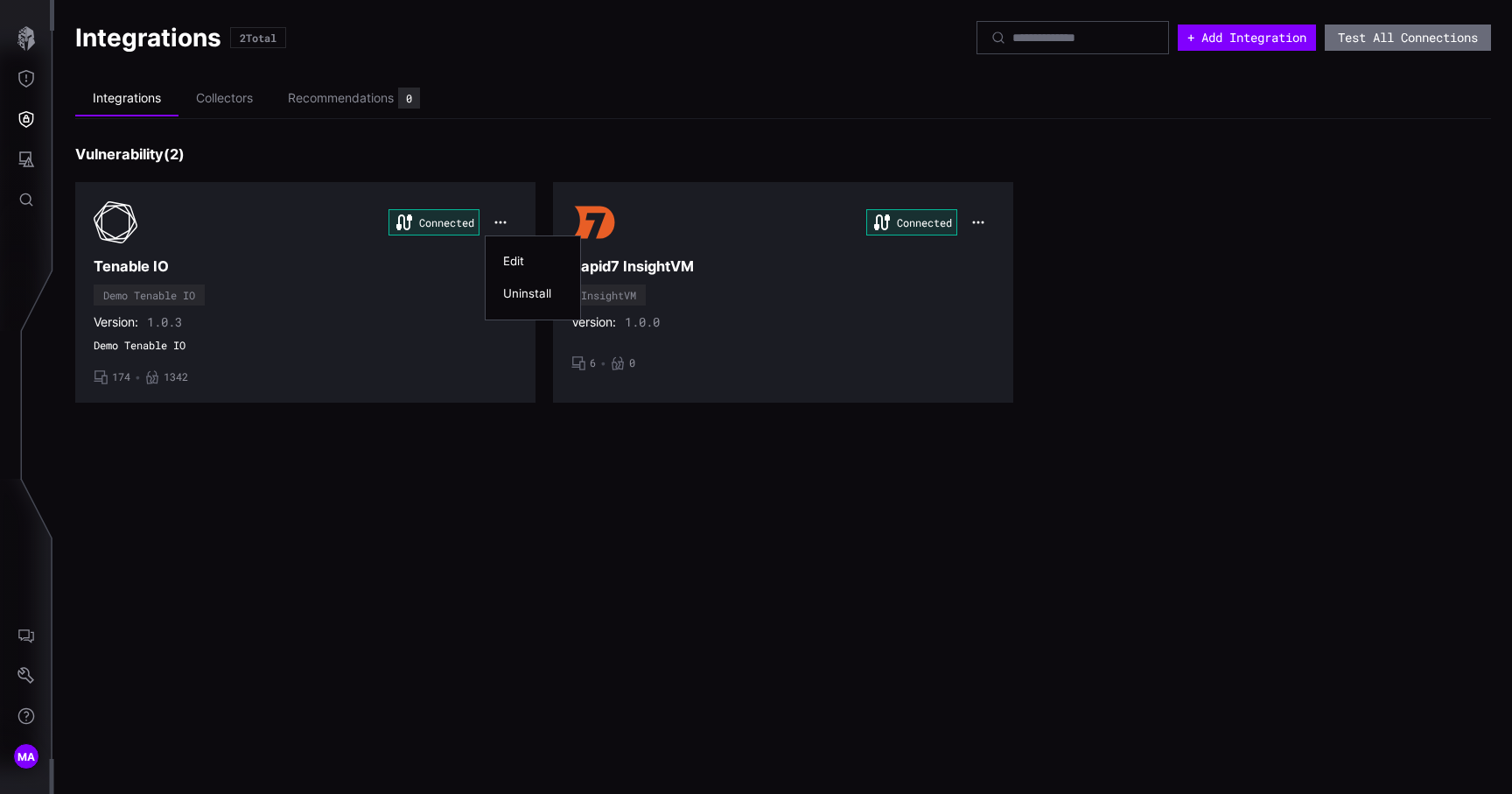
click at [521, 294] on div "Uninstall" at bounding box center [533, 293] width 60 height 14
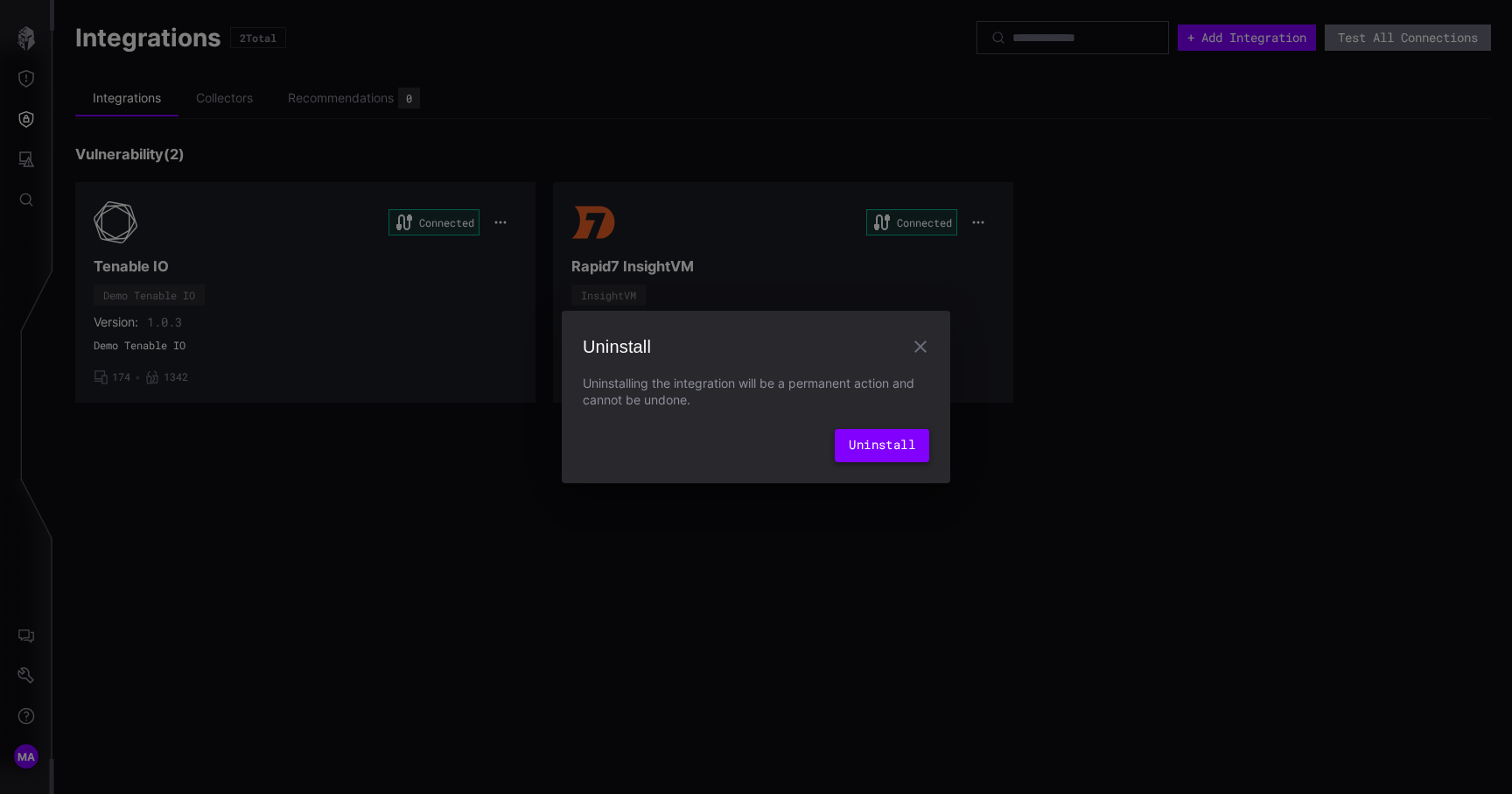
click at [886, 450] on button "Uninstall" at bounding box center [882, 445] width 94 height 33
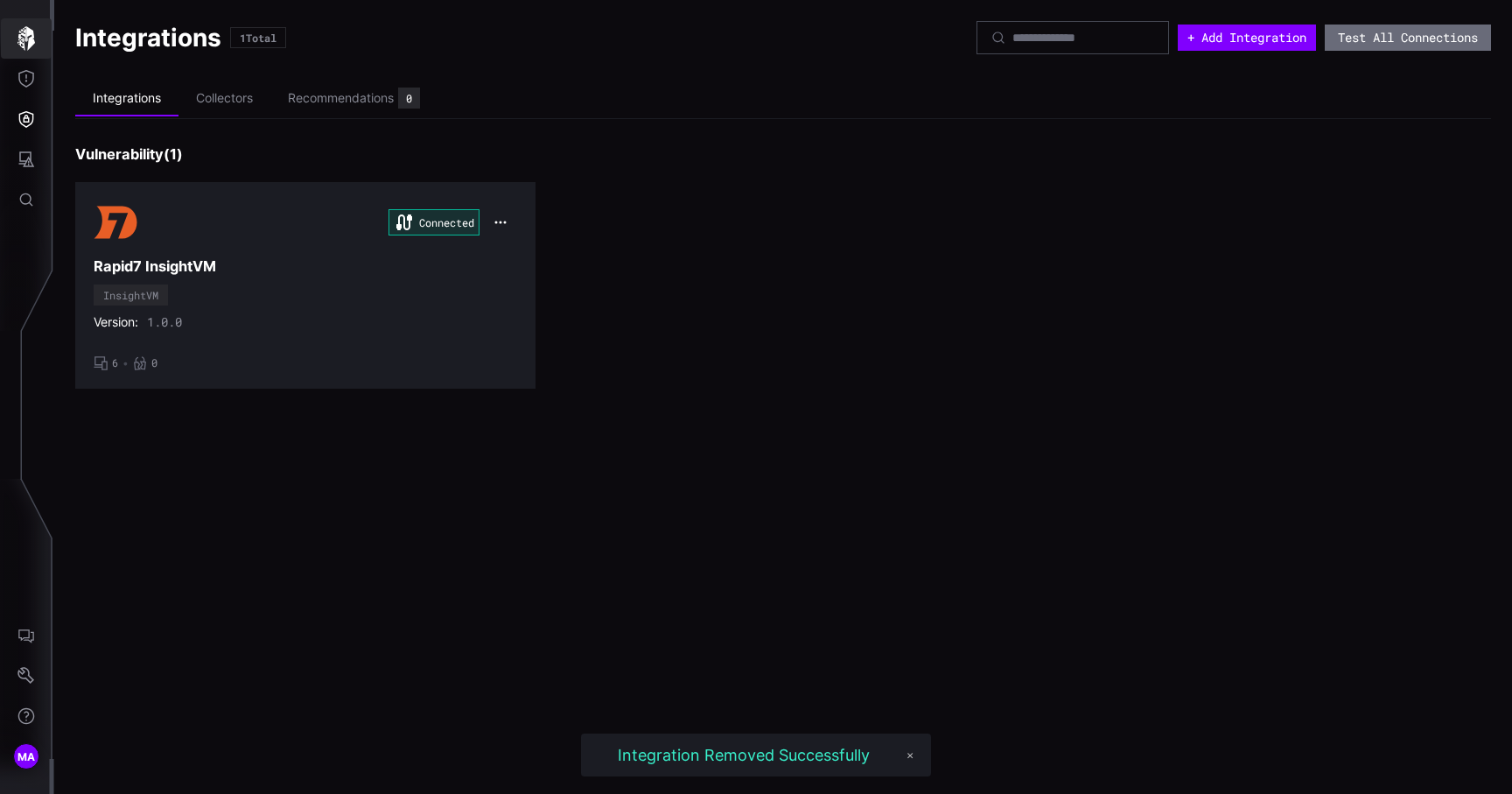
click at [26, 44] on icon "button" at bounding box center [25, 38] width 24 height 24
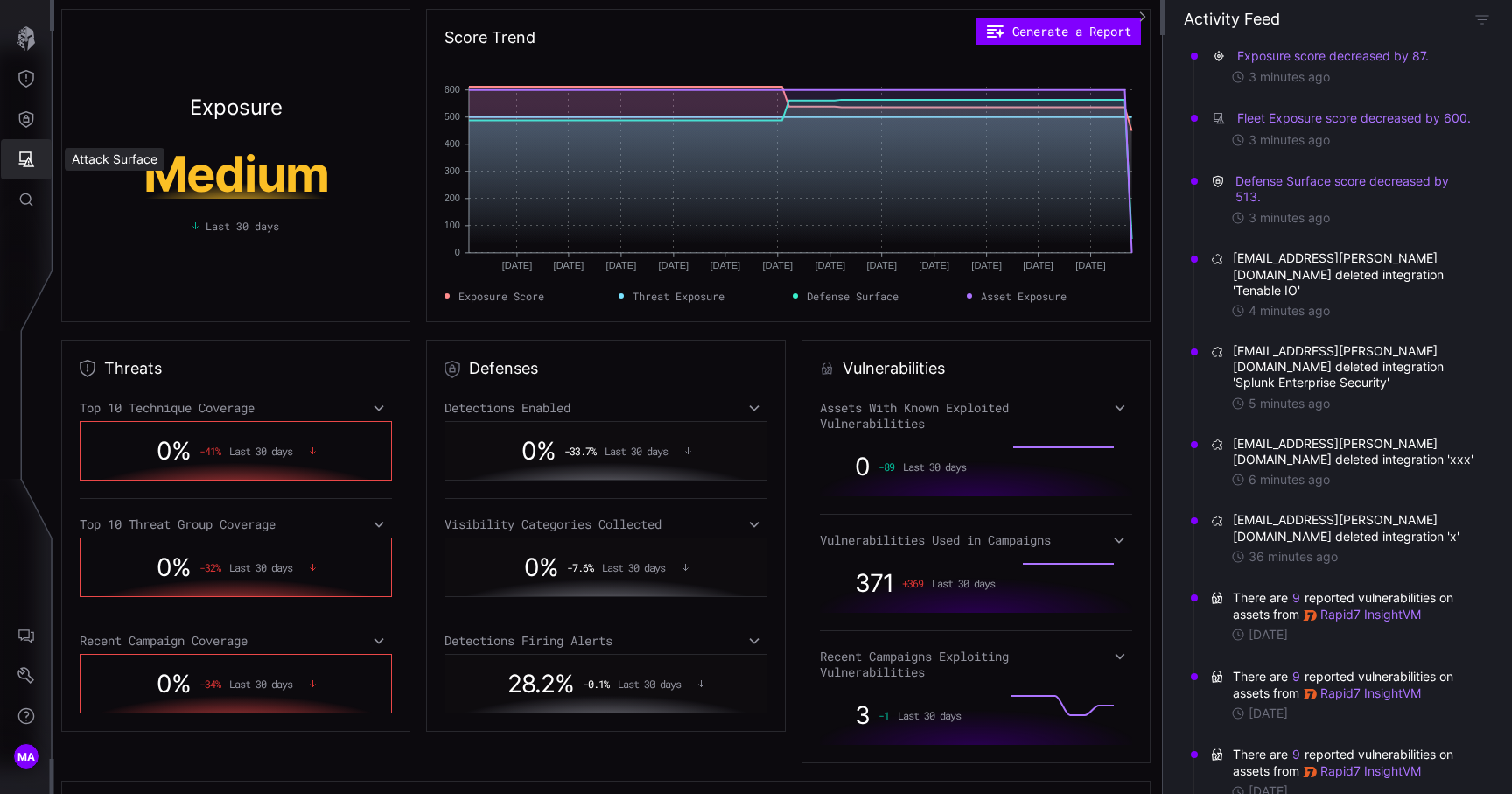
click at [25, 110] on button "Defense Surface" at bounding box center [26, 119] width 51 height 40
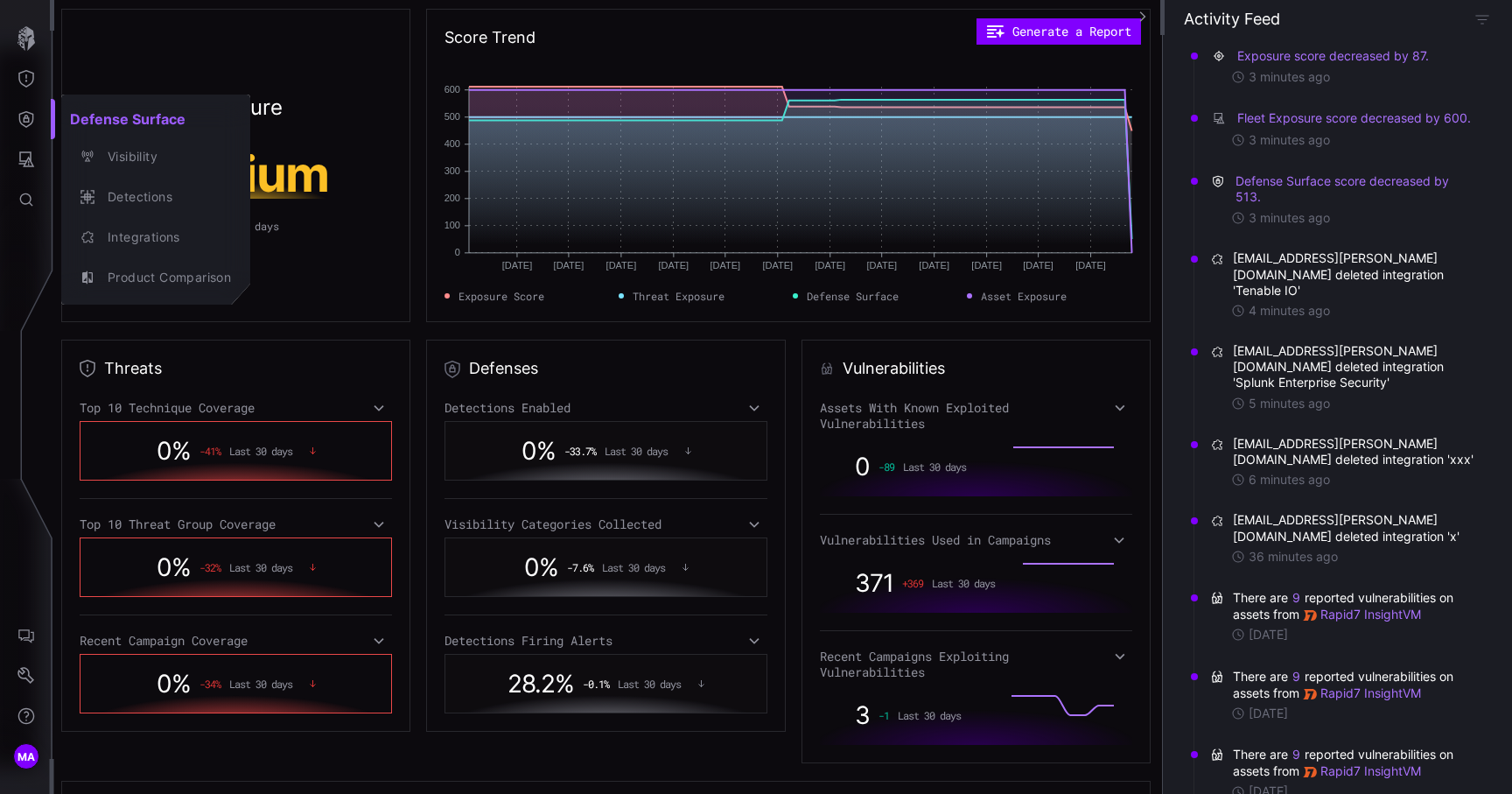
click at [25, 110] on div at bounding box center [756, 397] width 1512 height 794
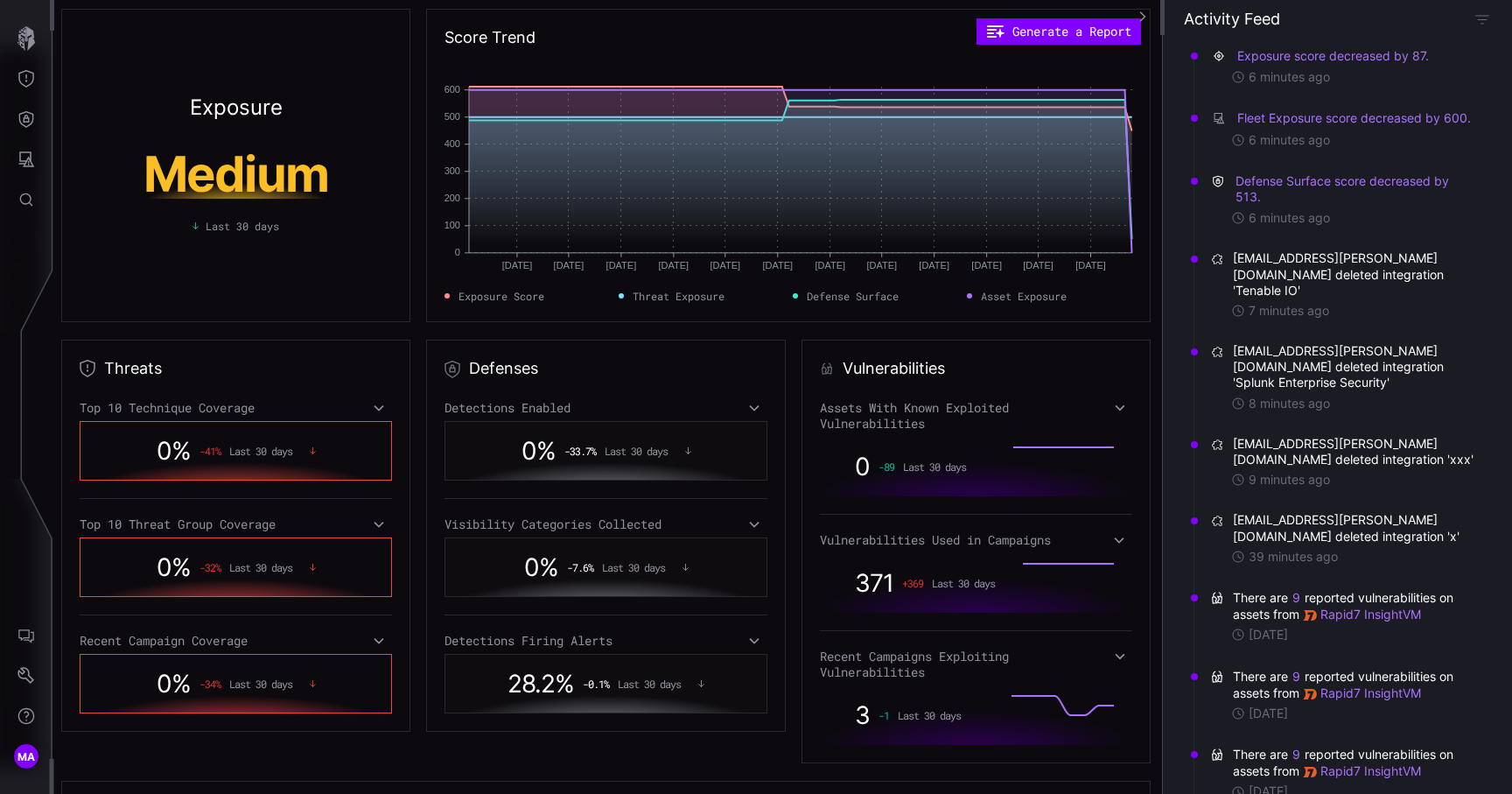
click at [1055, 105] on circle "Exposure Score: 536" at bounding box center [1058, 108] width 7 height 7
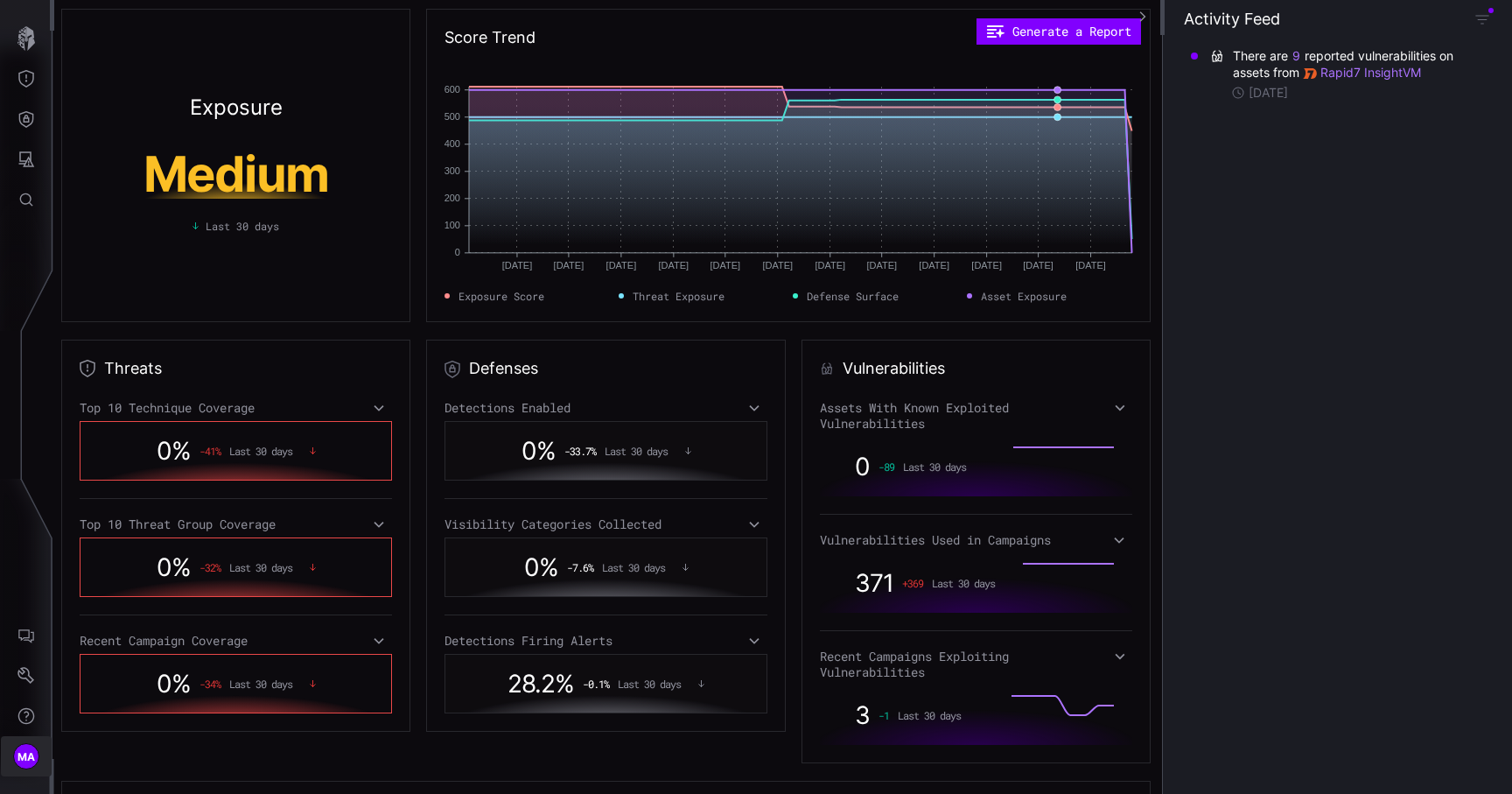
click at [38, 770] on button "MA" at bounding box center [26, 756] width 51 height 40
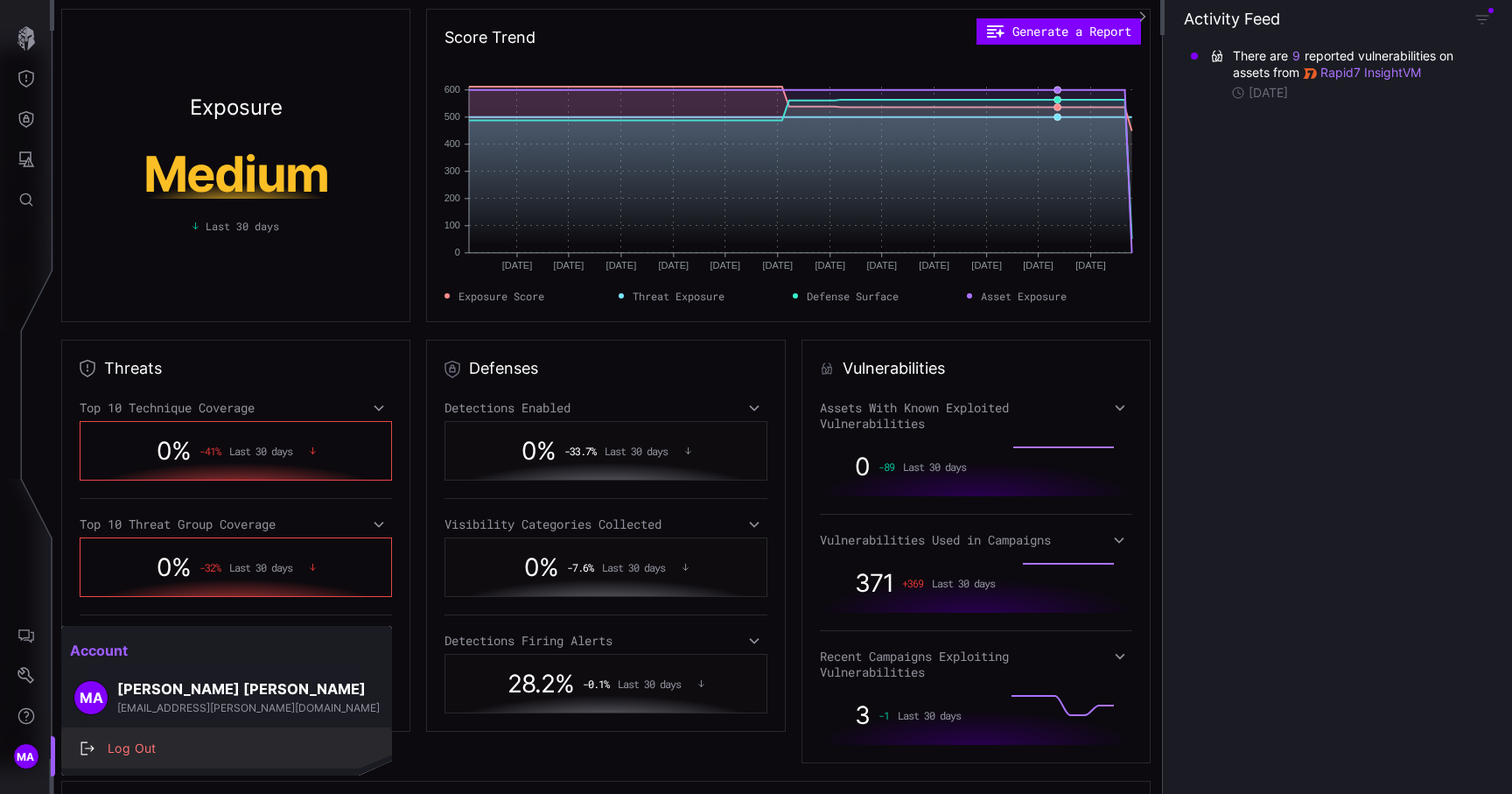
click at [129, 749] on div "Log Out" at bounding box center [235, 749] width 273 height 22
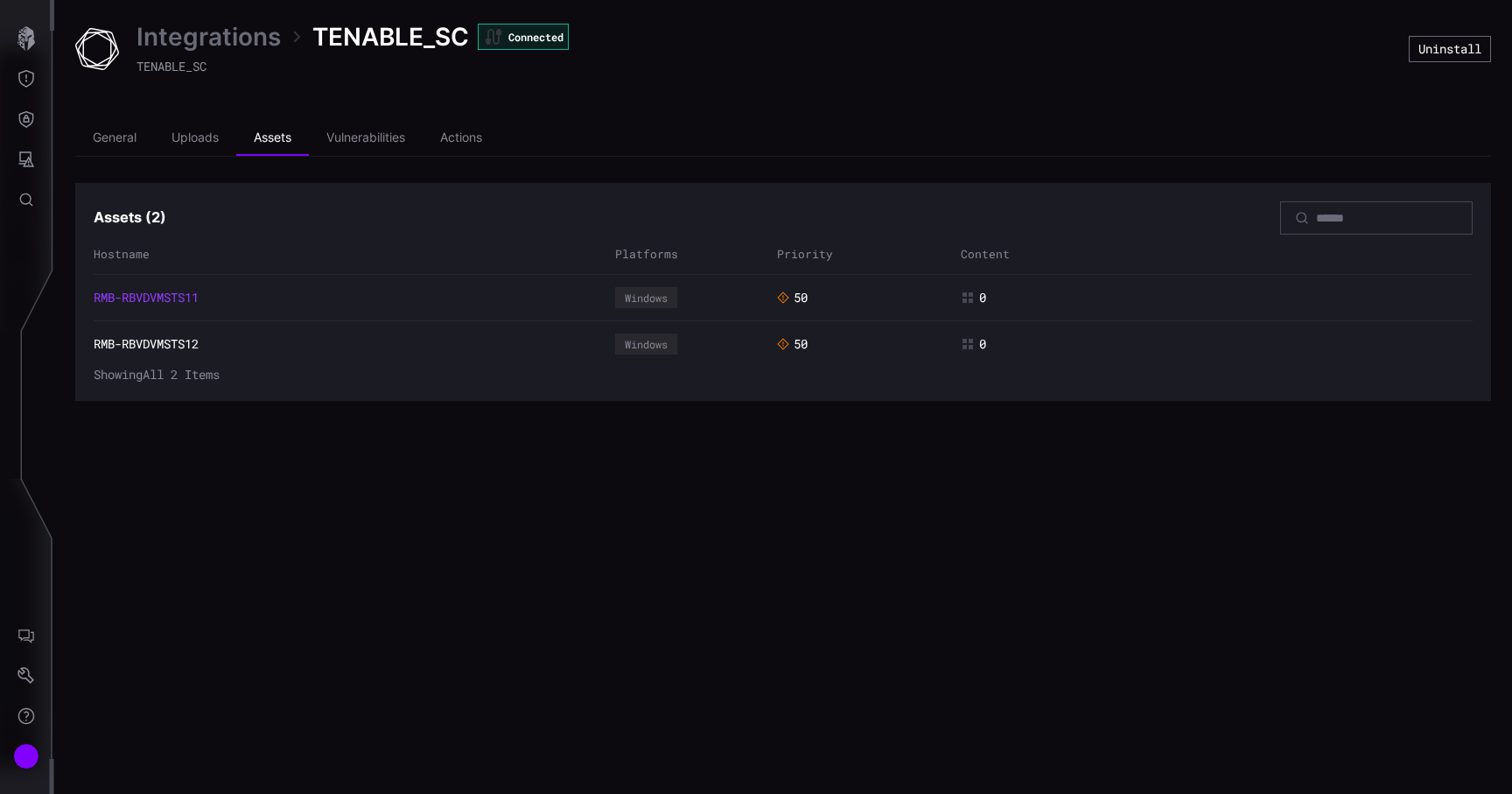
click at [185, 295] on link "RMB-RBVDVMSTS11" at bounding box center [146, 297] width 105 height 15
